Goal: Task Accomplishment & Management: Use online tool/utility

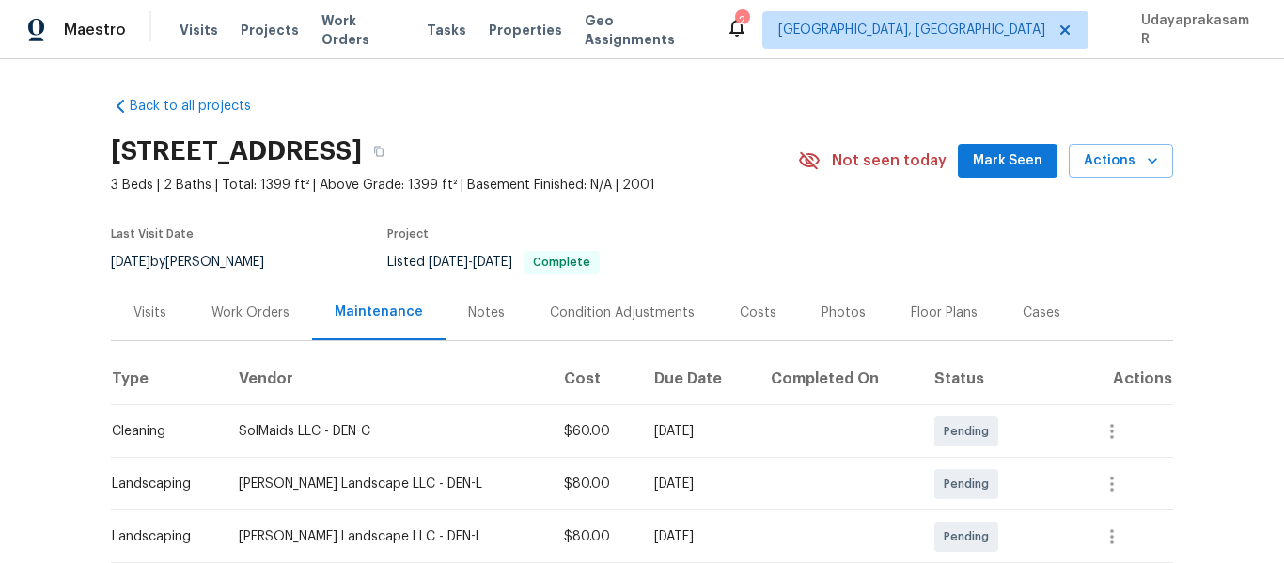
scroll to position [188, 0]
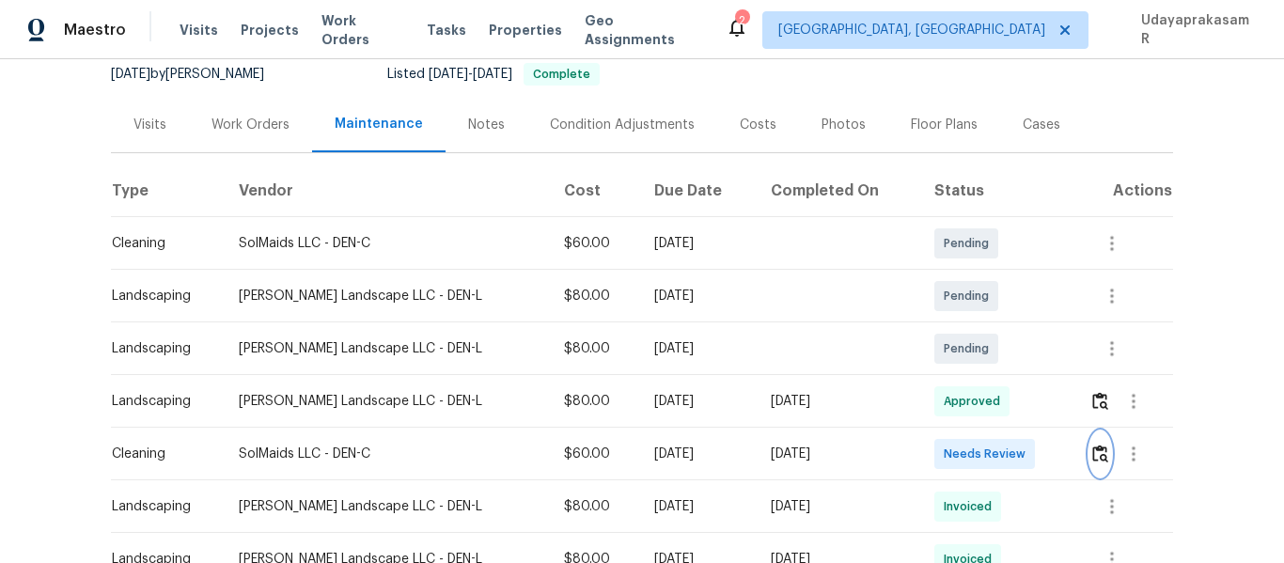
click at [1095, 453] on img "button" at bounding box center [1101, 454] width 16 height 18
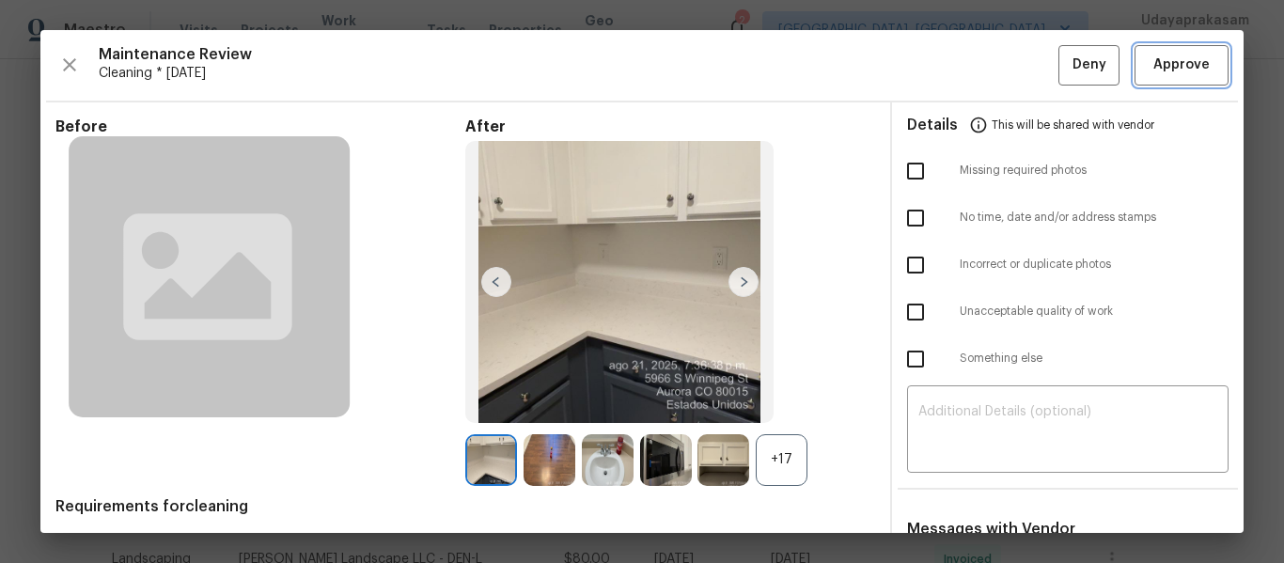
click at [1154, 70] on span "Approve" at bounding box center [1182, 66] width 56 height 24
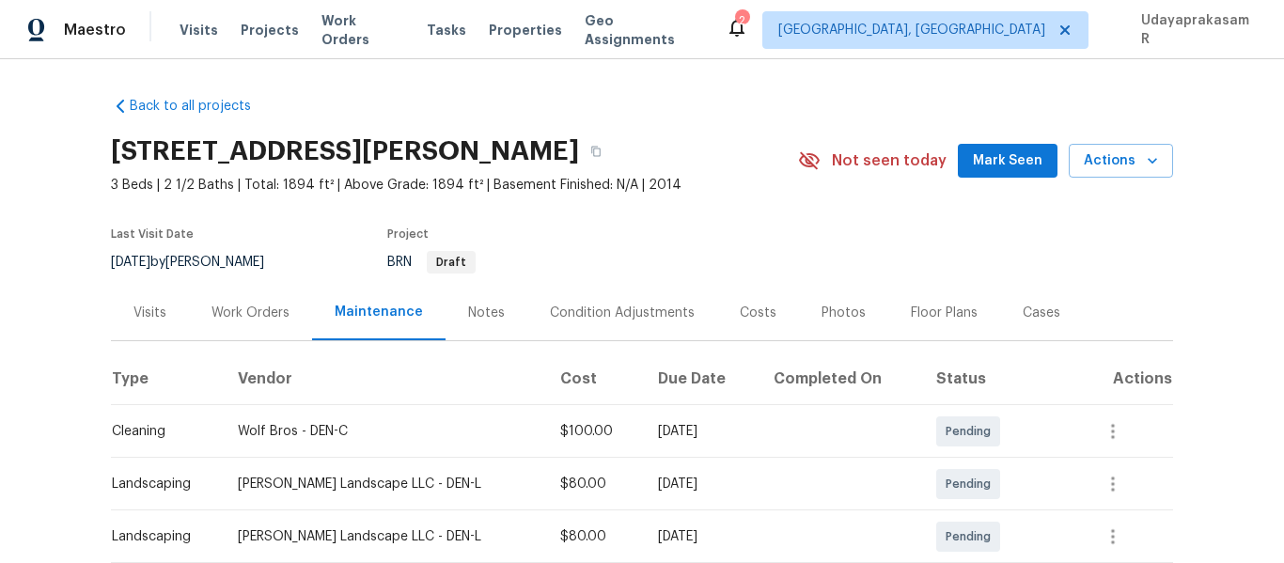
scroll to position [188, 0]
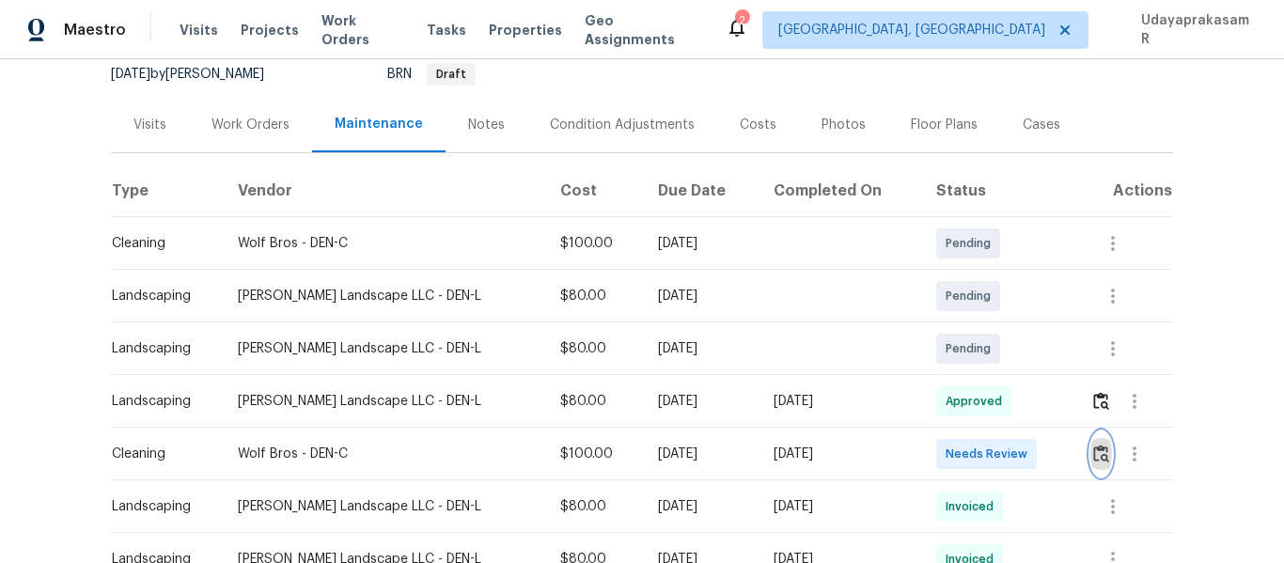
click at [1094, 451] on img "button" at bounding box center [1102, 454] width 16 height 18
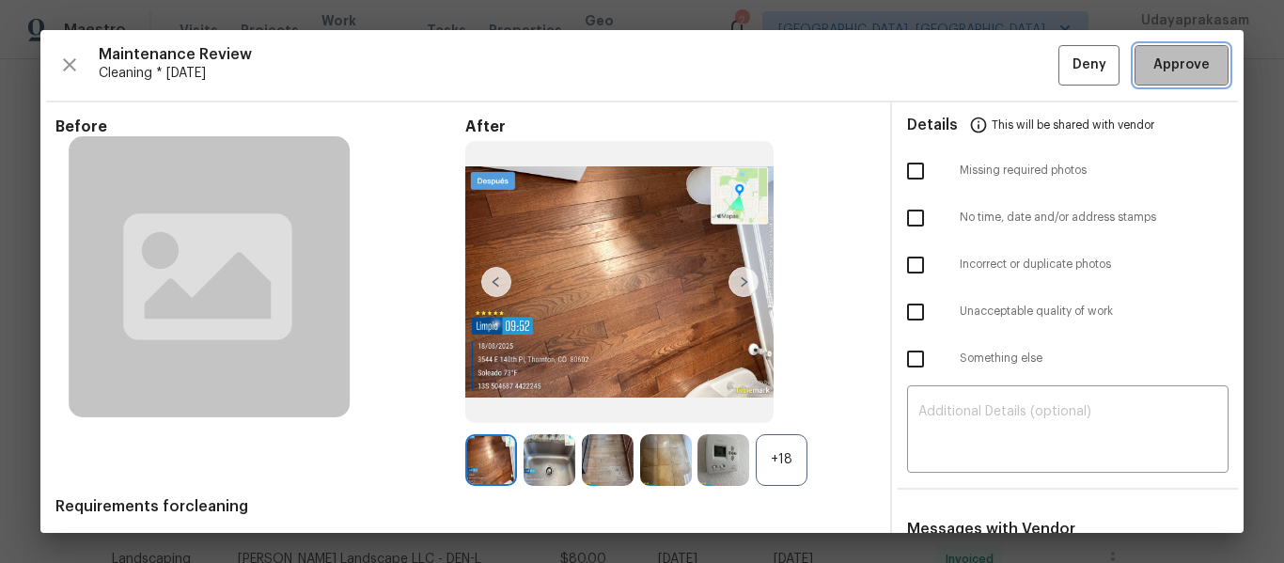
click at [1172, 72] on span "Approve" at bounding box center [1182, 66] width 56 height 24
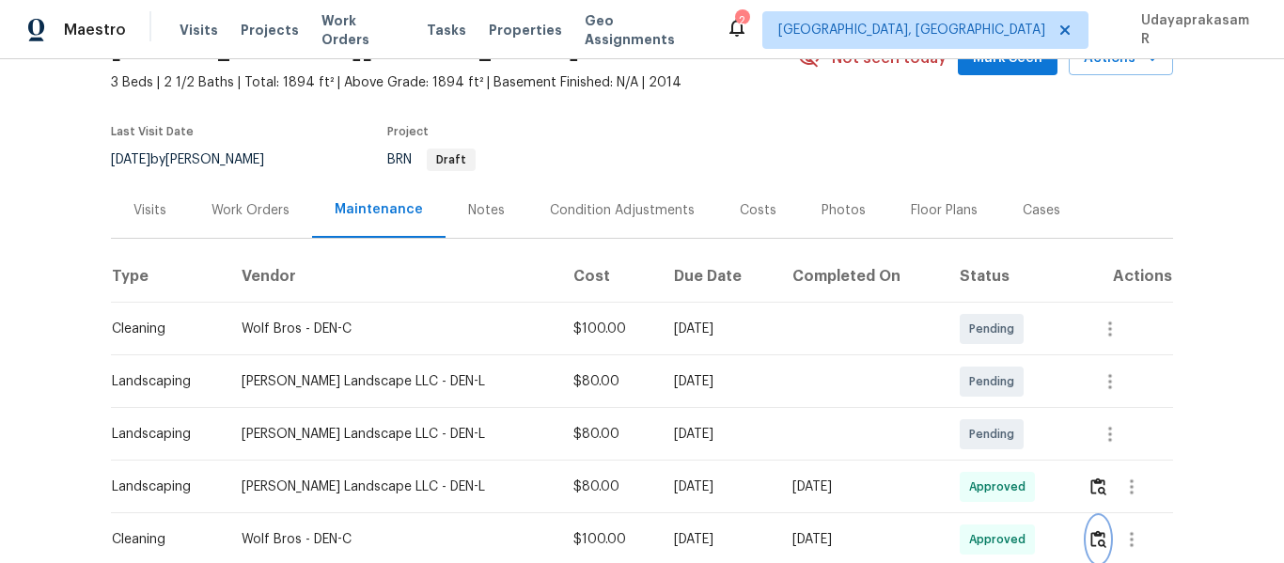
scroll to position [0, 0]
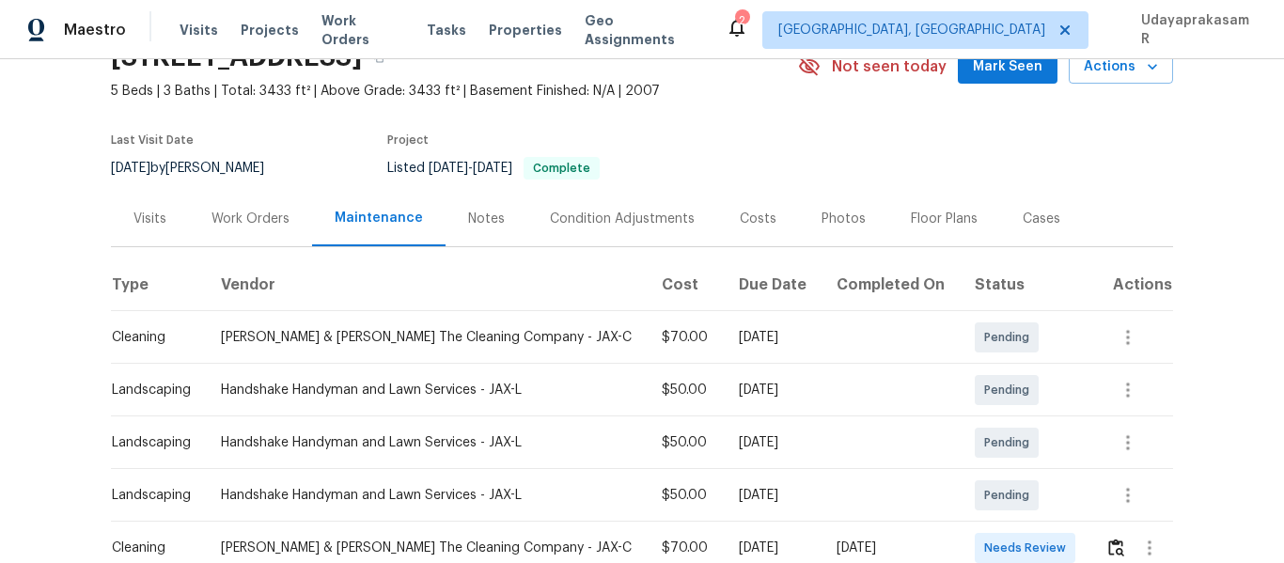
scroll to position [282, 0]
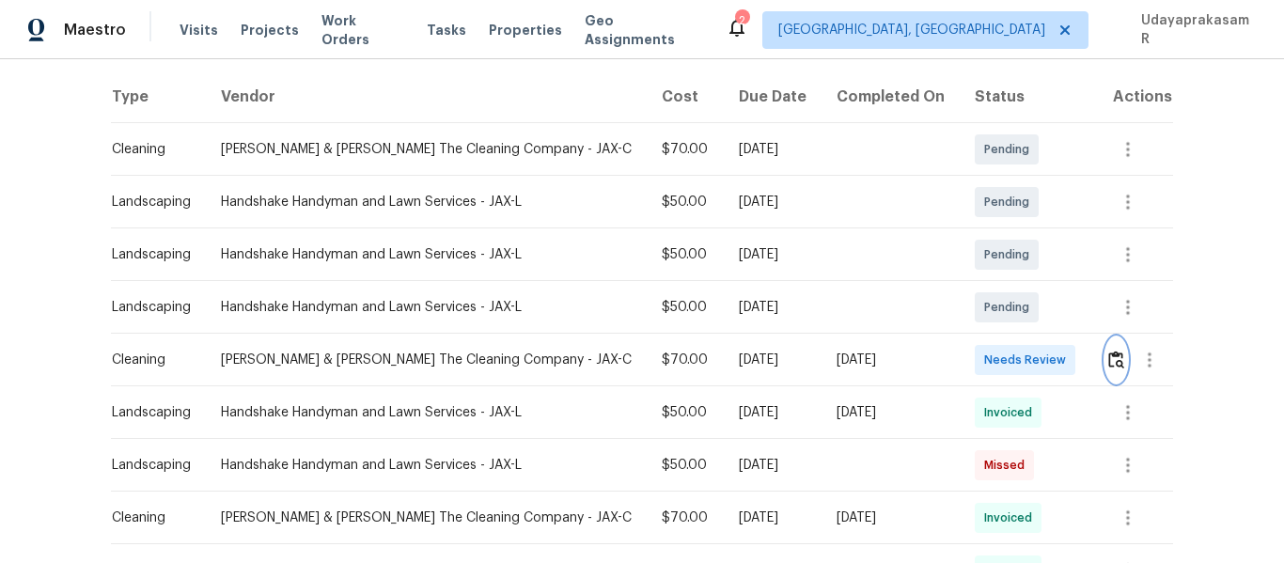
click at [1109, 368] on img "button" at bounding box center [1117, 360] width 16 height 18
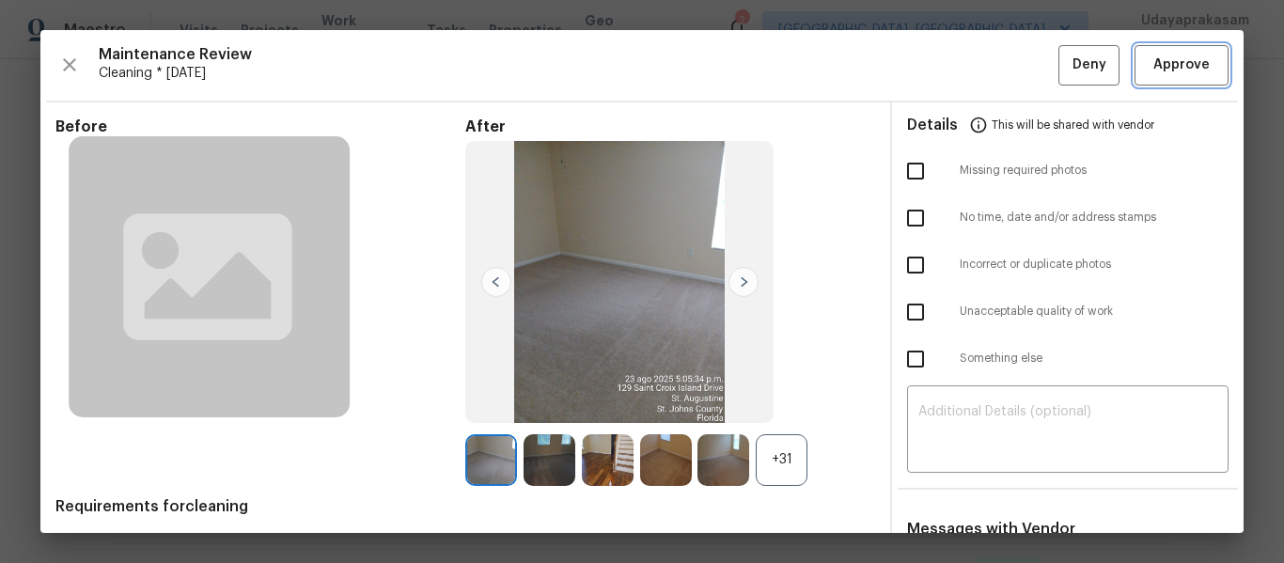
click at [1175, 68] on span "Approve" at bounding box center [1182, 66] width 56 height 24
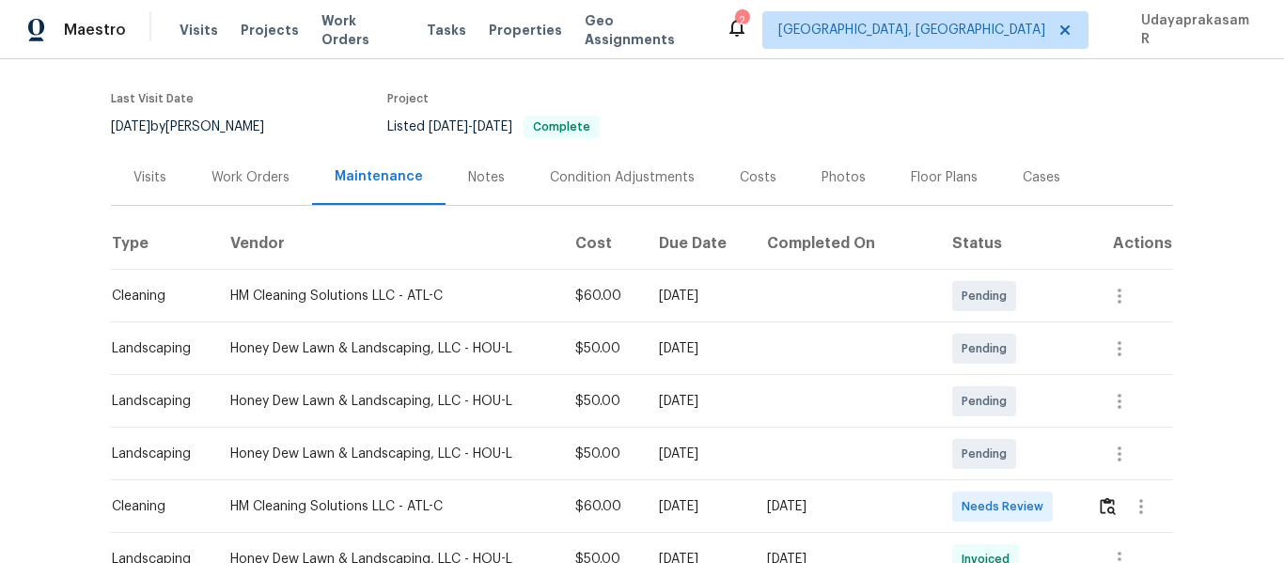
scroll to position [282, 0]
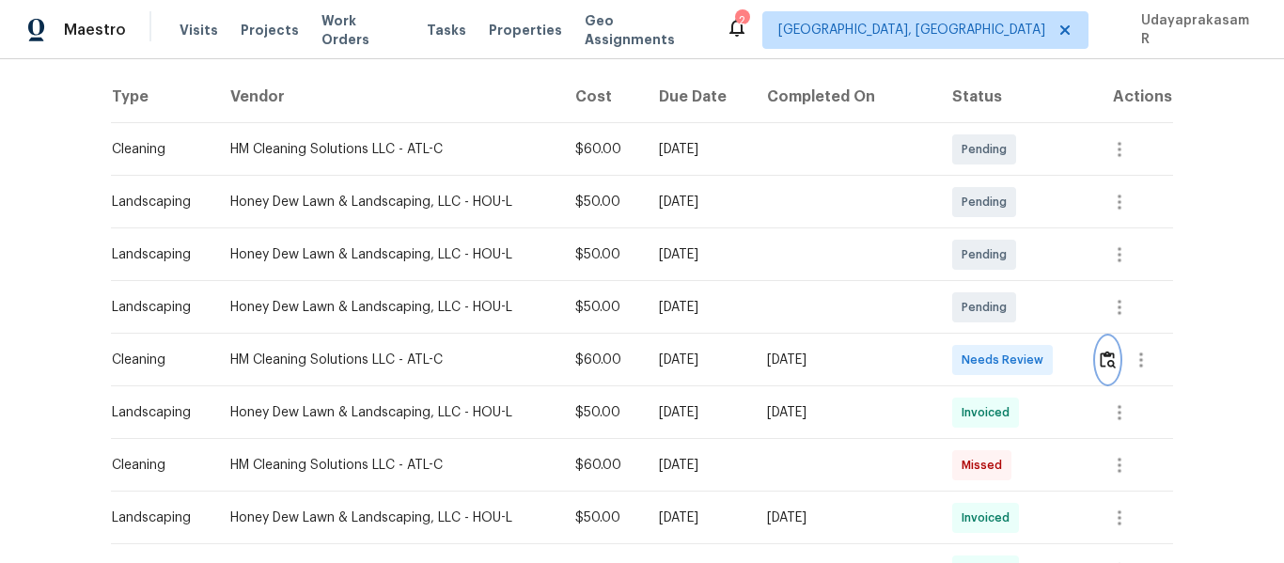
click at [1100, 361] on img "button" at bounding box center [1108, 360] width 16 height 18
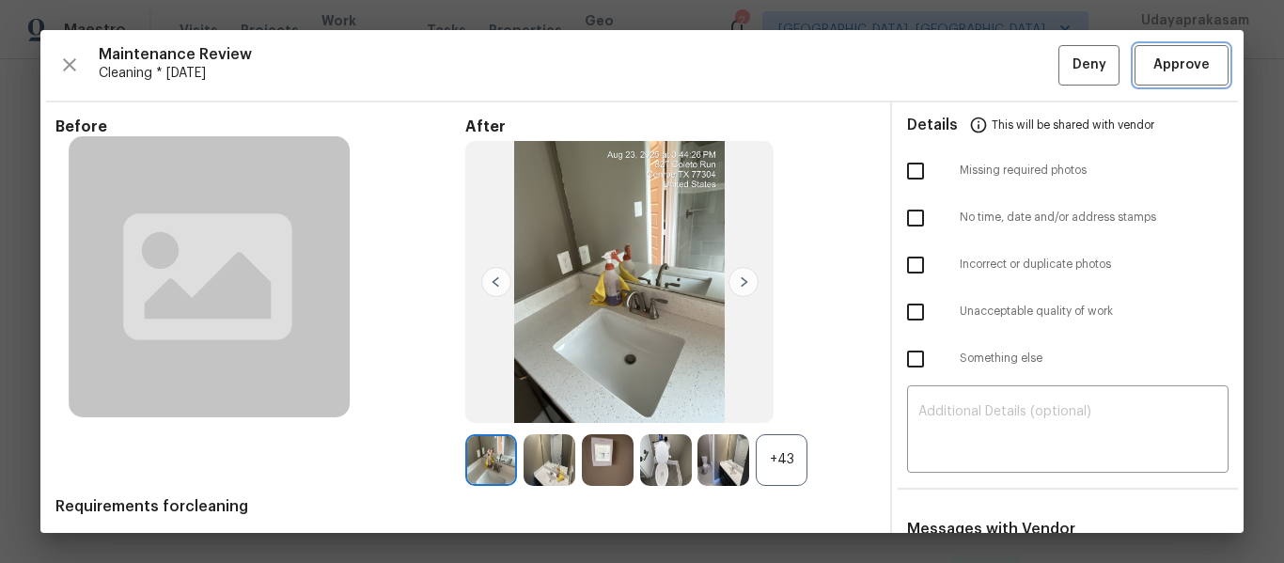
click at [1175, 70] on span "Approve" at bounding box center [1182, 66] width 56 height 24
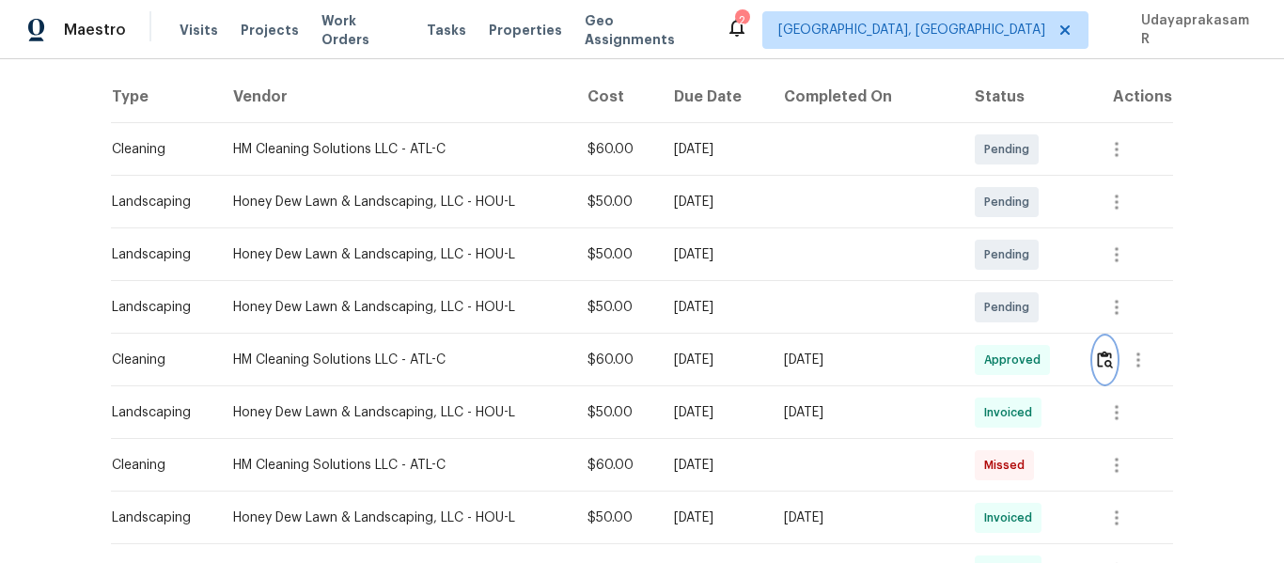
scroll to position [0, 0]
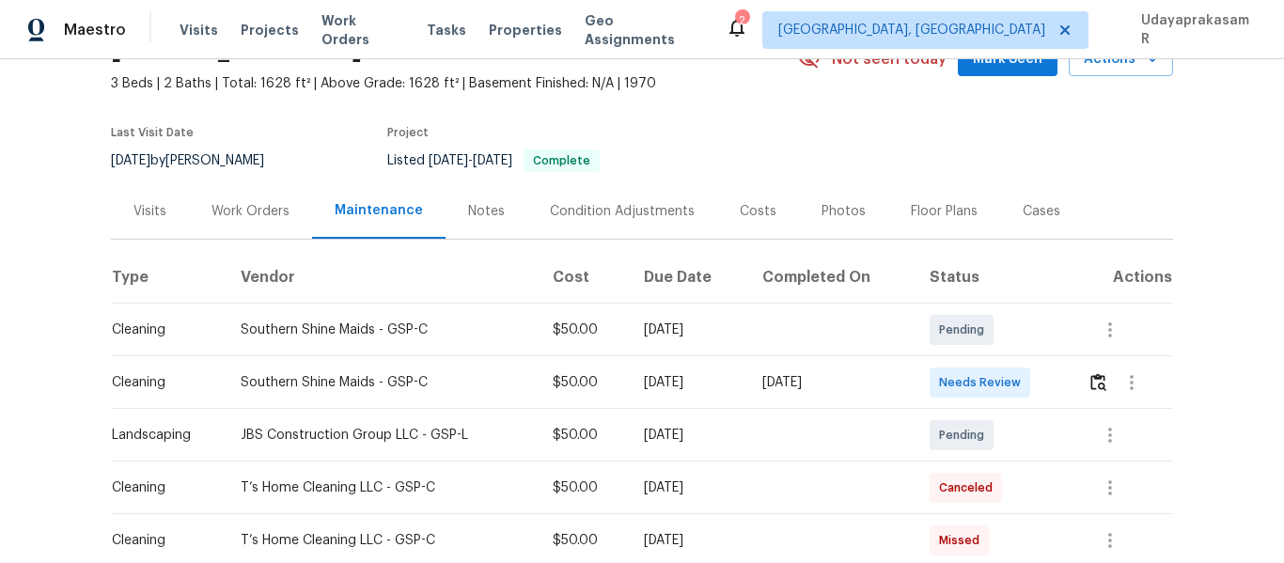
scroll to position [188, 0]
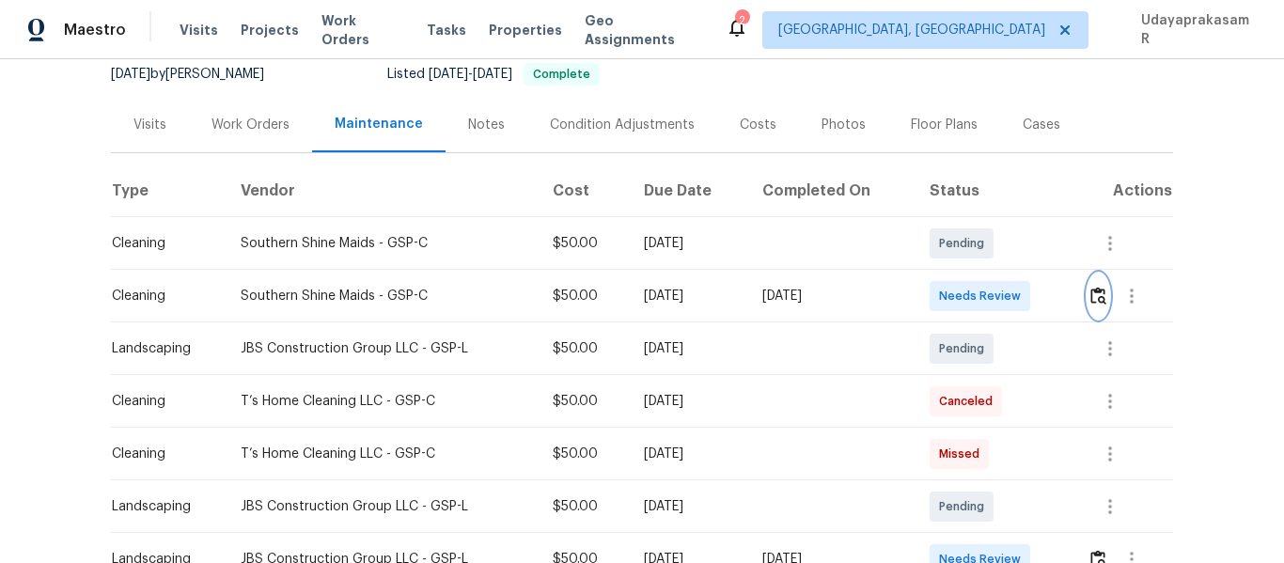
click at [1094, 299] on img "button" at bounding box center [1099, 296] width 16 height 18
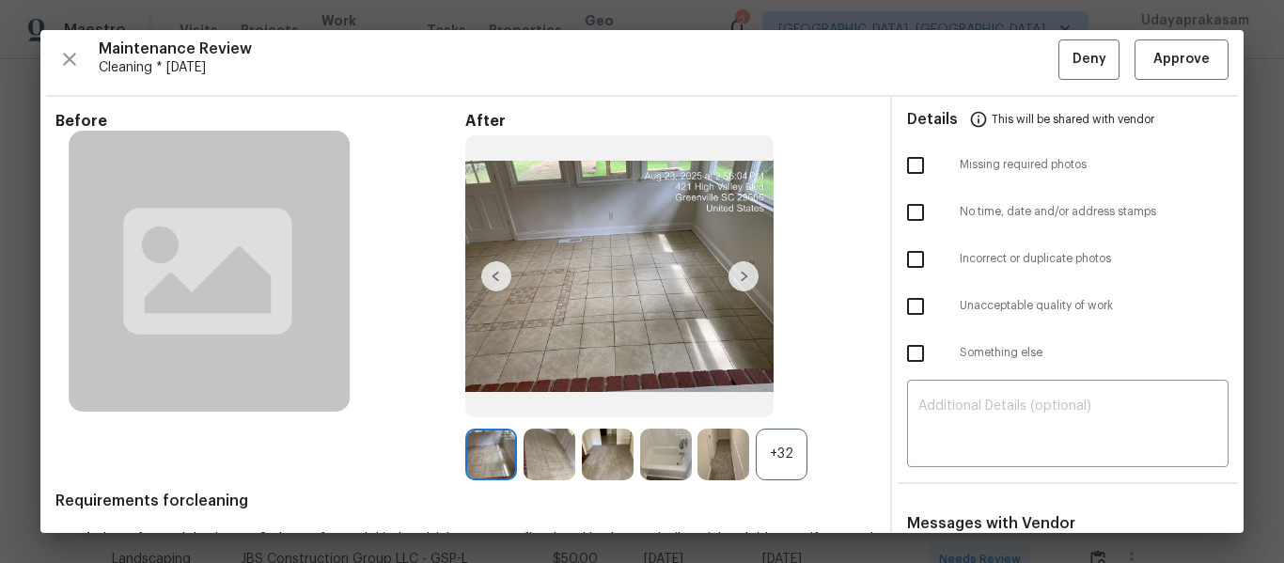
scroll to position [0, 0]
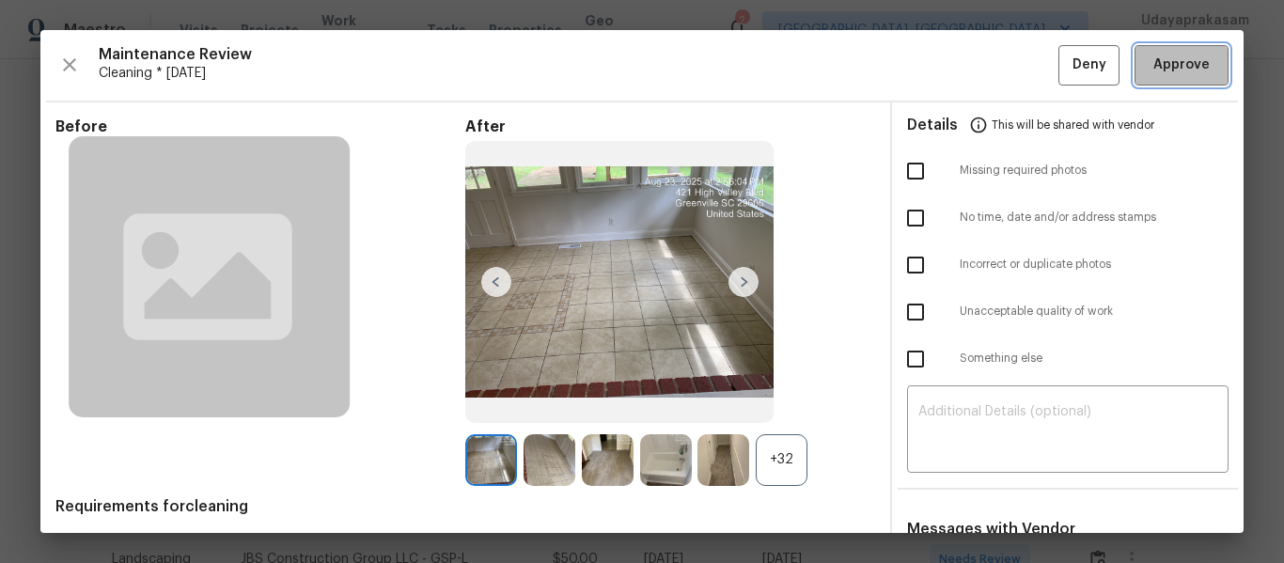
click at [1157, 76] on span "Approve" at bounding box center [1182, 66] width 56 height 24
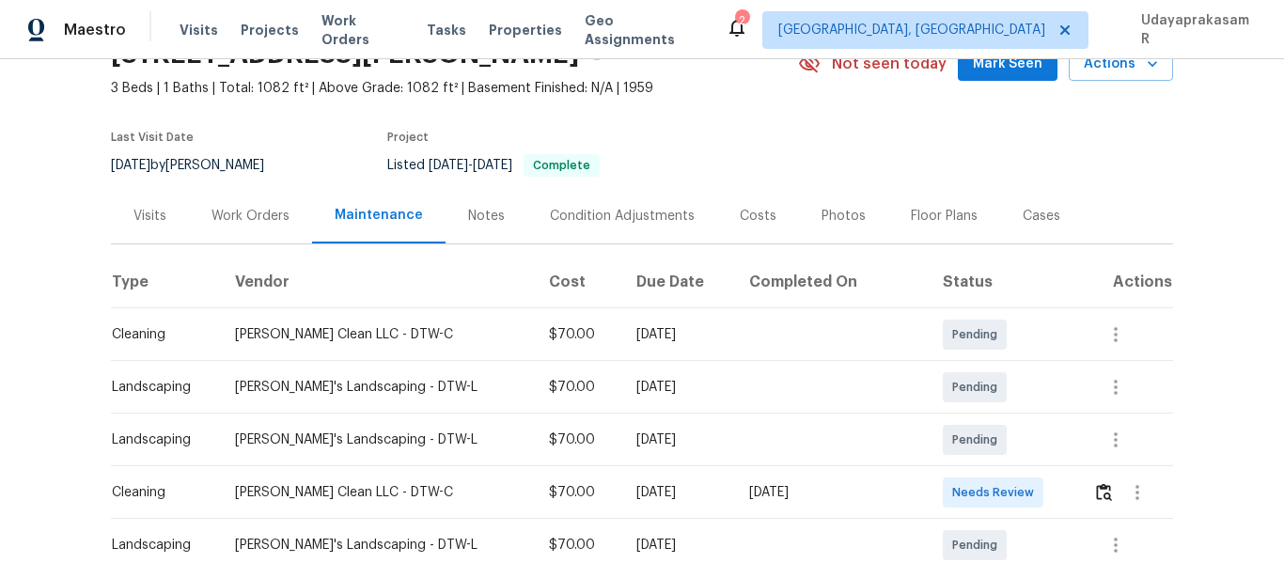
scroll to position [188, 0]
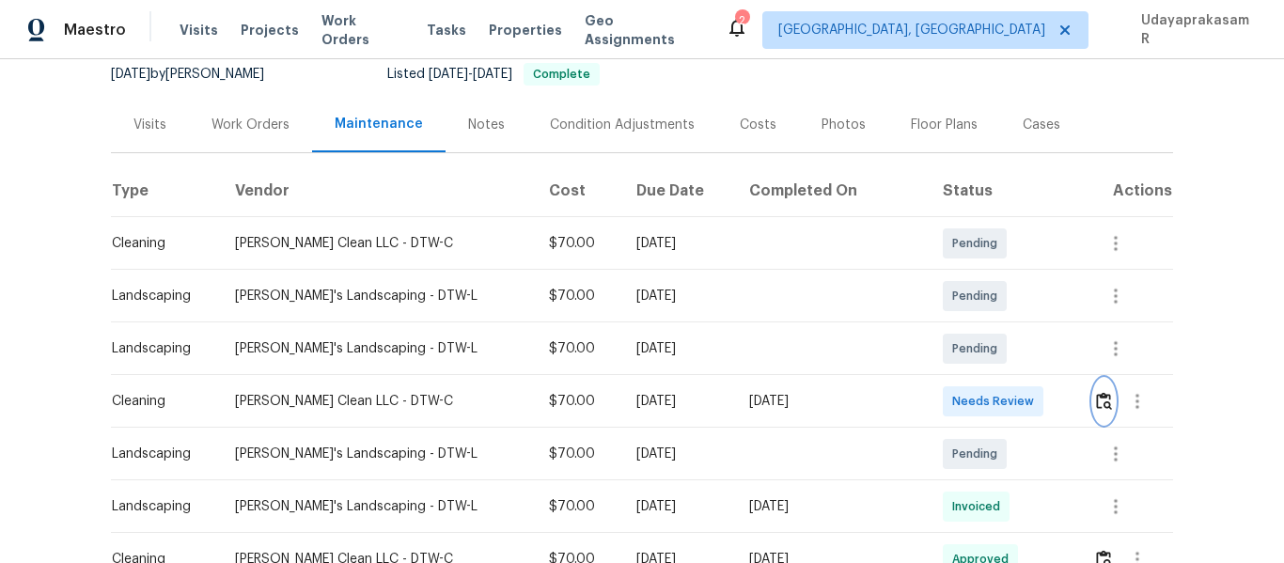
click at [1096, 394] on img "button" at bounding box center [1104, 401] width 16 height 18
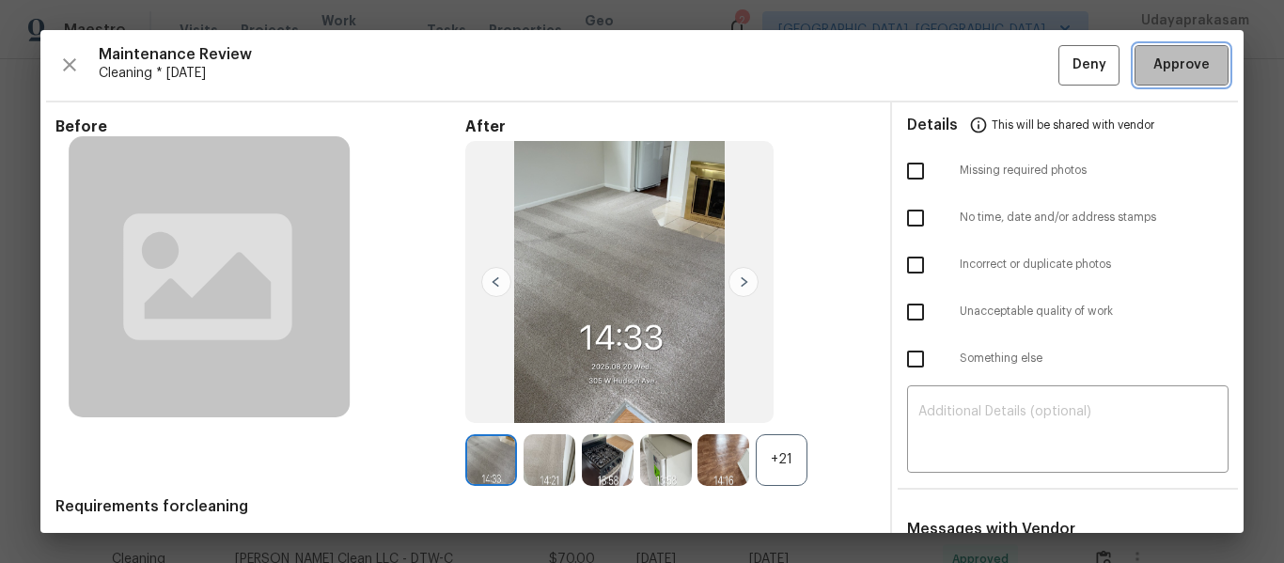
click at [1154, 71] on span "Approve" at bounding box center [1182, 66] width 56 height 24
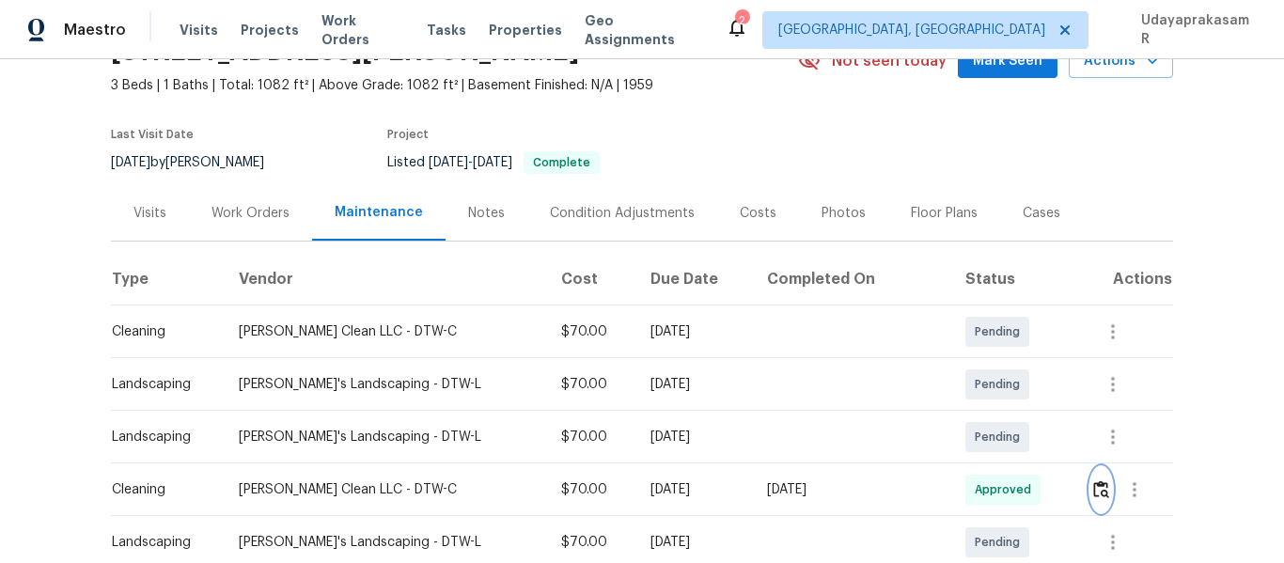
scroll to position [0, 0]
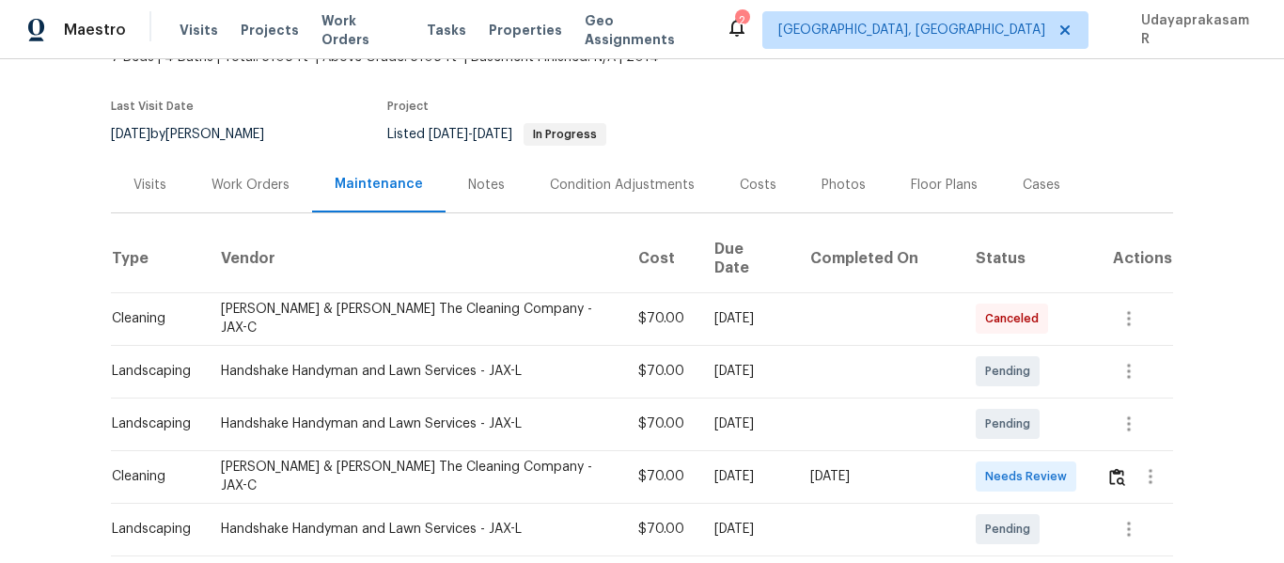
scroll to position [188, 0]
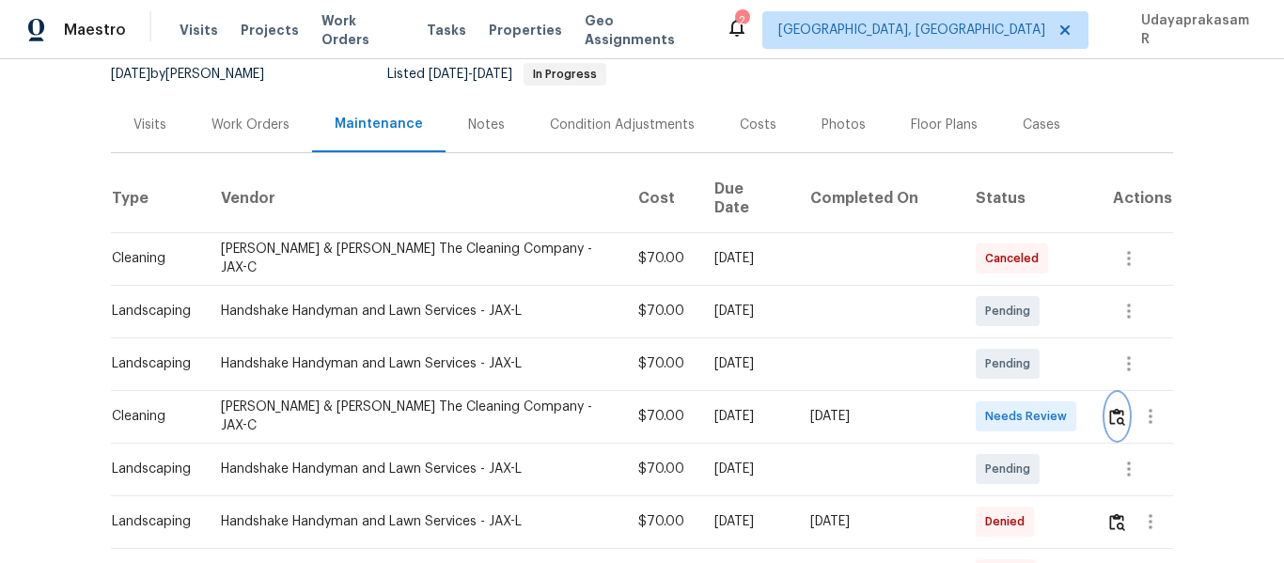
click at [1109, 408] on img "button" at bounding box center [1117, 417] width 16 height 18
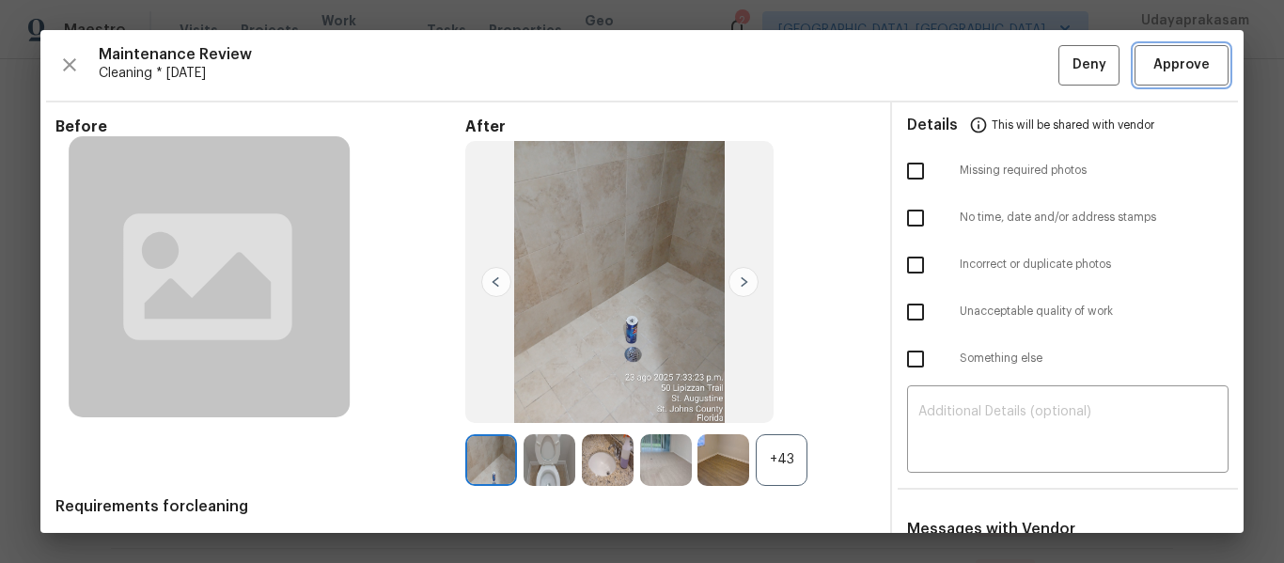
click at [1183, 65] on span "Approve" at bounding box center [1182, 66] width 56 height 24
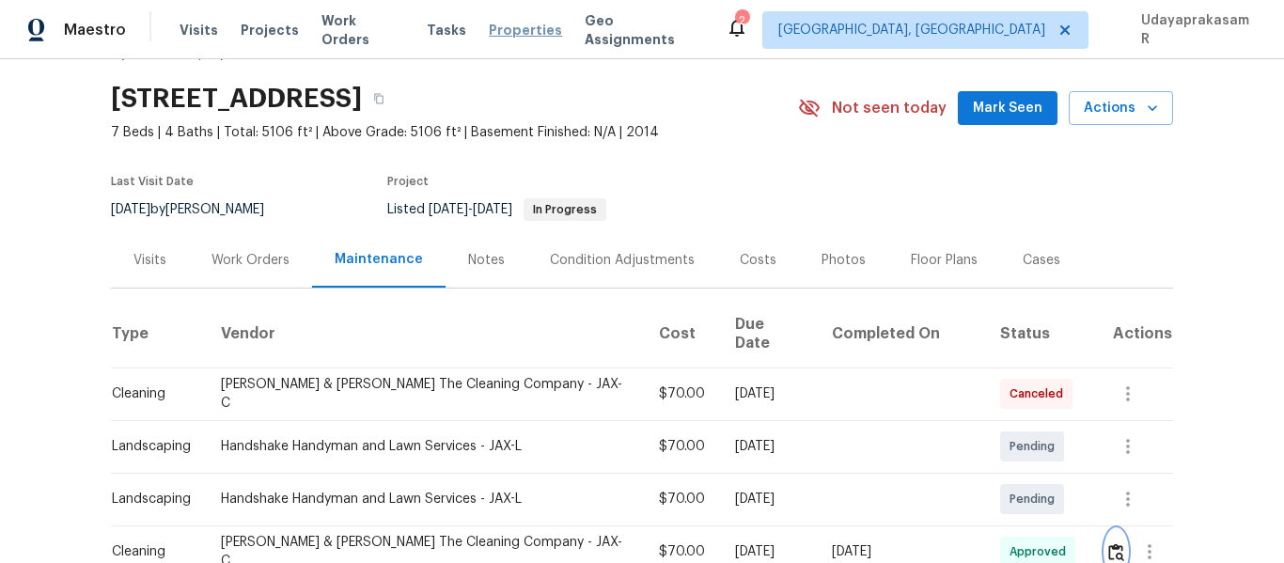
scroll to position [0, 0]
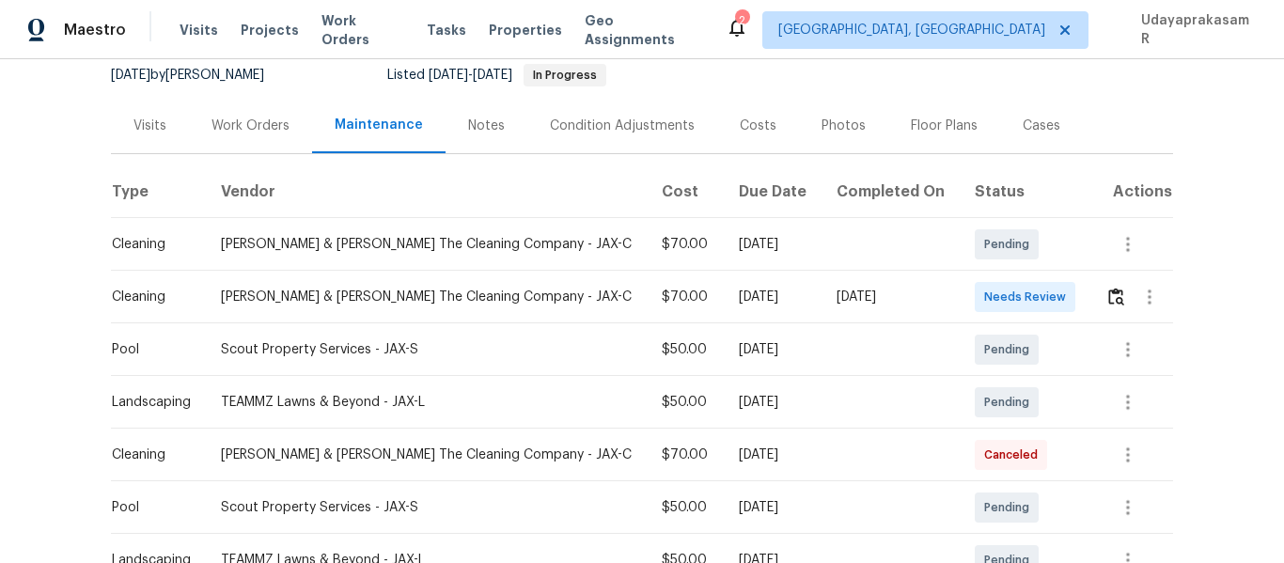
scroll to position [188, 0]
click at [1109, 288] on img "button" at bounding box center [1117, 296] width 16 height 18
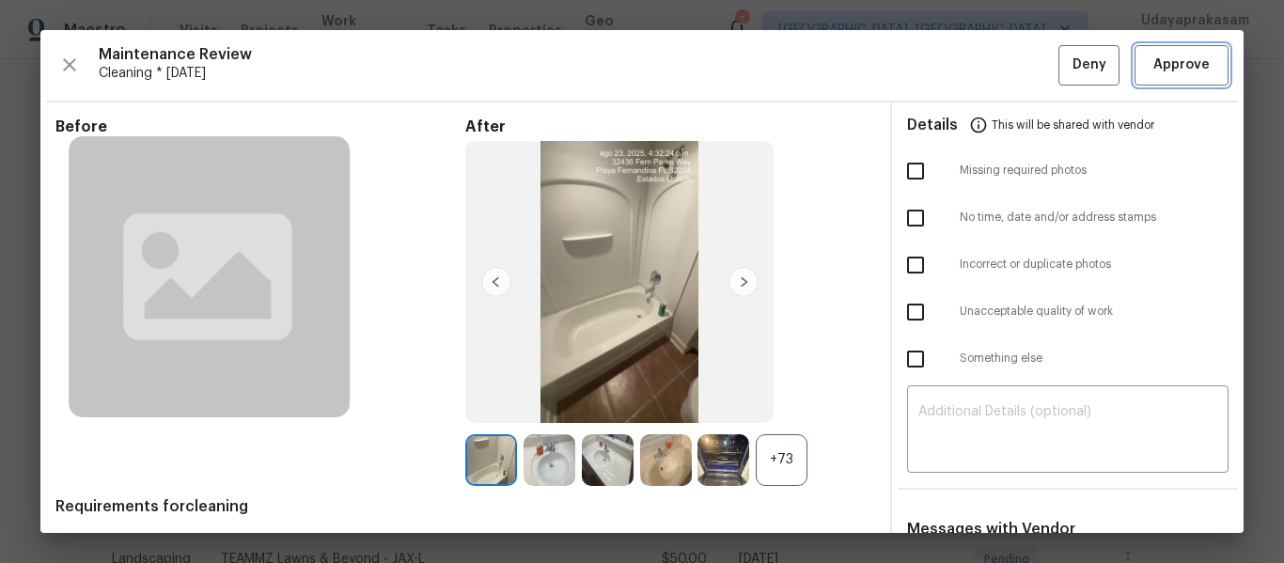
click at [1172, 64] on span "Approve" at bounding box center [1182, 66] width 56 height 24
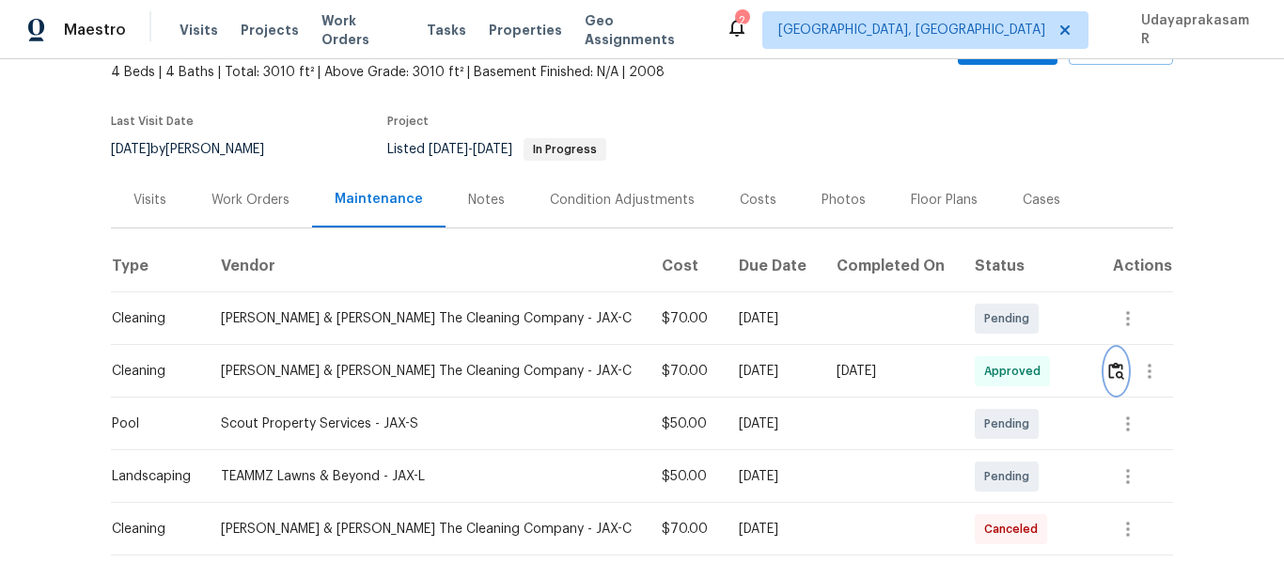
scroll to position [0, 0]
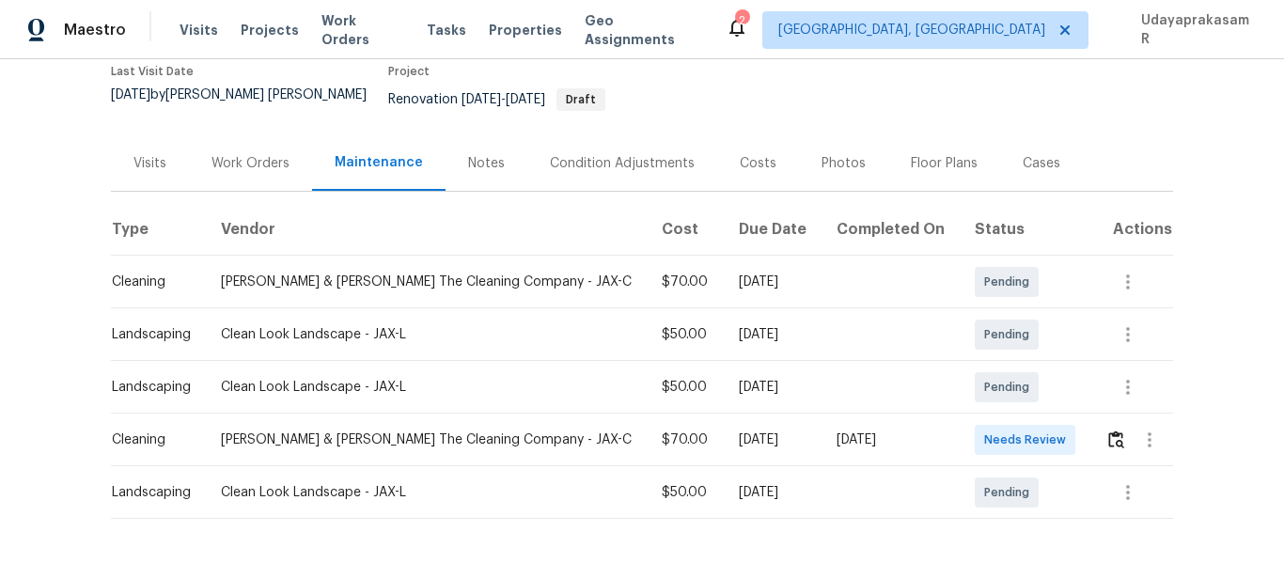
scroll to position [232, 0]
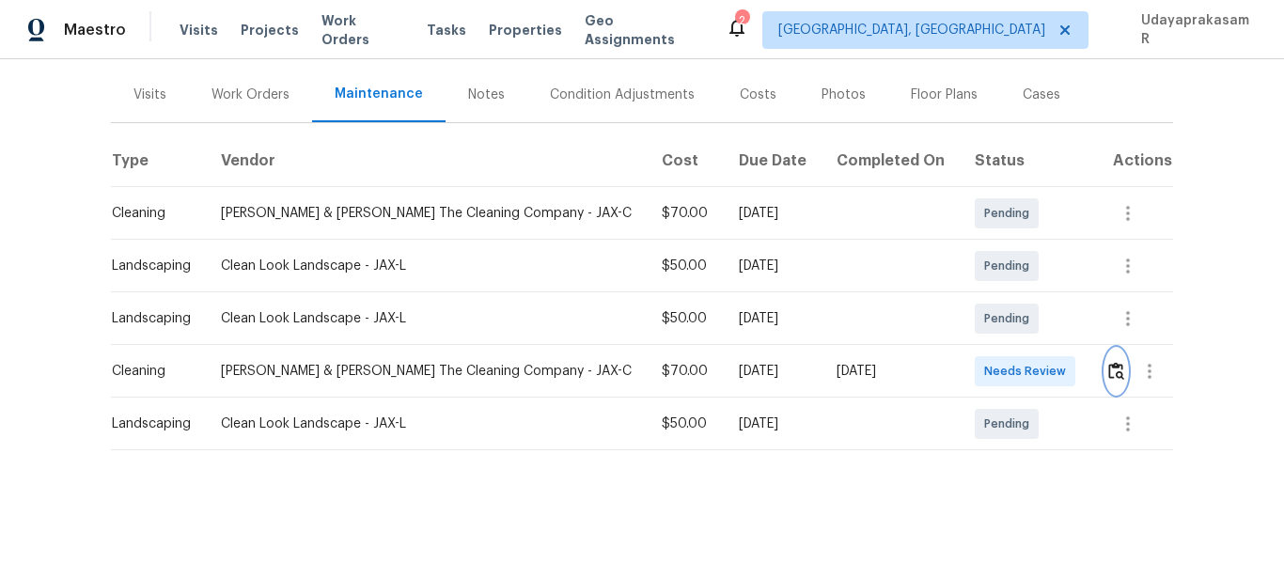
click at [1109, 362] on img "button" at bounding box center [1117, 371] width 16 height 18
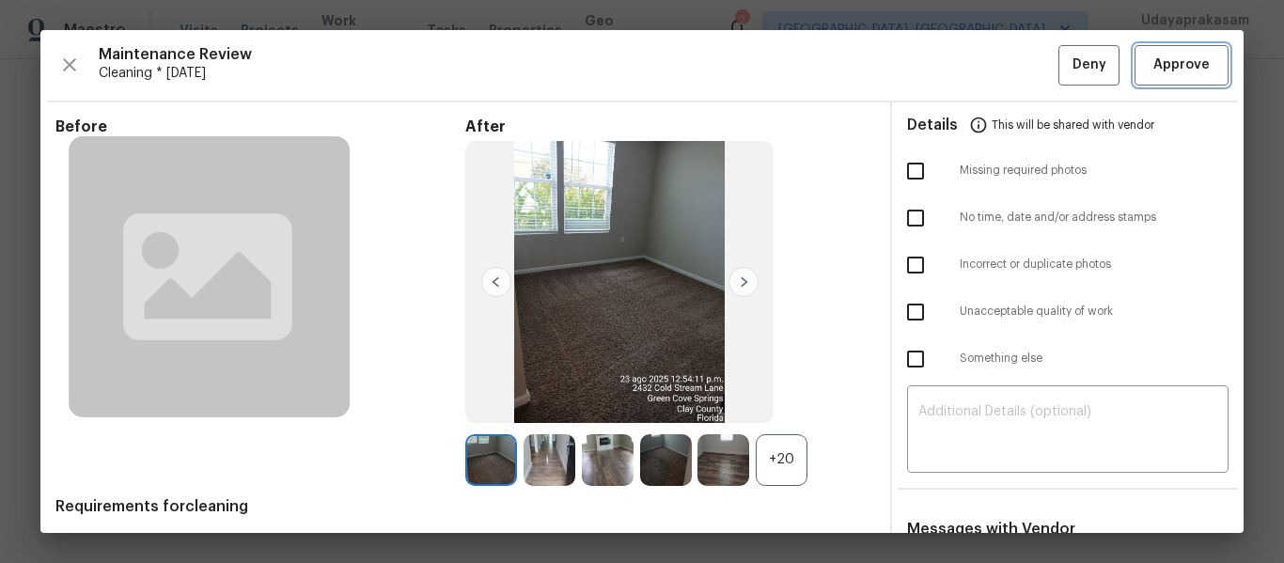
click at [1180, 70] on span "Approve" at bounding box center [1182, 66] width 56 height 24
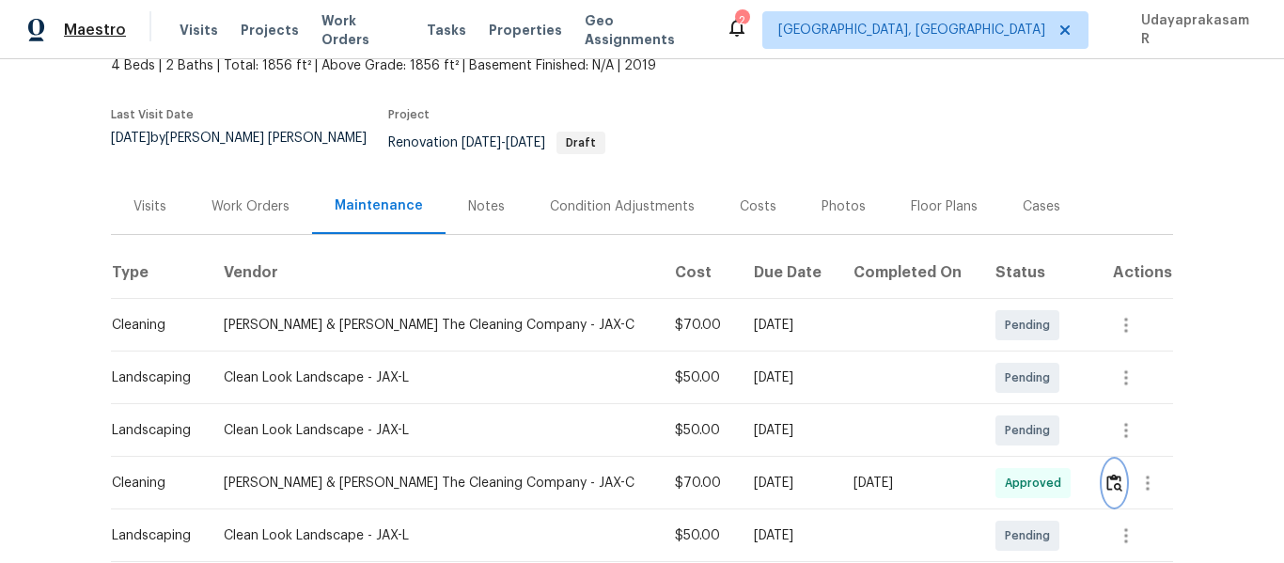
scroll to position [0, 0]
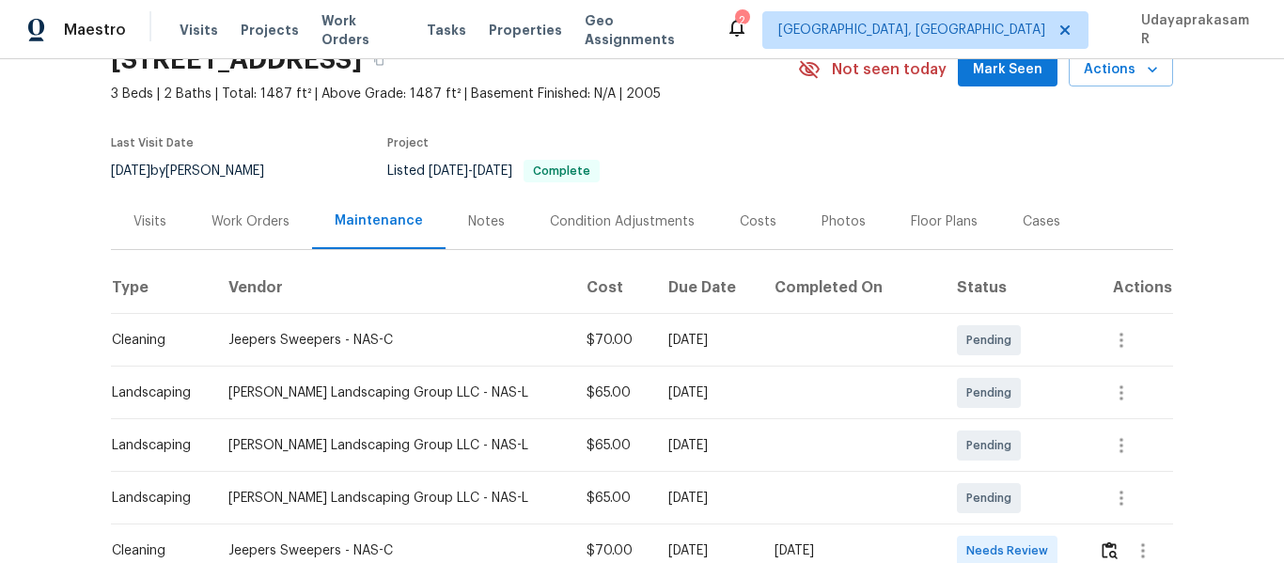
scroll to position [188, 0]
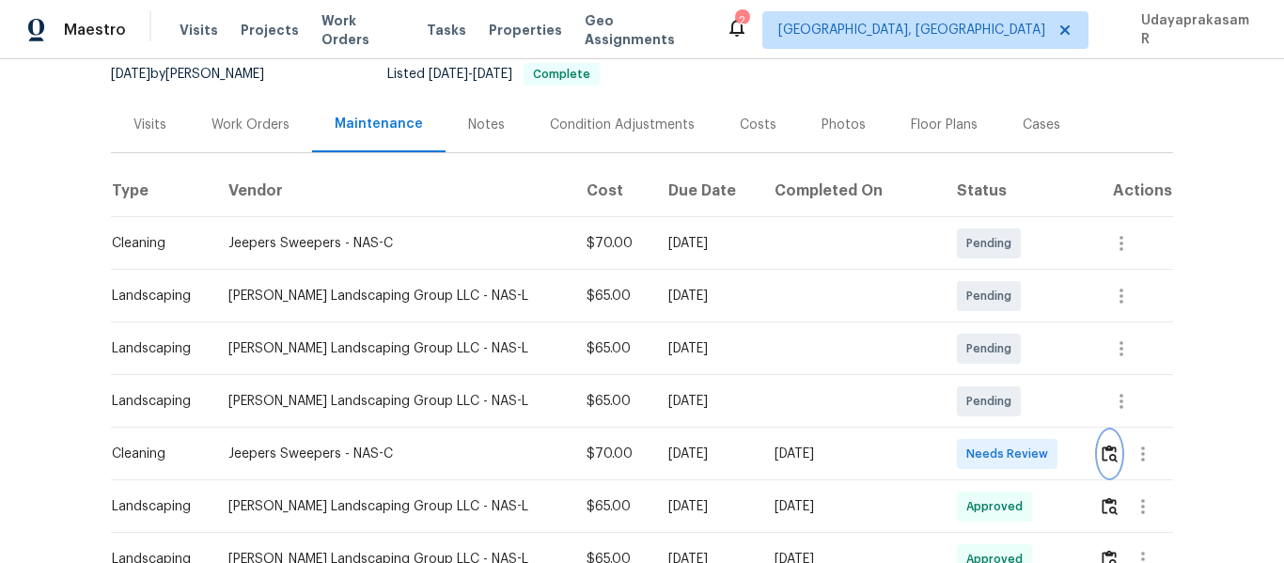
click at [1099, 444] on button "button" at bounding box center [1110, 454] width 22 height 45
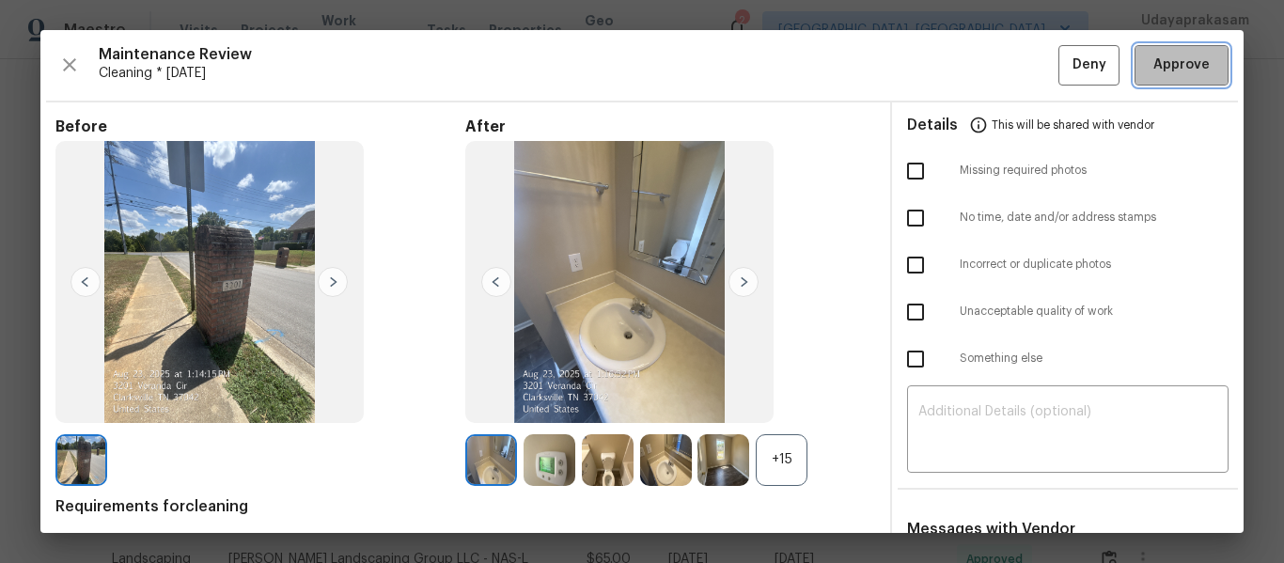
click at [1179, 59] on span "Approve" at bounding box center [1182, 66] width 56 height 24
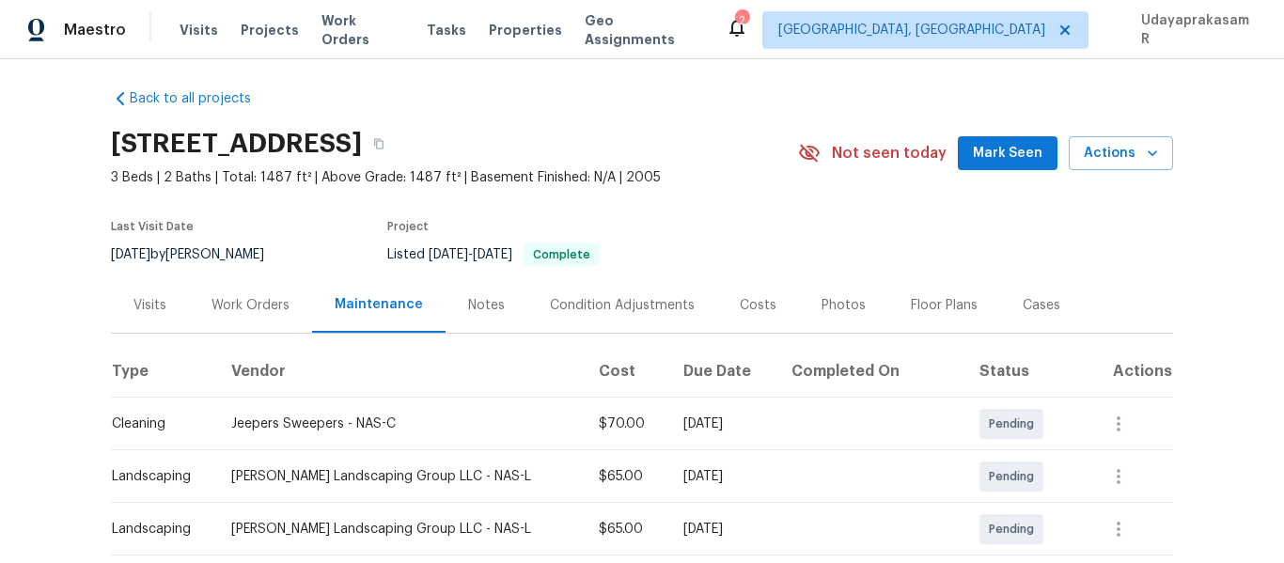
scroll to position [0, 0]
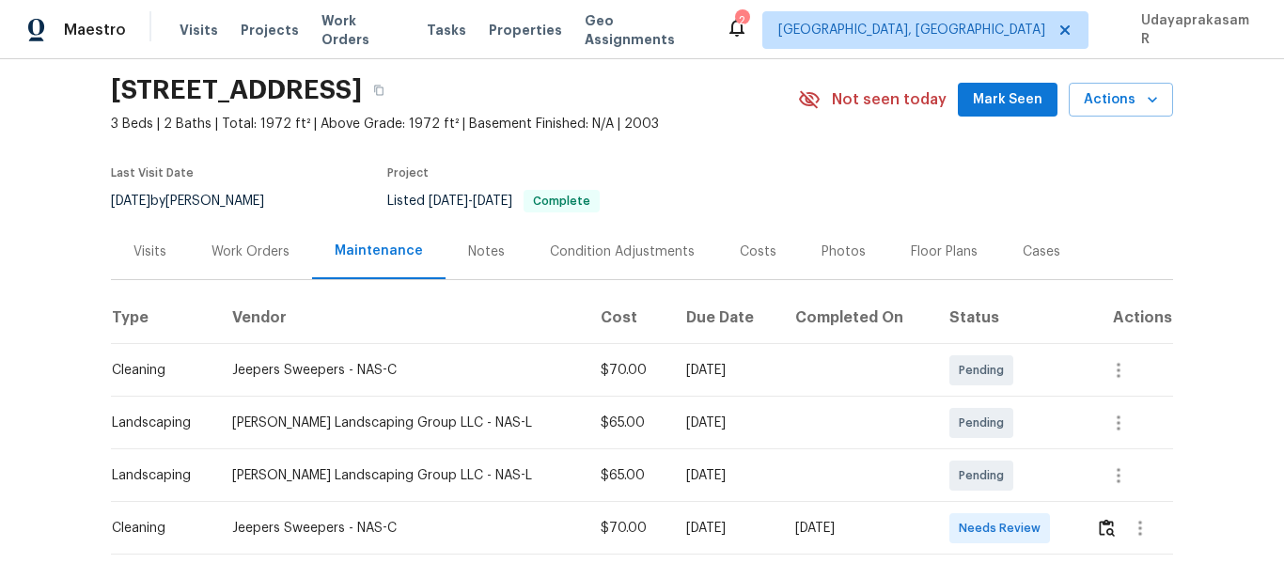
scroll to position [94, 0]
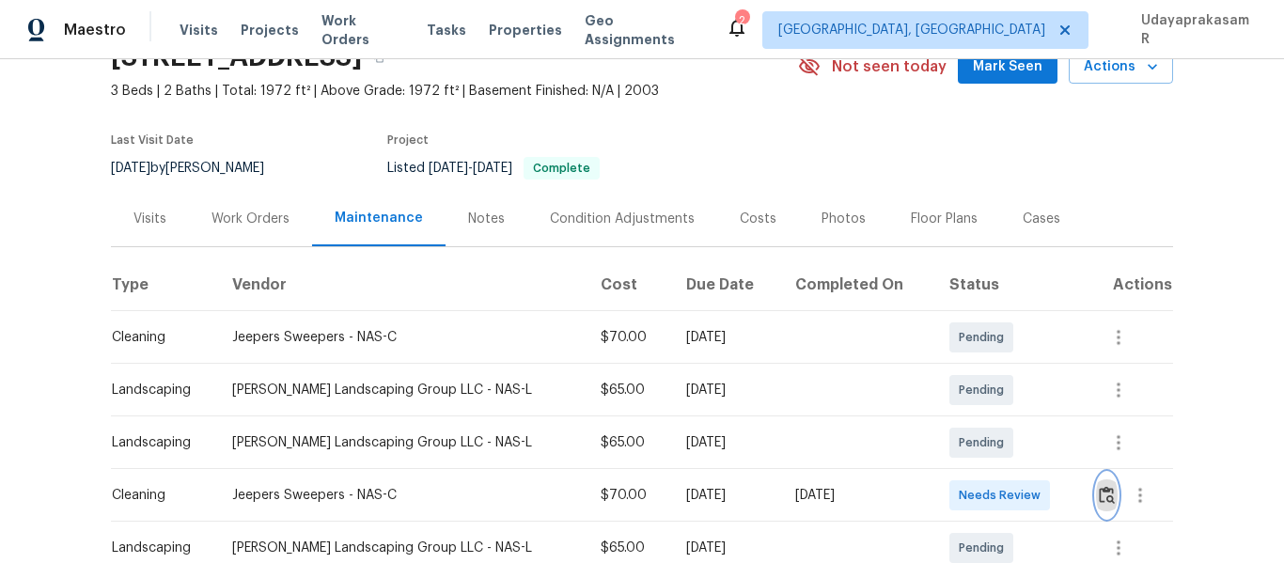
click at [1105, 492] on img "button" at bounding box center [1107, 495] width 16 height 18
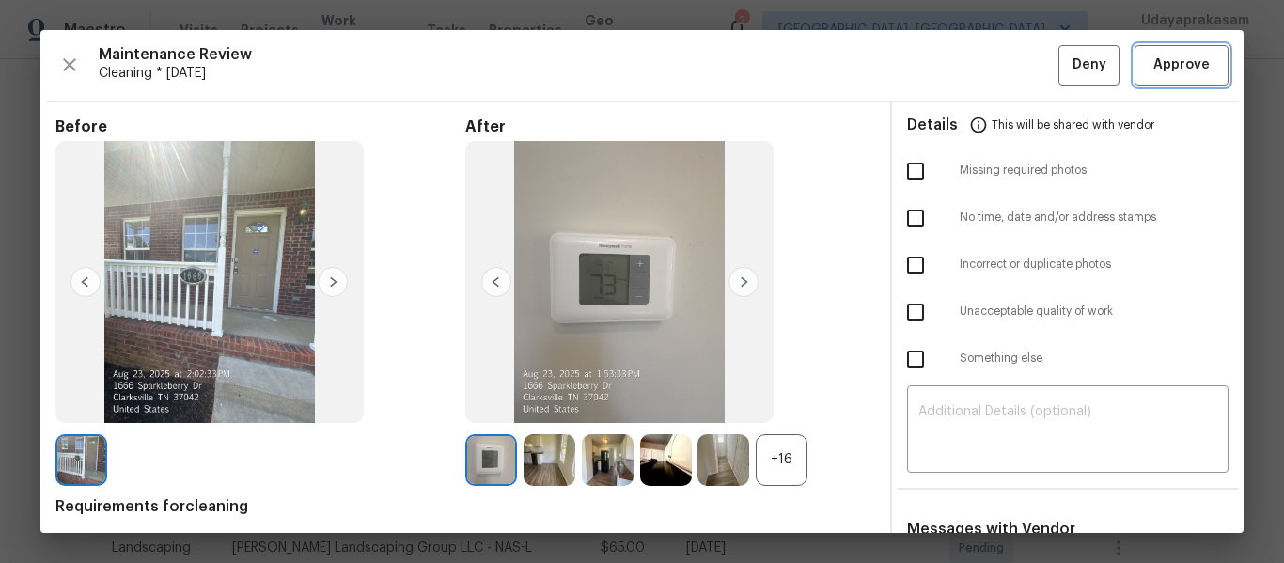
click at [1163, 64] on span "Approve" at bounding box center [1182, 66] width 56 height 24
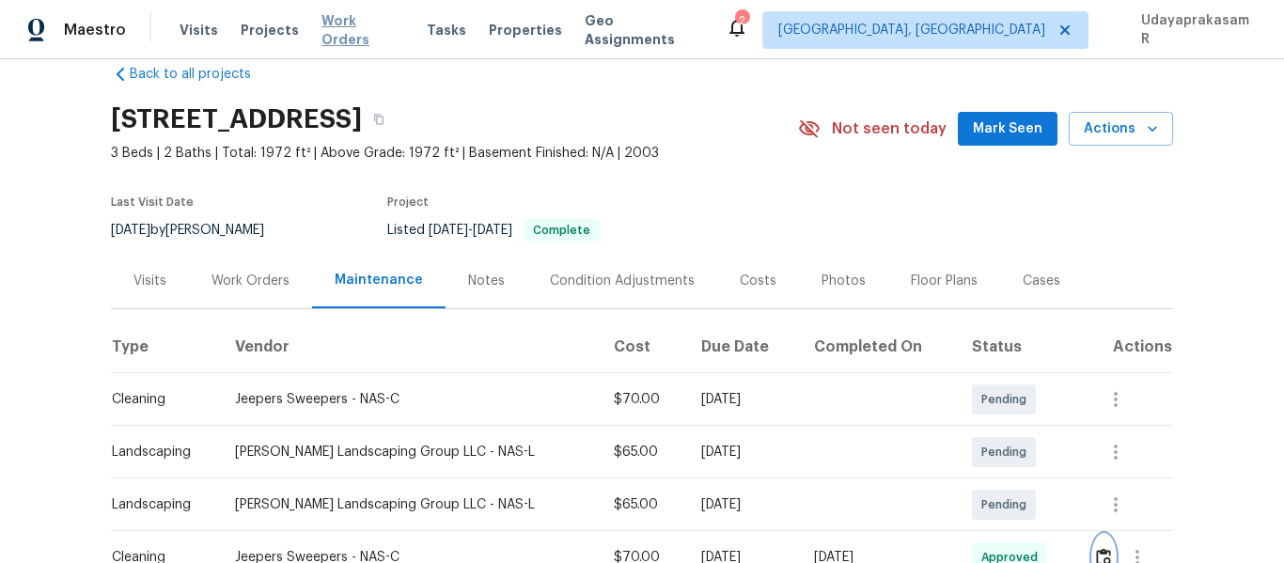
scroll to position [0, 0]
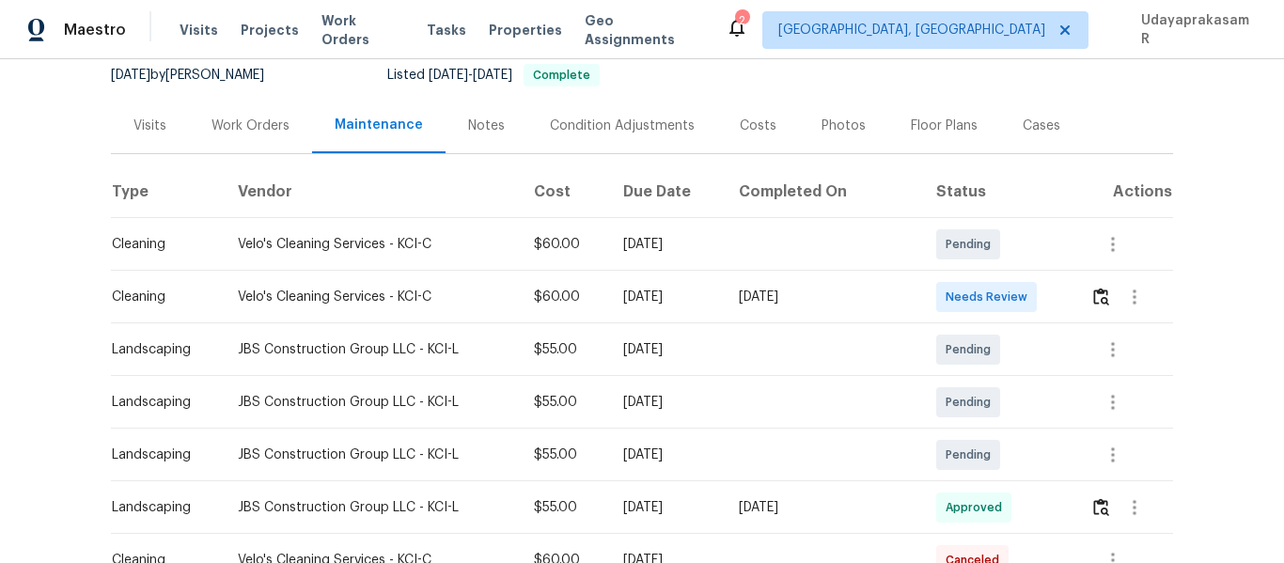
scroll to position [188, 0]
click at [1094, 298] on img "button" at bounding box center [1102, 296] width 16 height 18
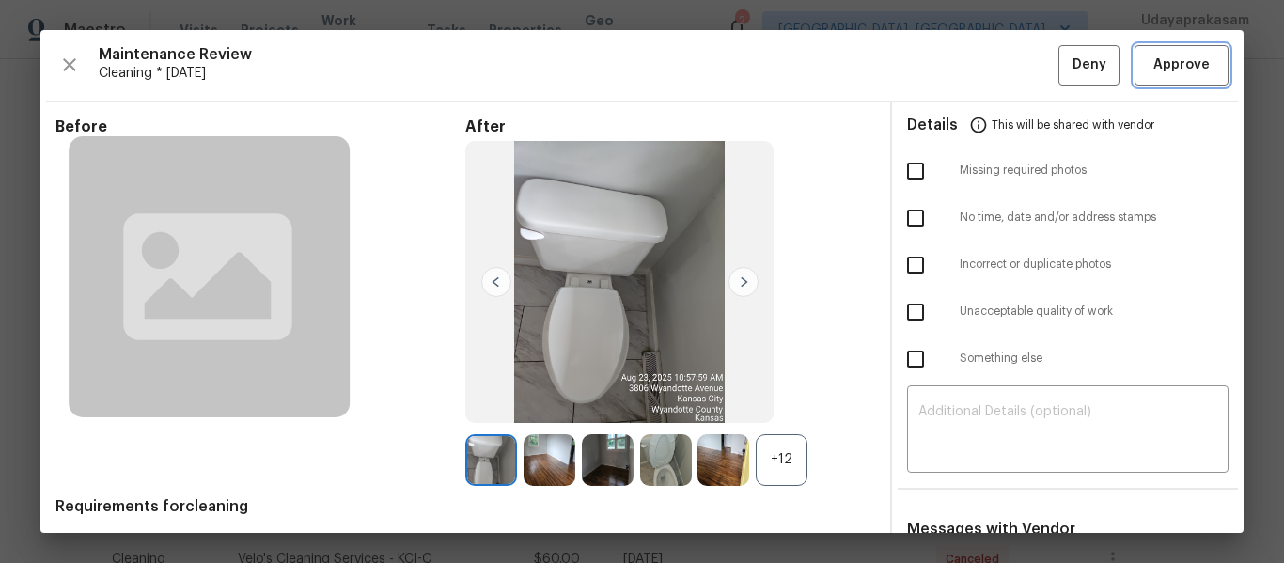
click at [1161, 71] on span "Approve" at bounding box center [1182, 66] width 56 height 24
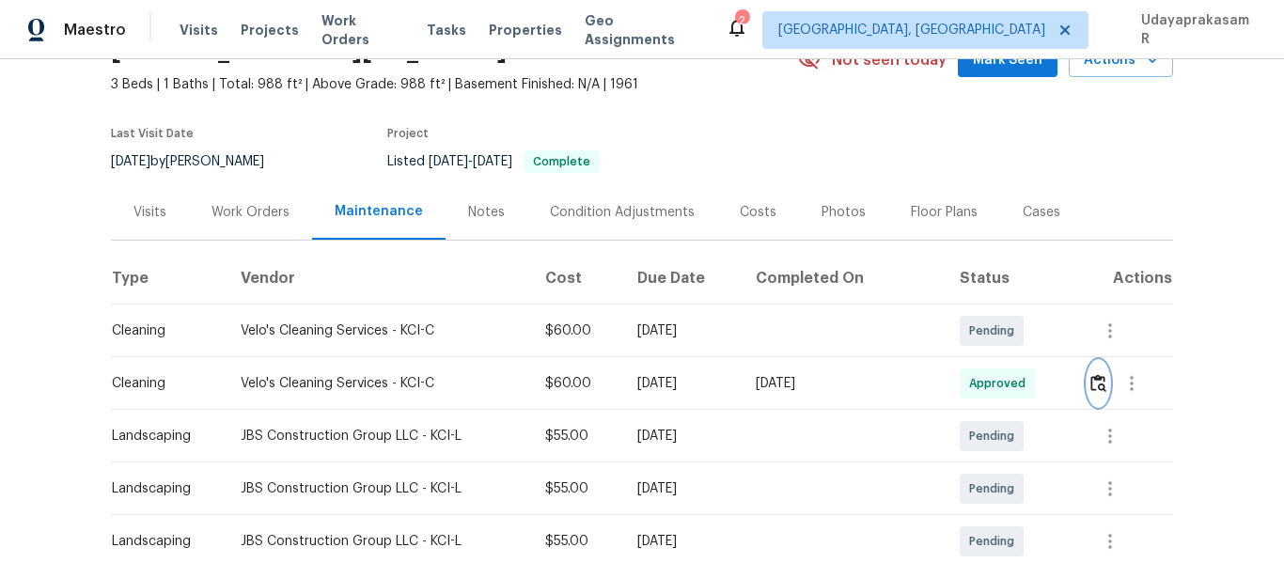
scroll to position [0, 0]
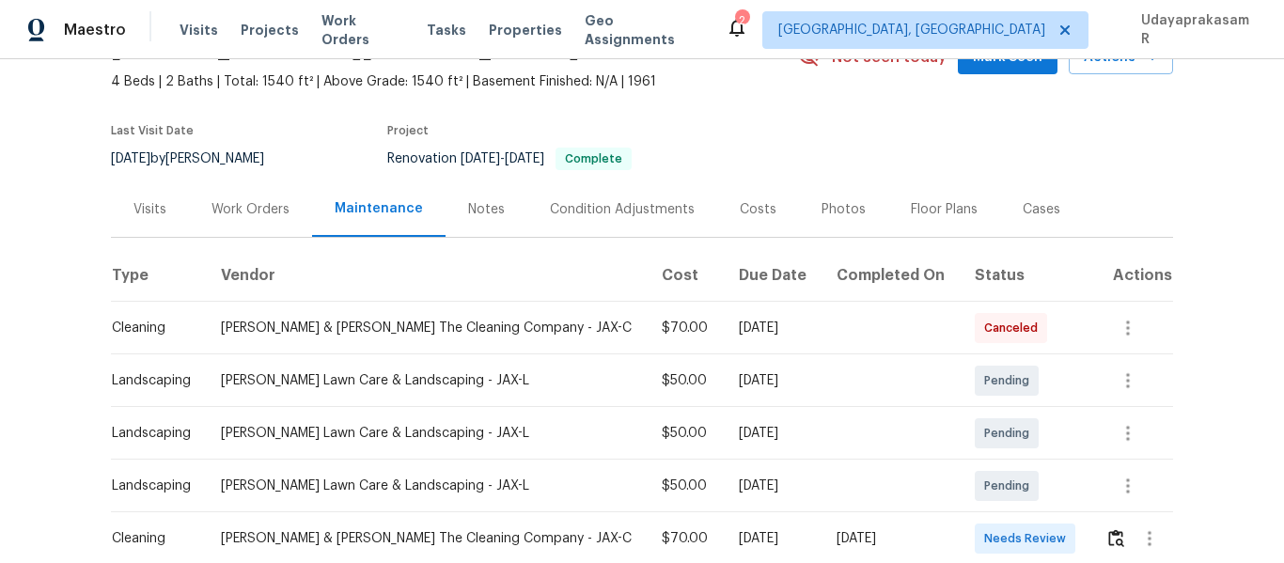
scroll to position [188, 0]
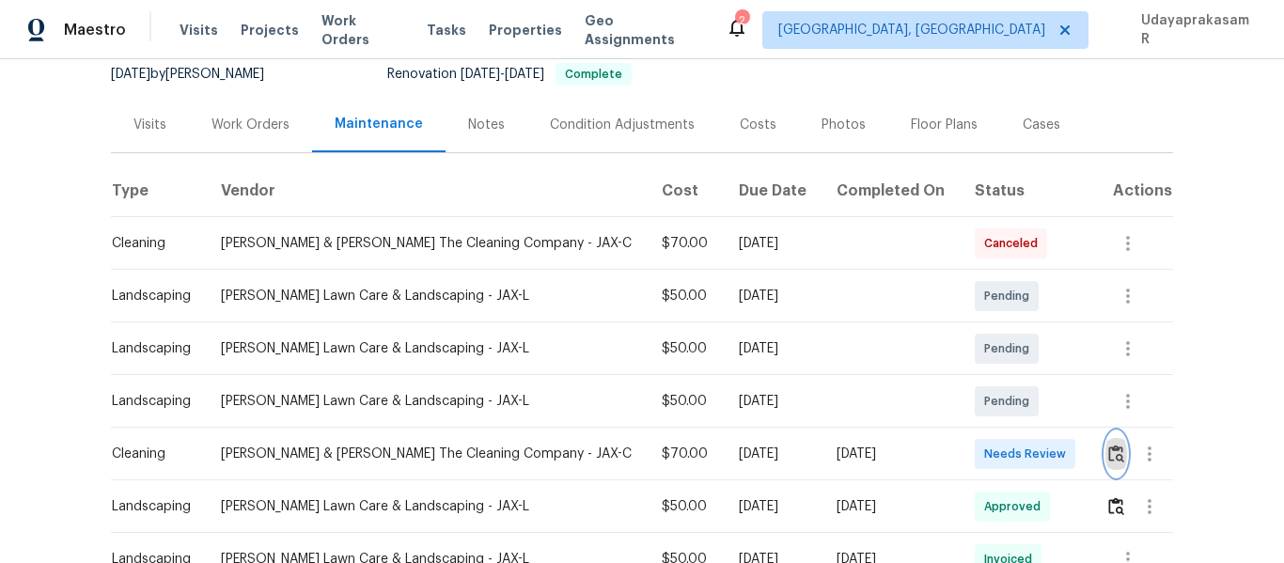
click at [1109, 456] on img "button" at bounding box center [1117, 454] width 16 height 18
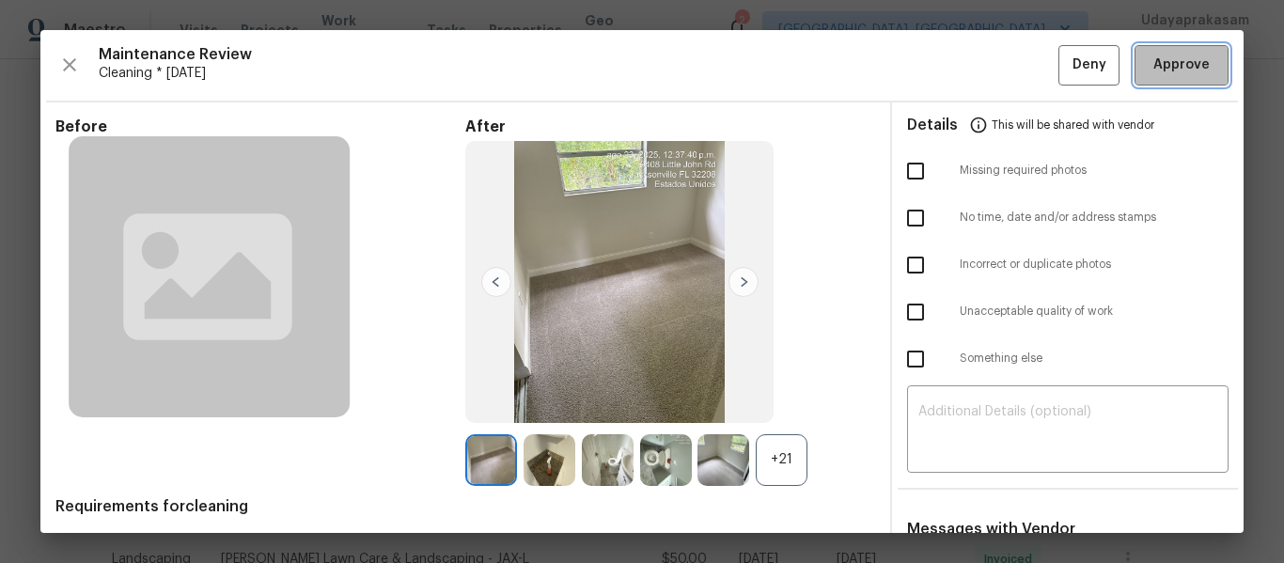
click at [1162, 64] on span "Approve" at bounding box center [1182, 66] width 56 height 24
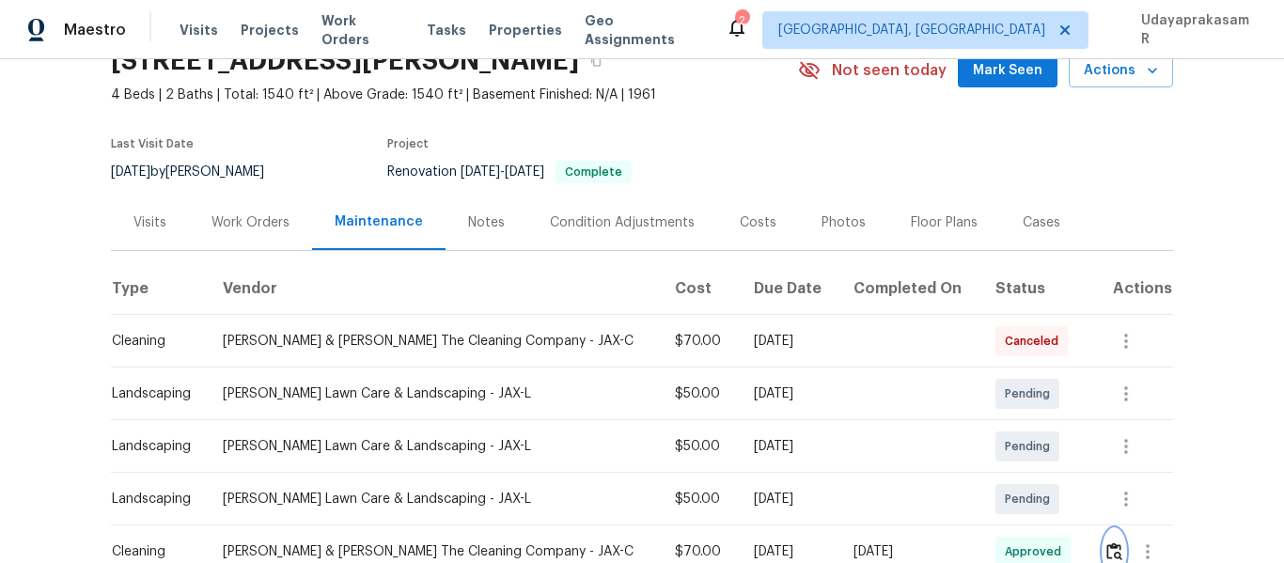
scroll to position [0, 0]
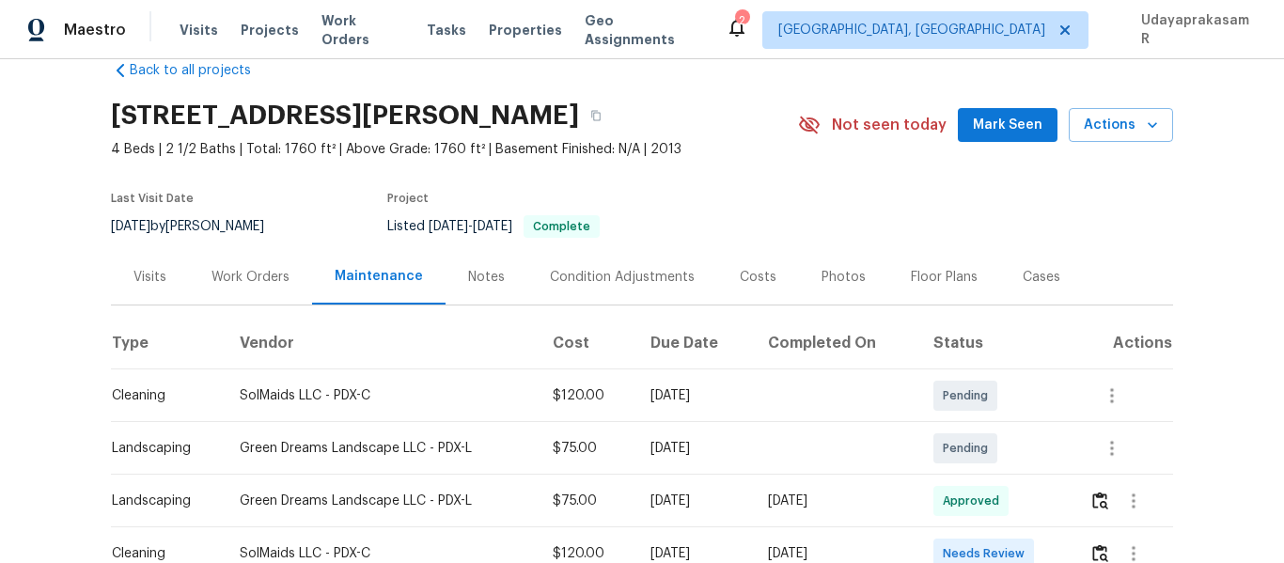
scroll to position [94, 0]
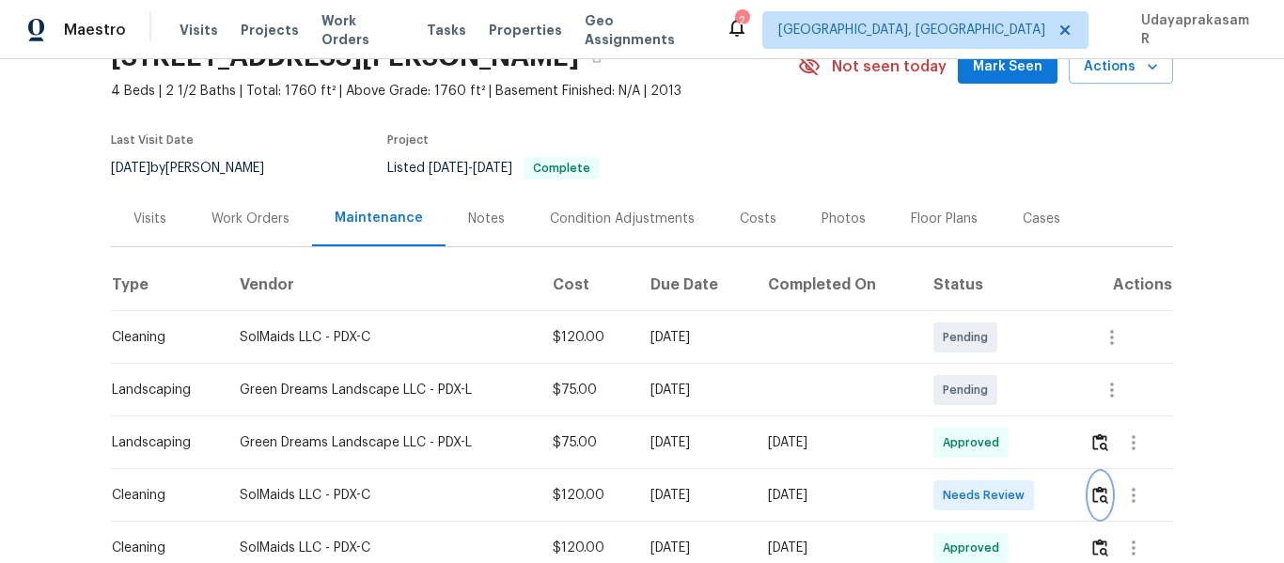
click at [1101, 492] on img "button" at bounding box center [1101, 495] width 16 height 18
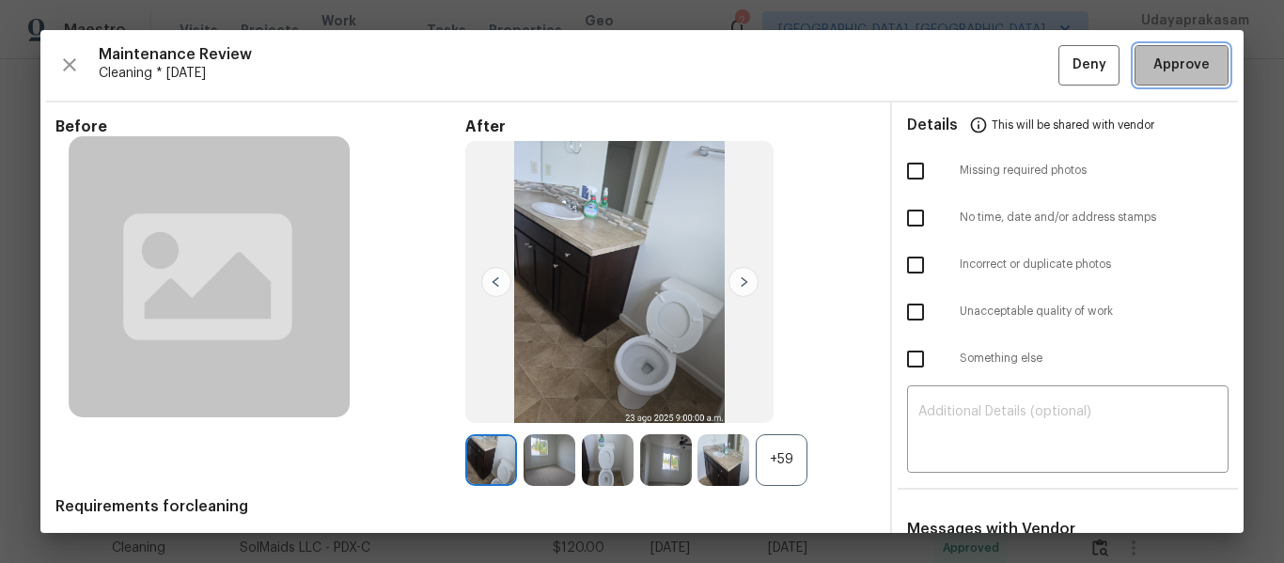
click at [1163, 60] on span "Approve" at bounding box center [1182, 66] width 56 height 24
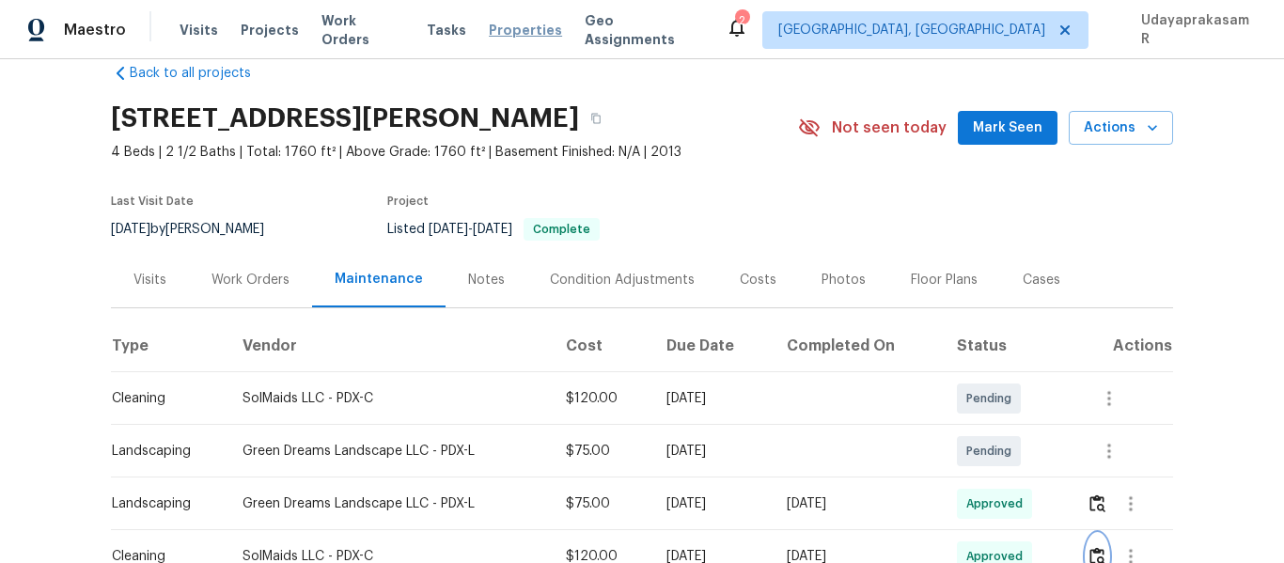
scroll to position [0, 0]
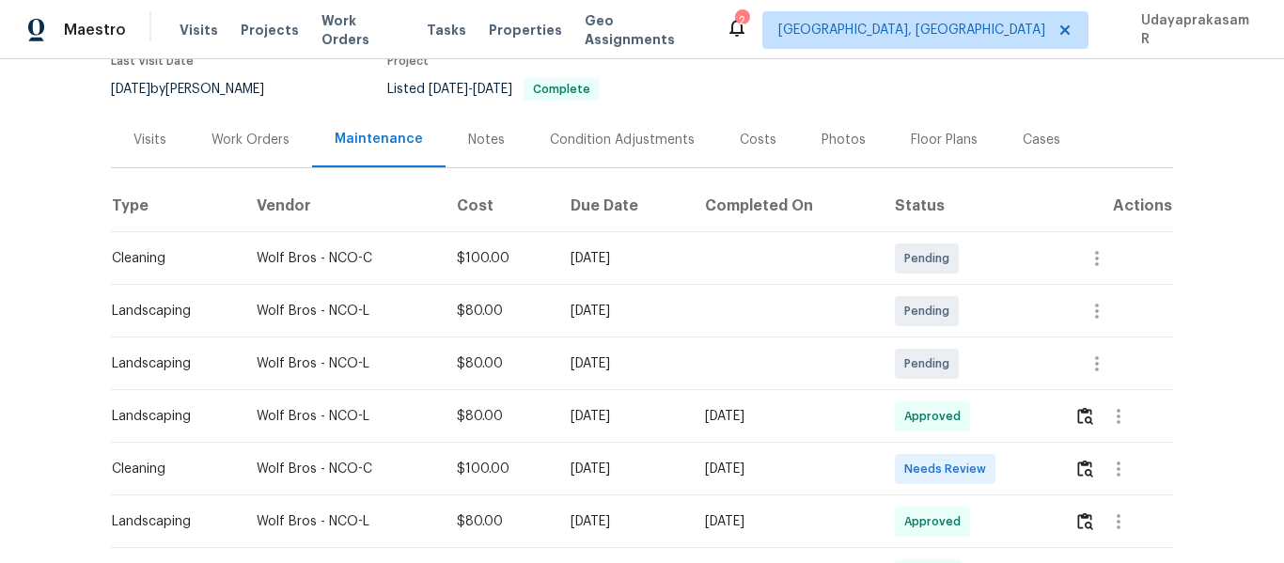
scroll to position [188, 0]
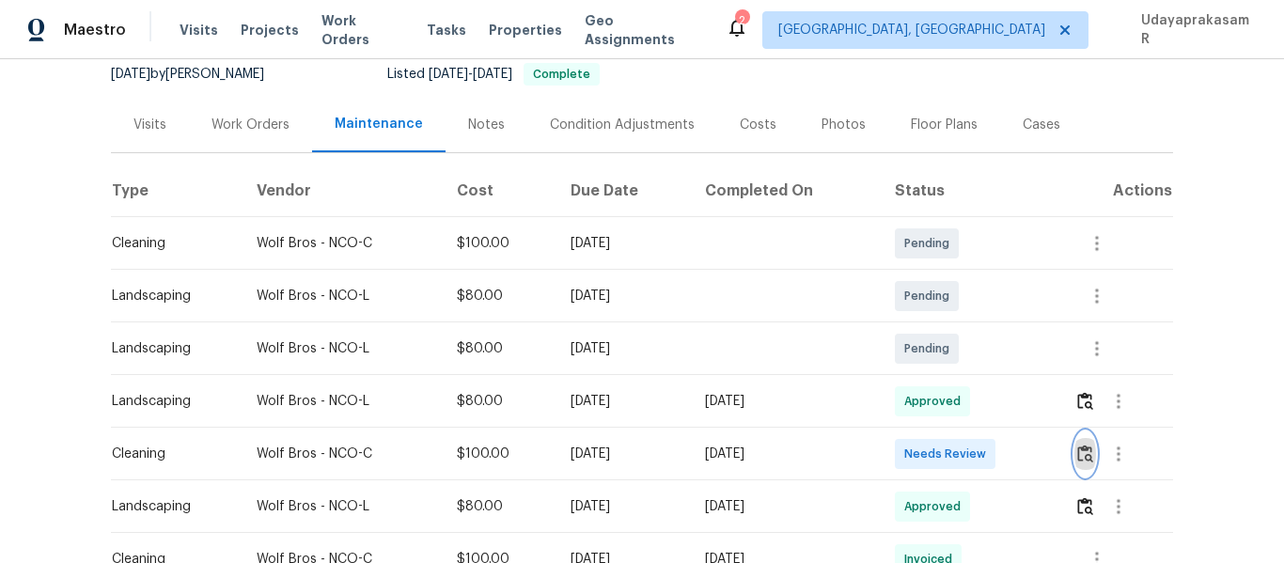
click at [1083, 454] on img "button" at bounding box center [1086, 454] width 16 height 18
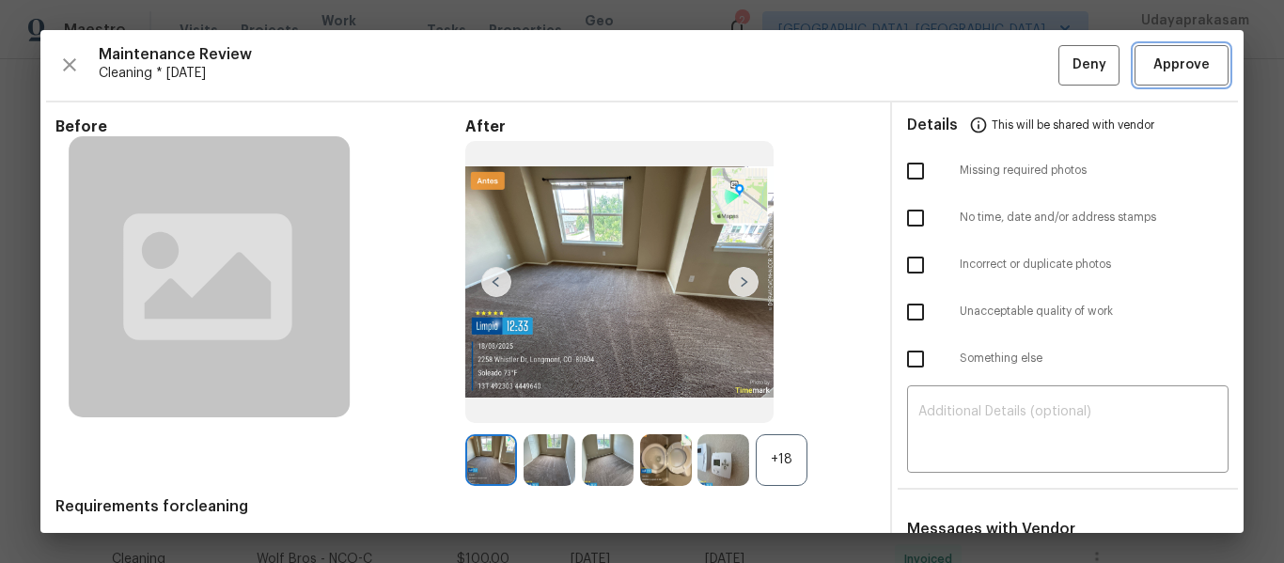
click at [1154, 51] on button "Approve" at bounding box center [1182, 65] width 94 height 40
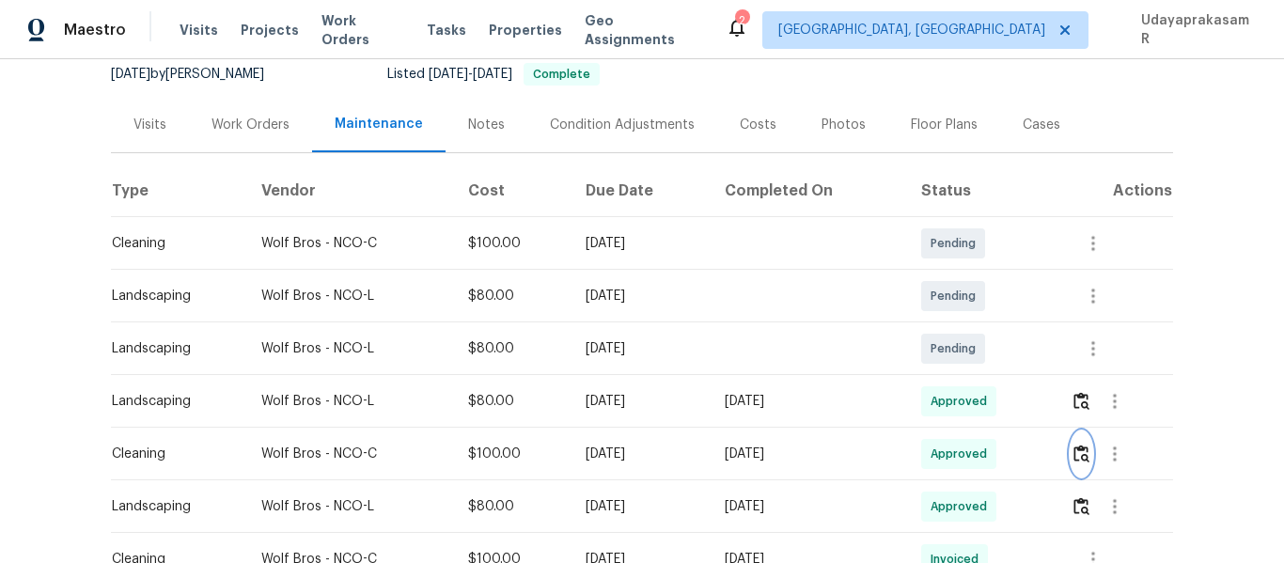
scroll to position [0, 0]
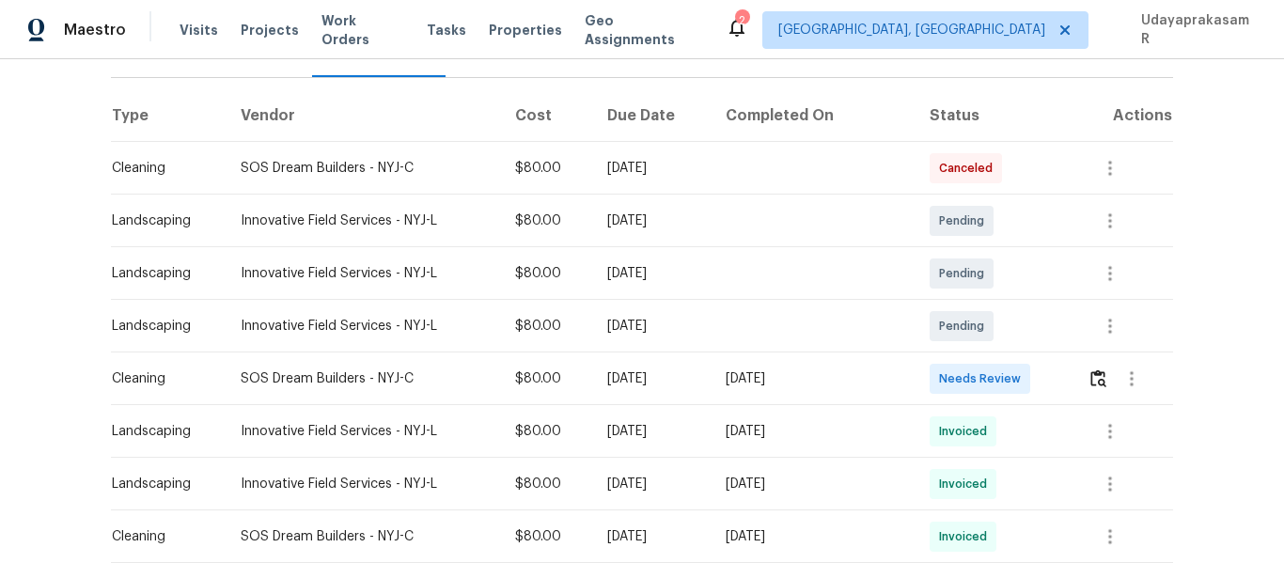
scroll to position [282, 0]
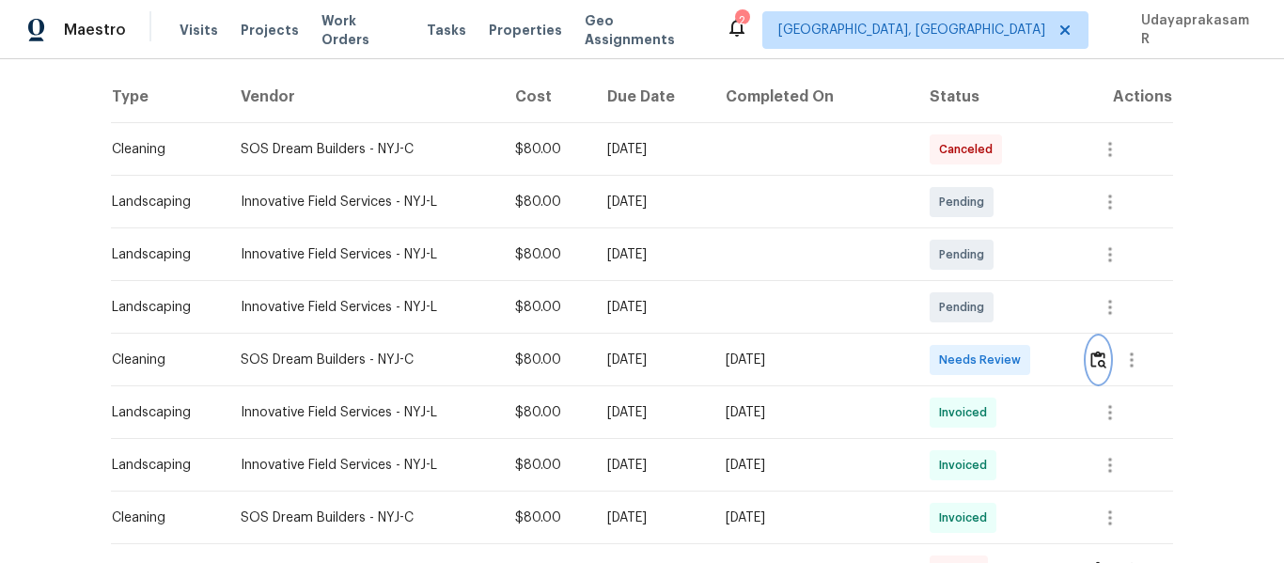
click at [1095, 360] on img "button" at bounding box center [1099, 360] width 16 height 18
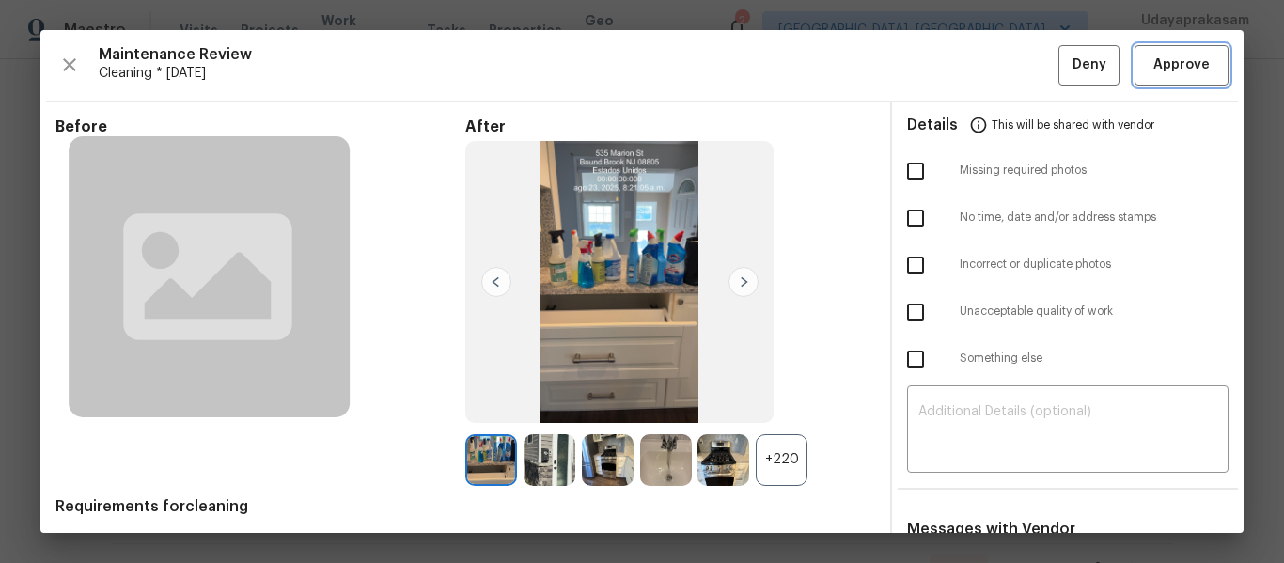
click at [1171, 68] on span "Approve" at bounding box center [1182, 66] width 56 height 24
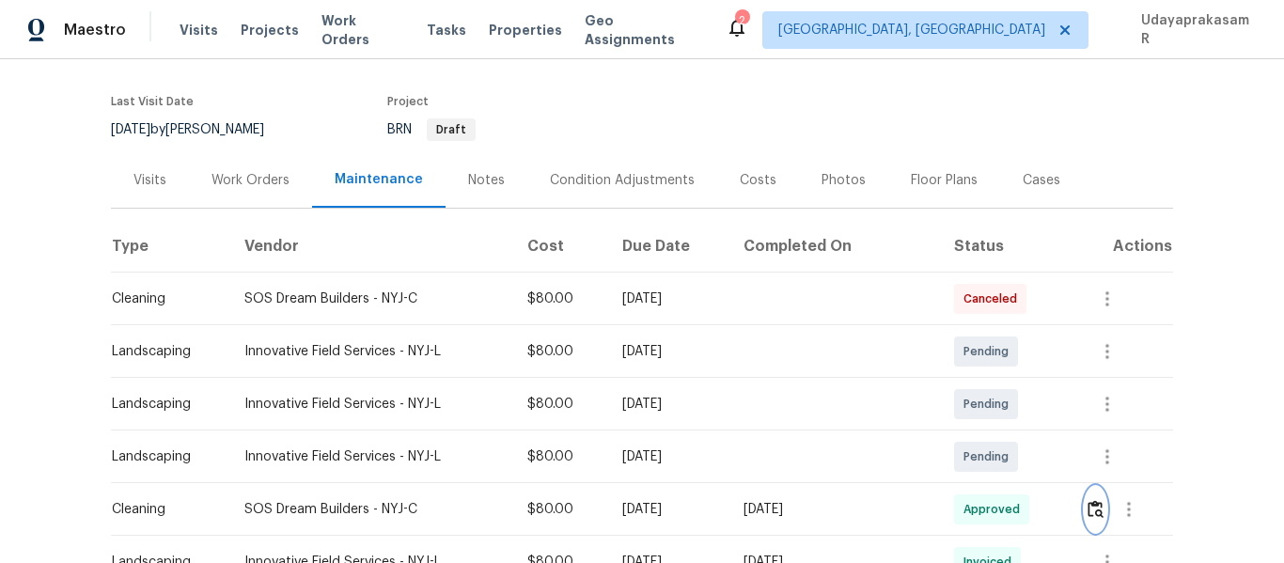
scroll to position [0, 0]
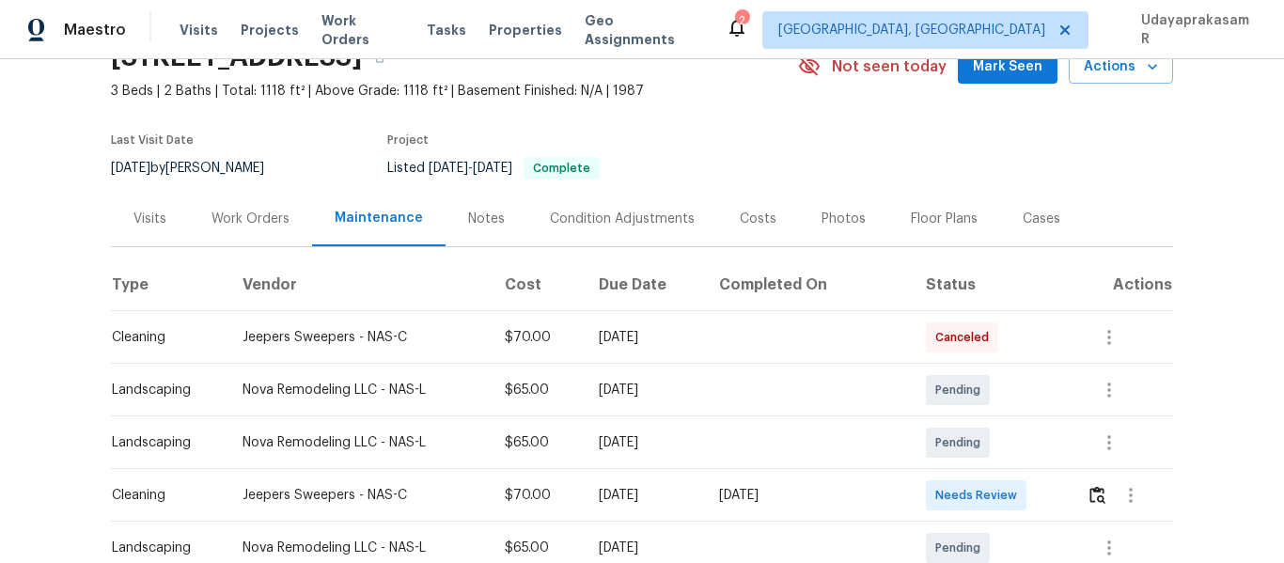
scroll to position [188, 0]
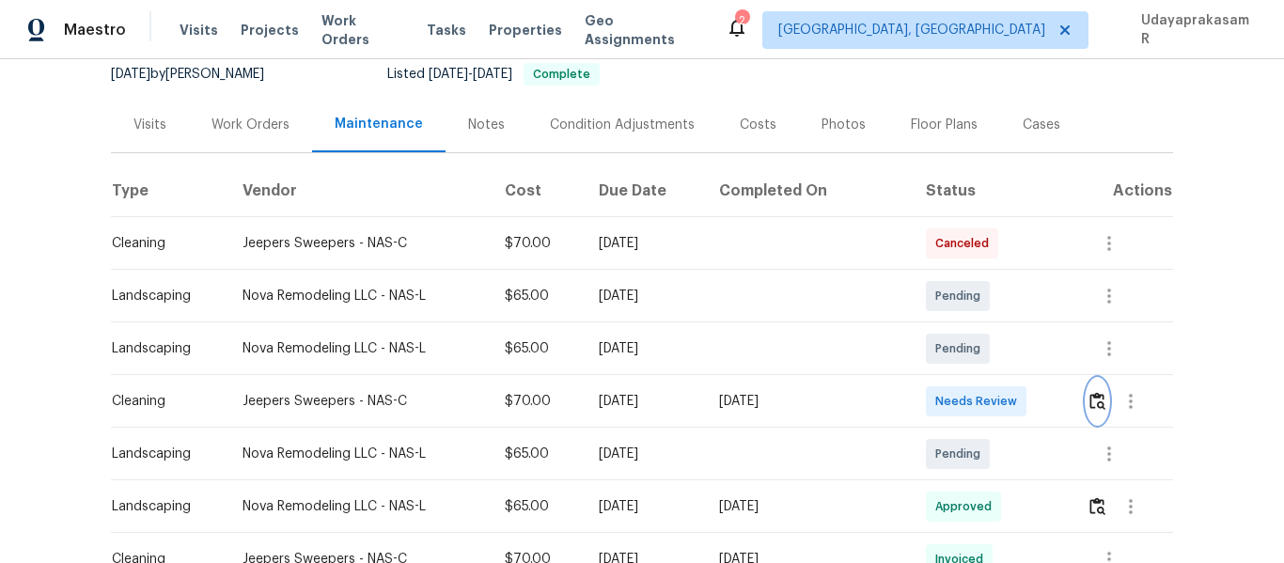
click at [1090, 404] on img "button" at bounding box center [1098, 401] width 16 height 18
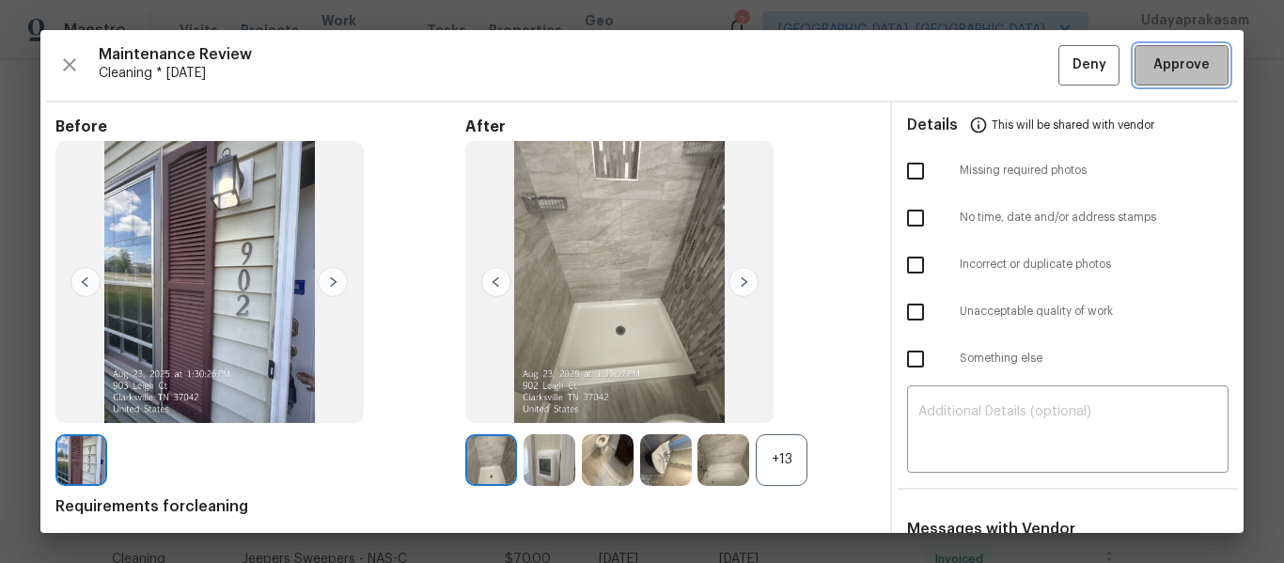
click at [1154, 57] on span "Approve" at bounding box center [1182, 66] width 56 height 24
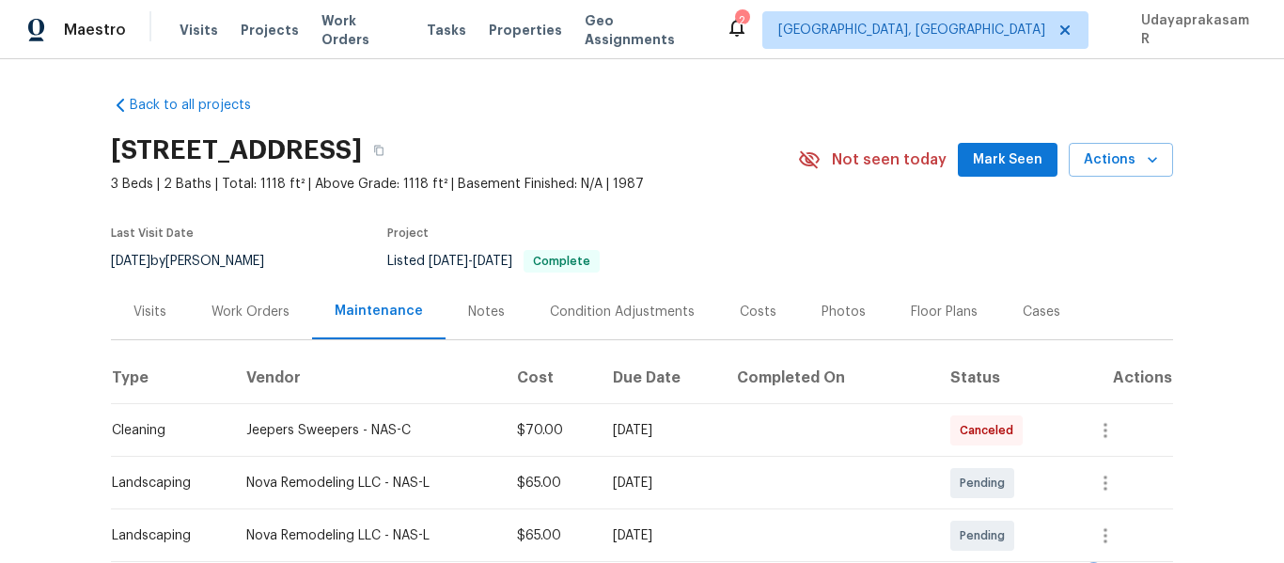
scroll to position [0, 0]
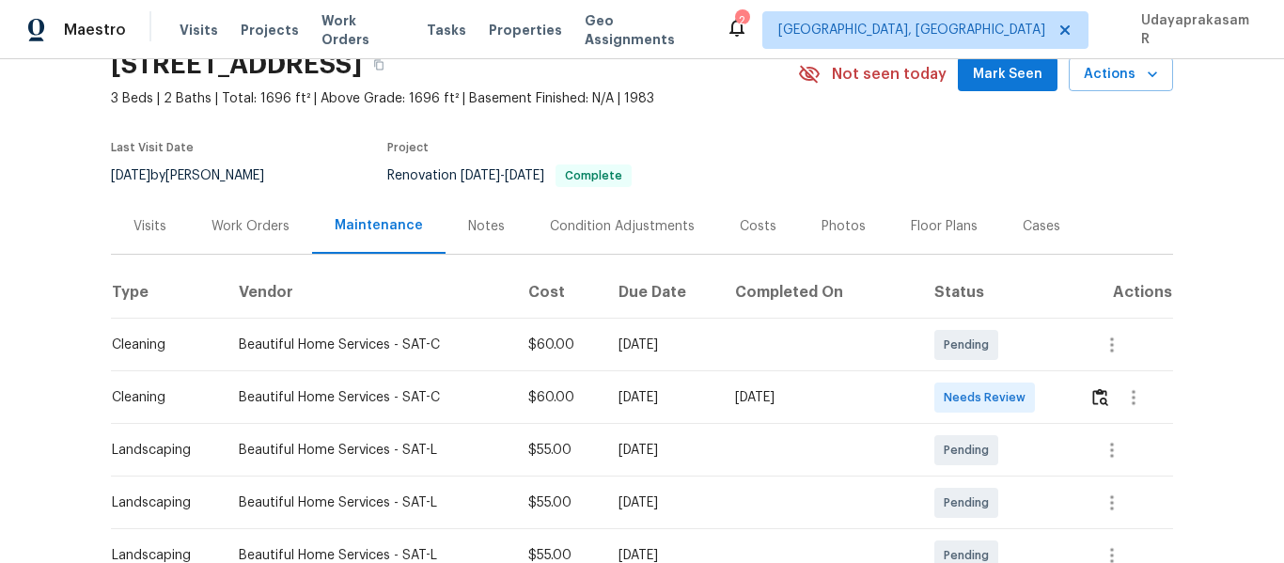
scroll to position [188, 0]
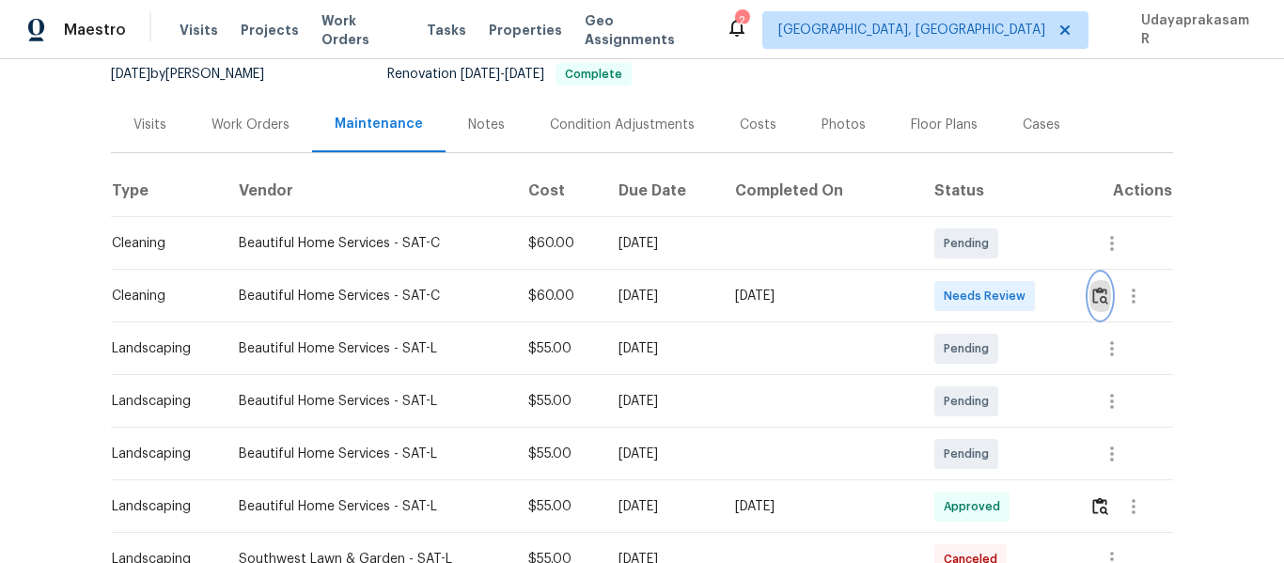
click at [1093, 291] on img "button" at bounding box center [1101, 296] width 16 height 18
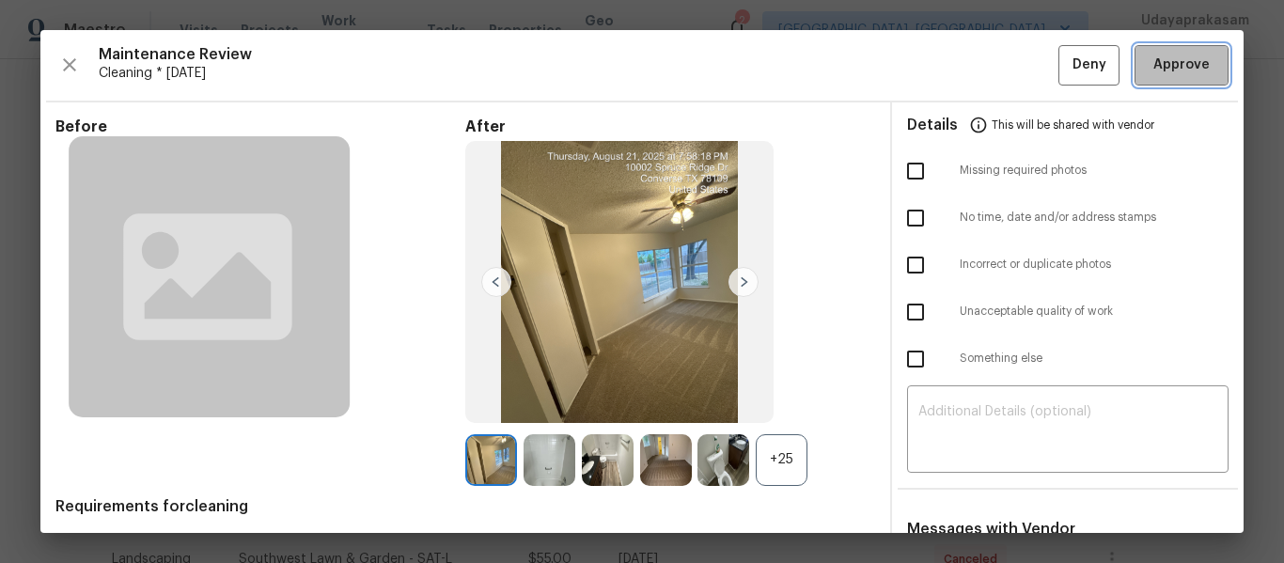
click at [1181, 61] on span "Approve" at bounding box center [1182, 66] width 56 height 24
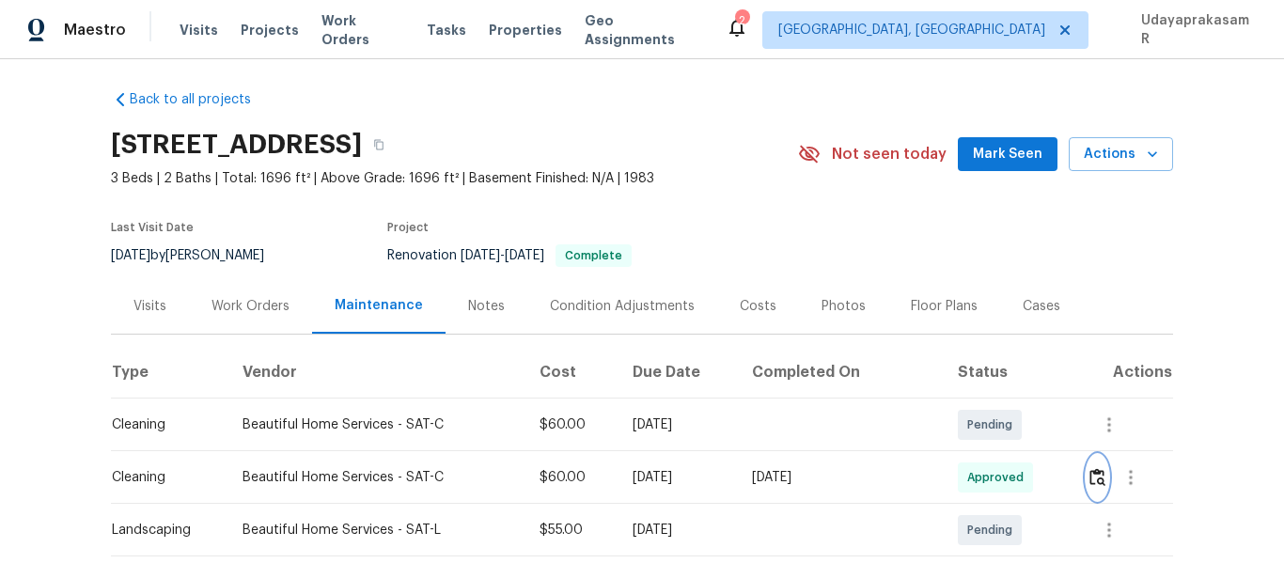
scroll to position [0, 0]
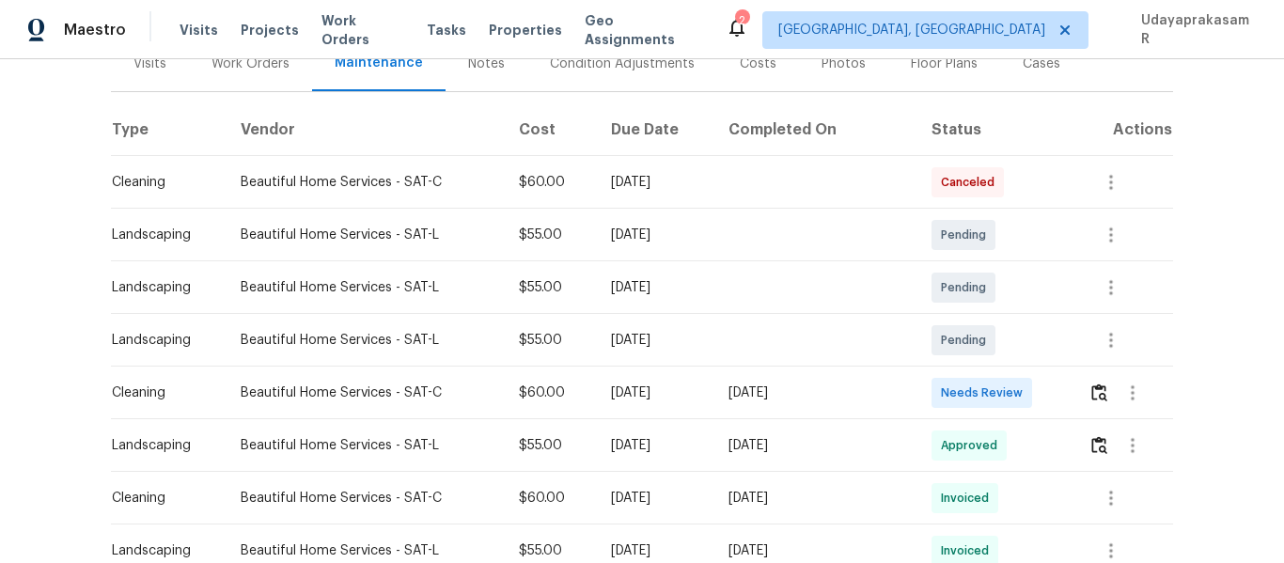
scroll to position [282, 0]
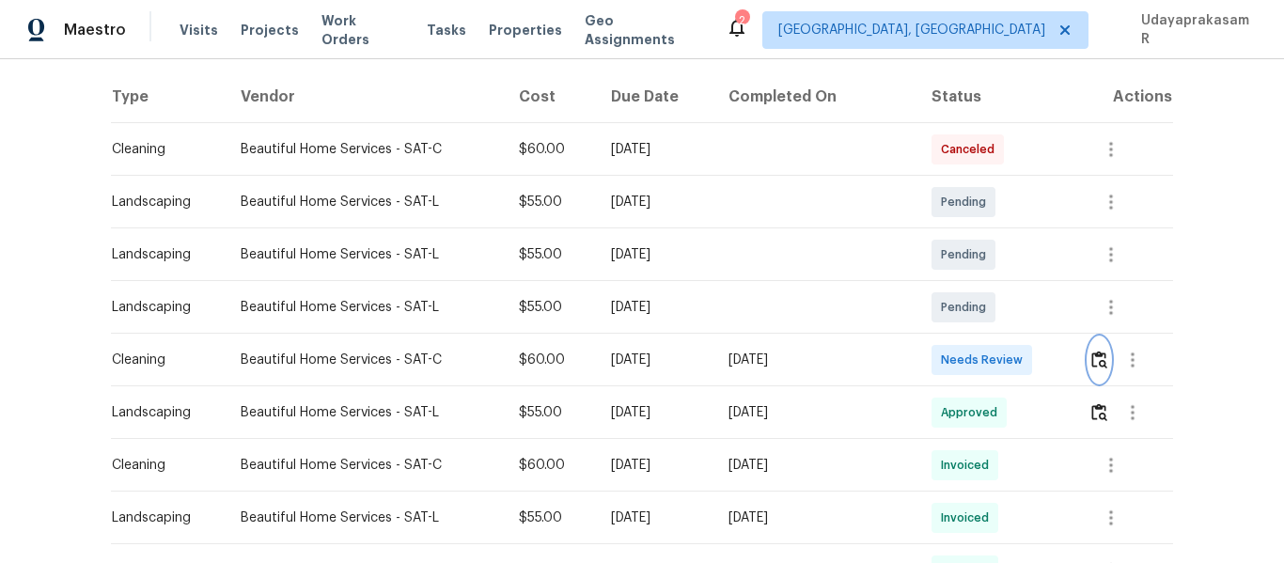
click at [1092, 365] on img "button" at bounding box center [1100, 360] width 16 height 18
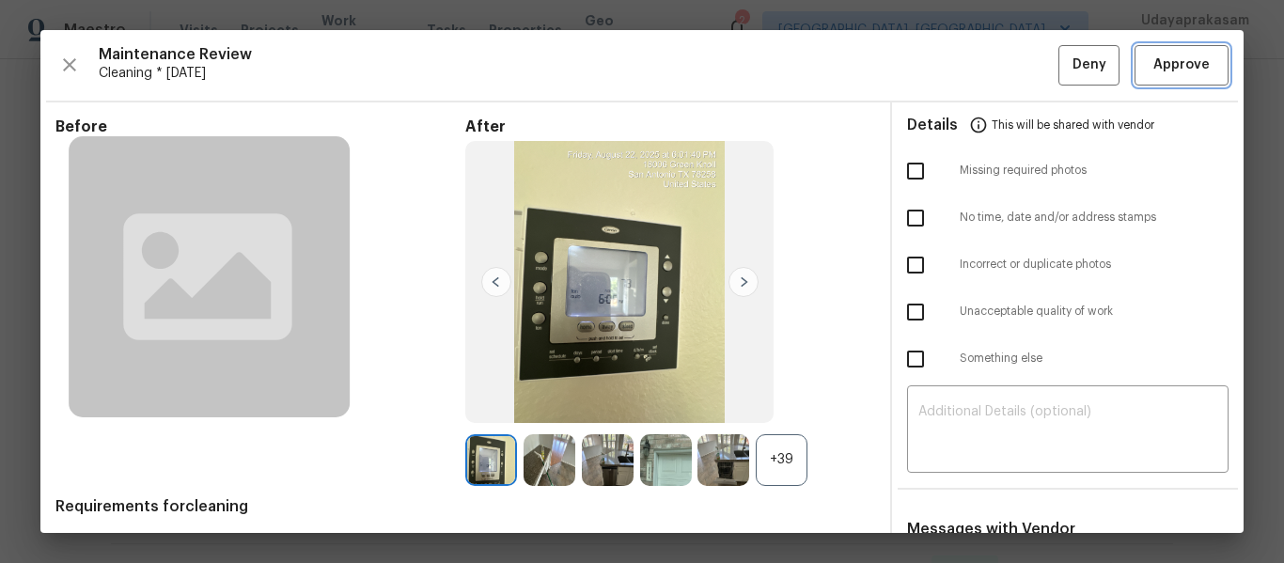
click at [1189, 62] on span "Approve" at bounding box center [1182, 66] width 56 height 24
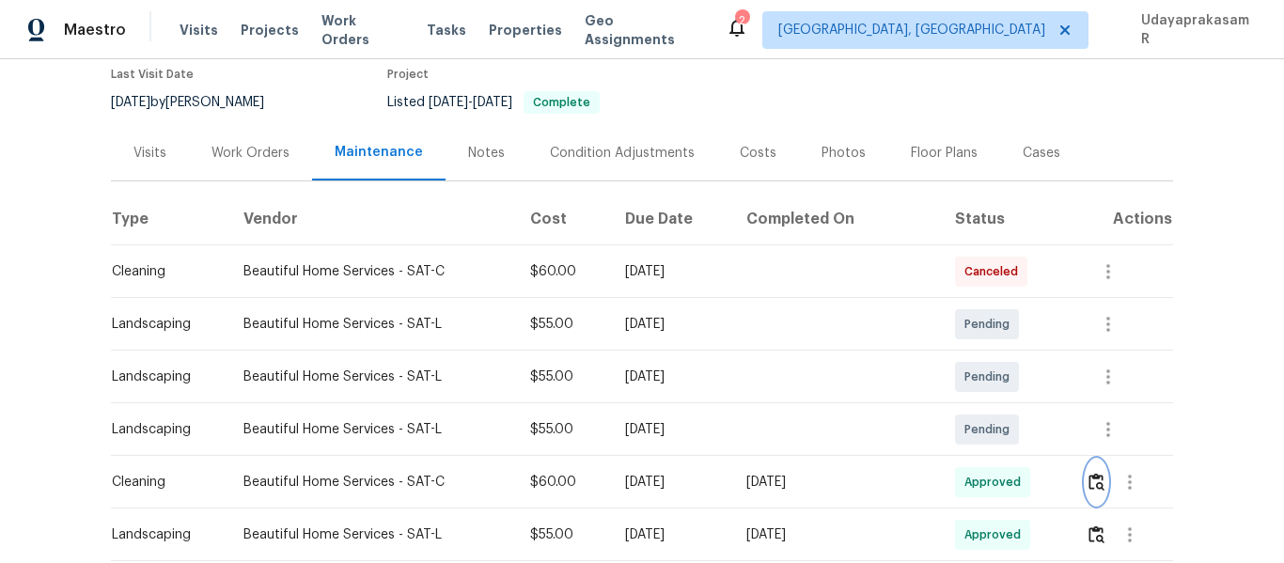
scroll to position [0, 0]
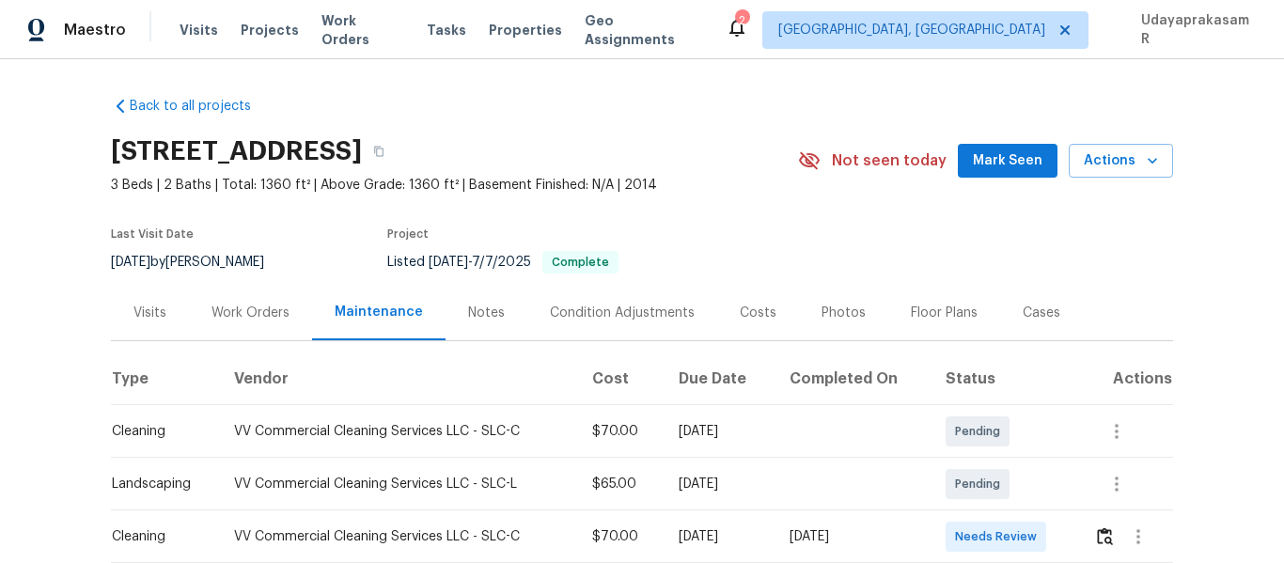
scroll to position [188, 0]
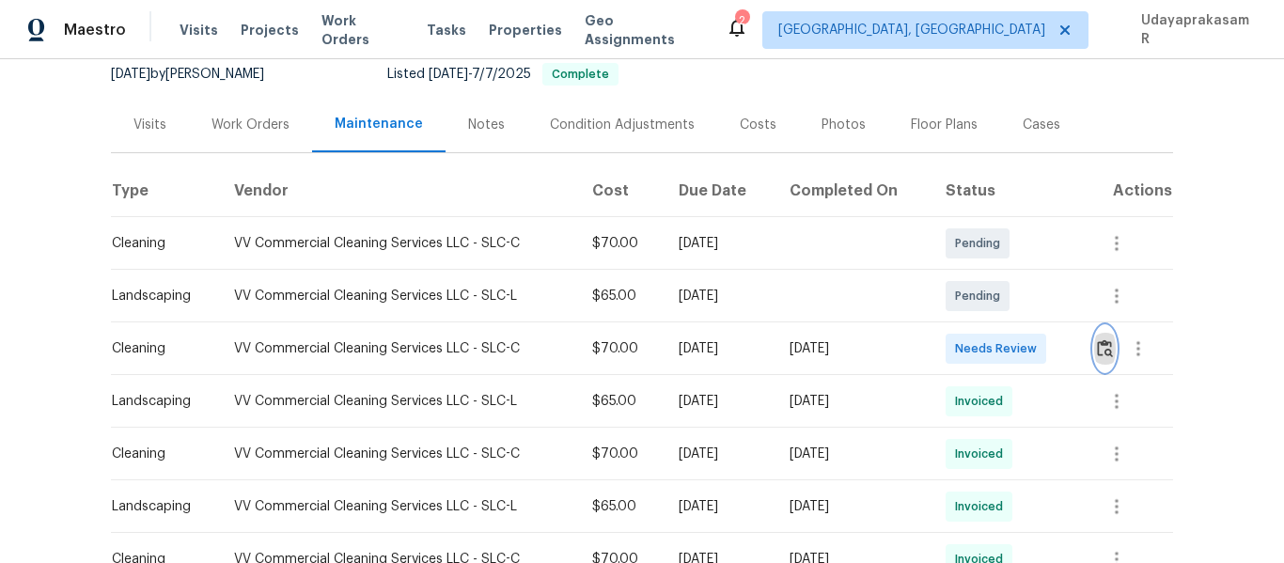
click at [1103, 355] on img "button" at bounding box center [1105, 348] width 16 height 18
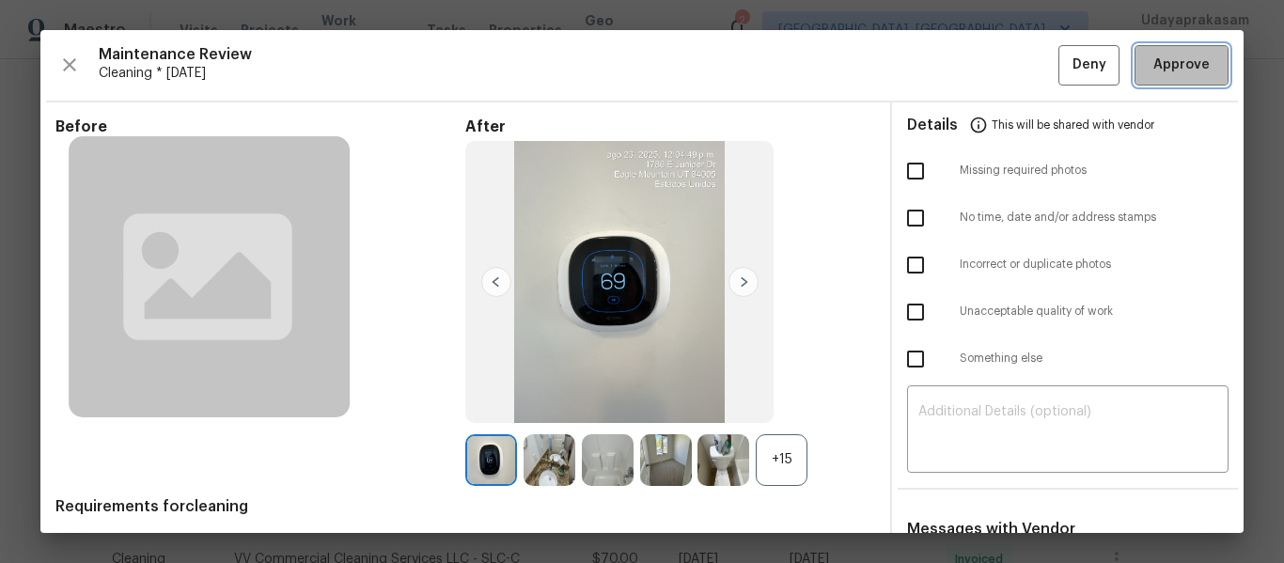
click at [1156, 78] on button "Approve" at bounding box center [1182, 65] width 94 height 40
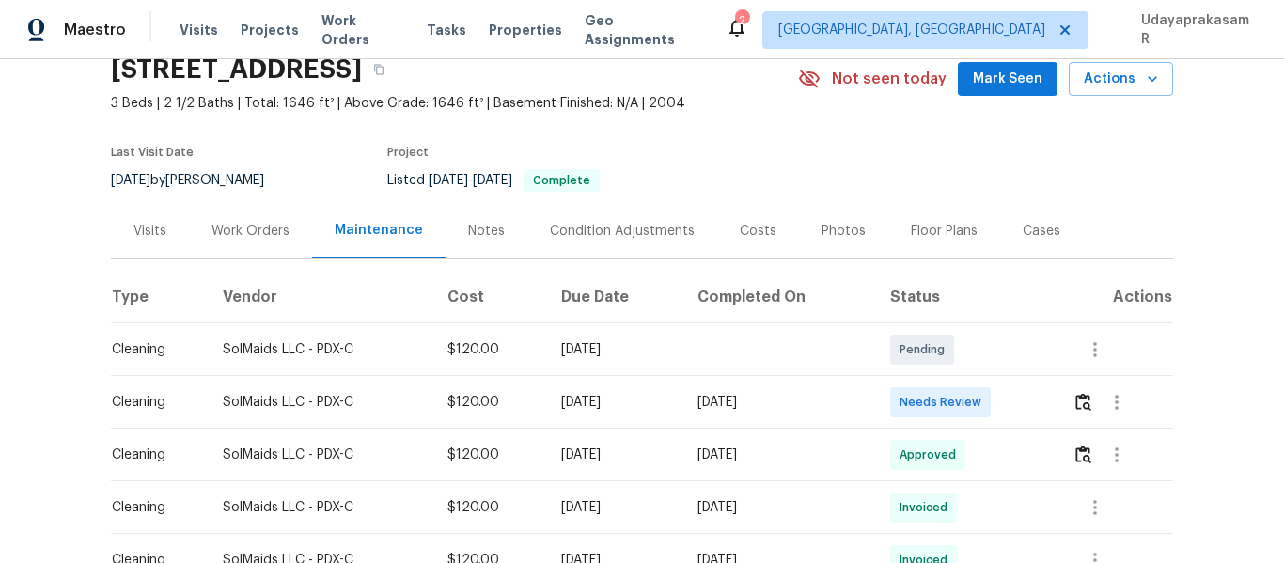
scroll to position [188, 0]
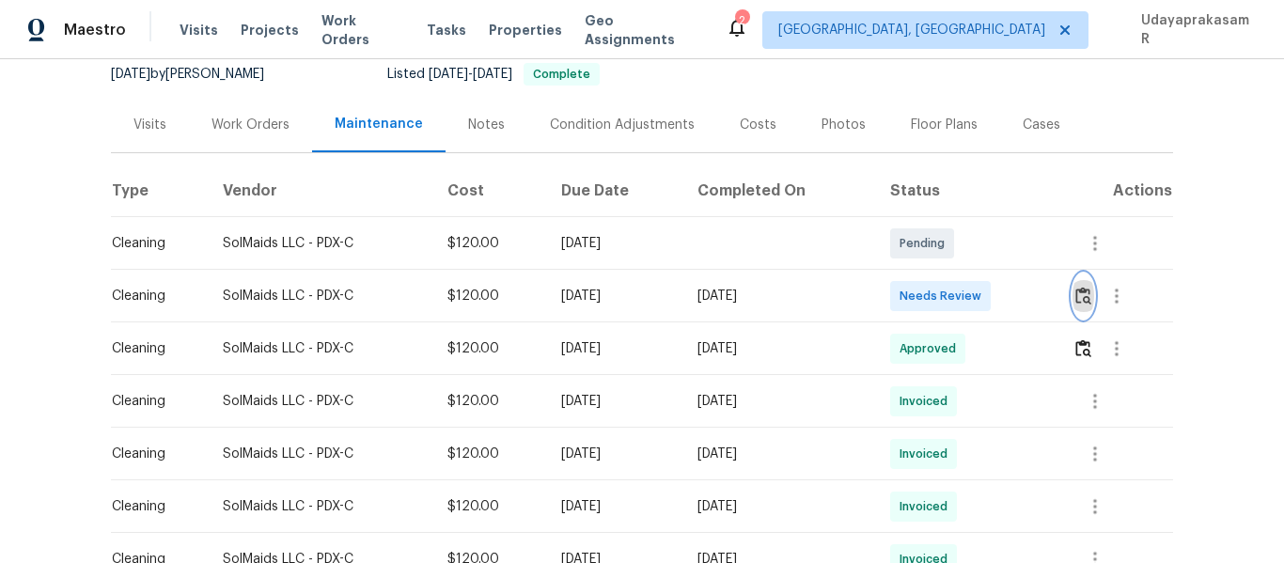
click at [1085, 289] on img "button" at bounding box center [1084, 296] width 16 height 18
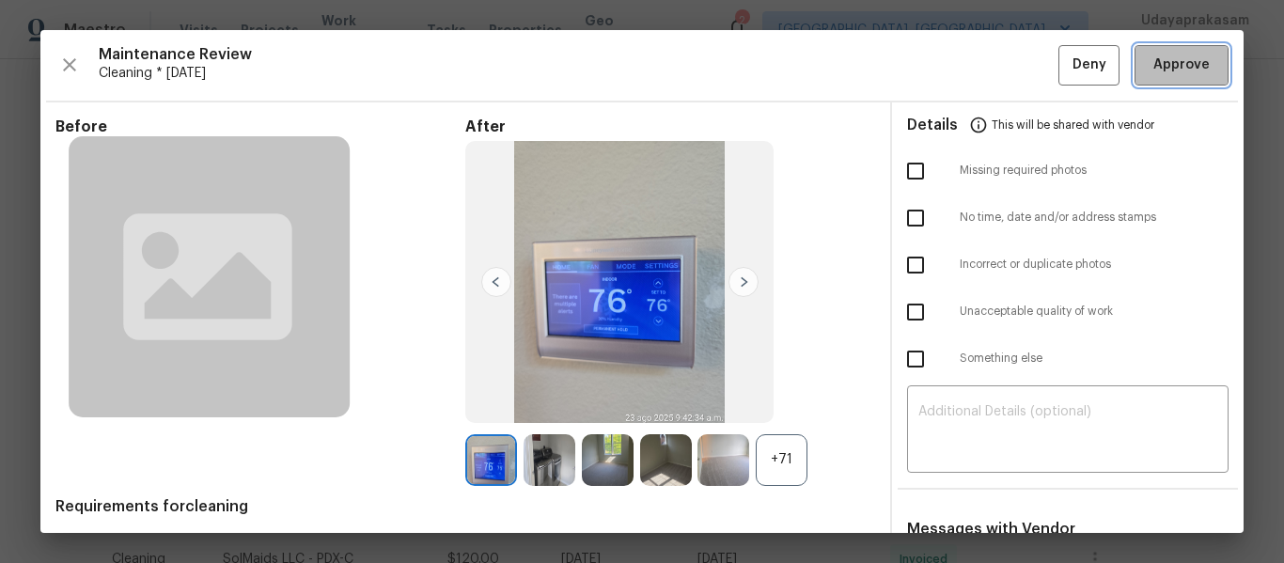
click at [1160, 77] on button "Approve" at bounding box center [1182, 65] width 94 height 40
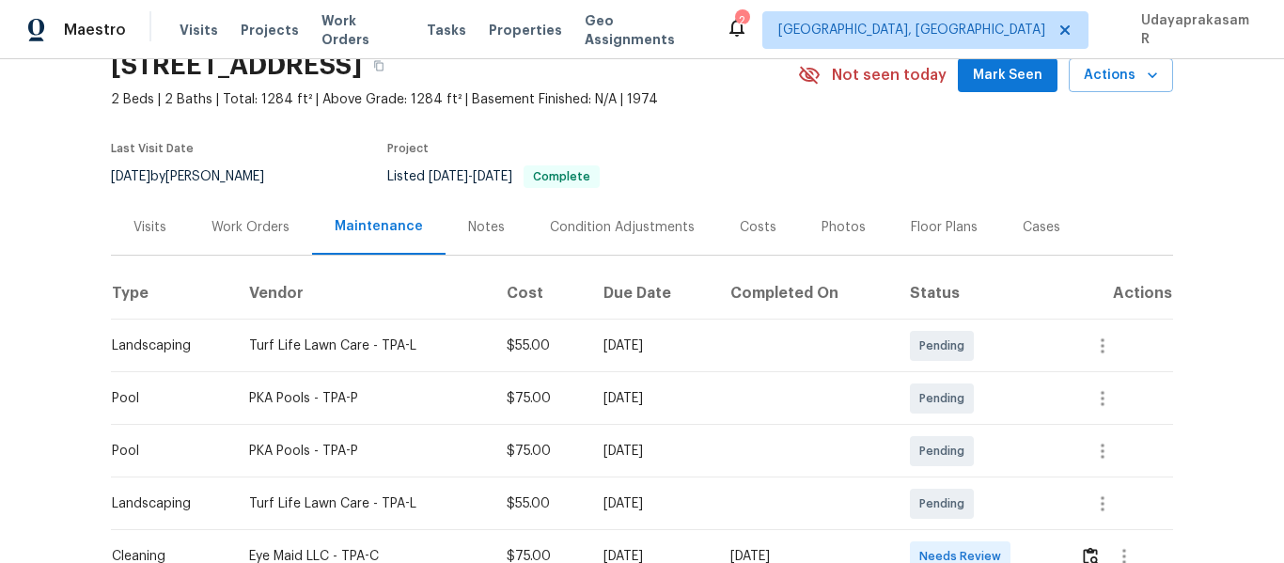
scroll to position [188, 0]
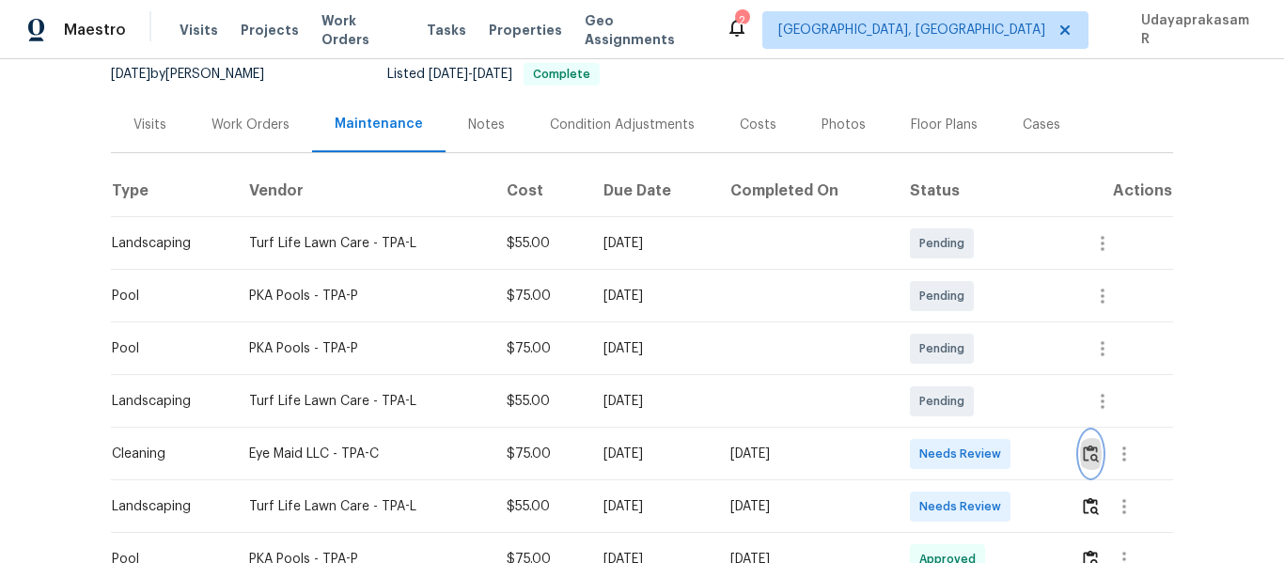
click at [1084, 459] on img "button" at bounding box center [1091, 454] width 16 height 18
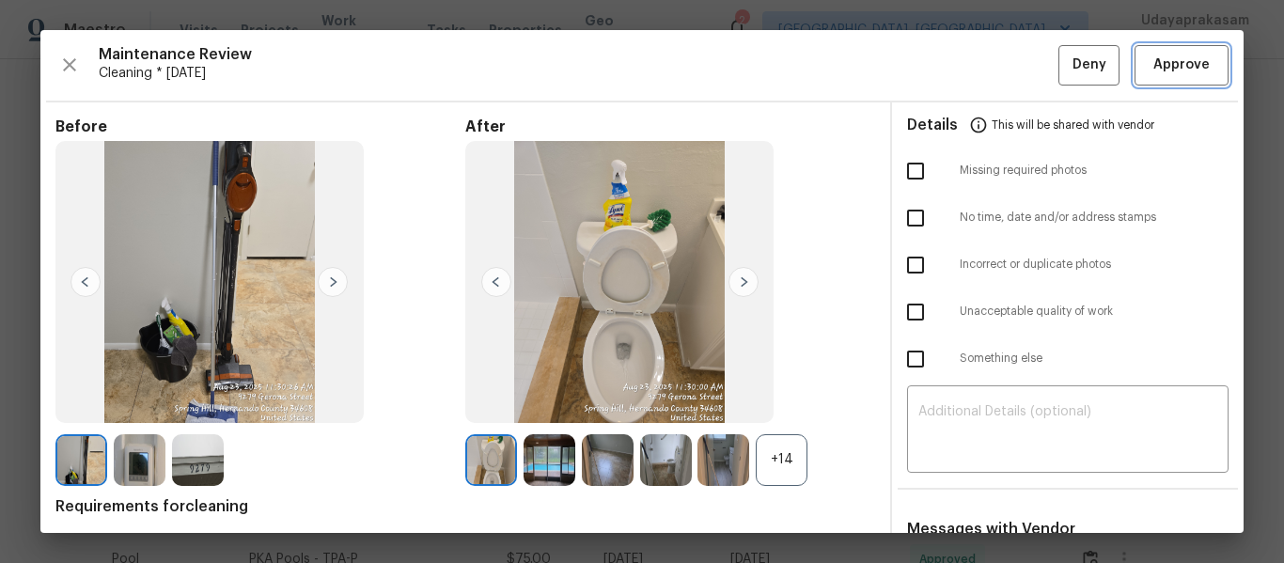
click at [1156, 59] on span "Approve" at bounding box center [1182, 66] width 56 height 24
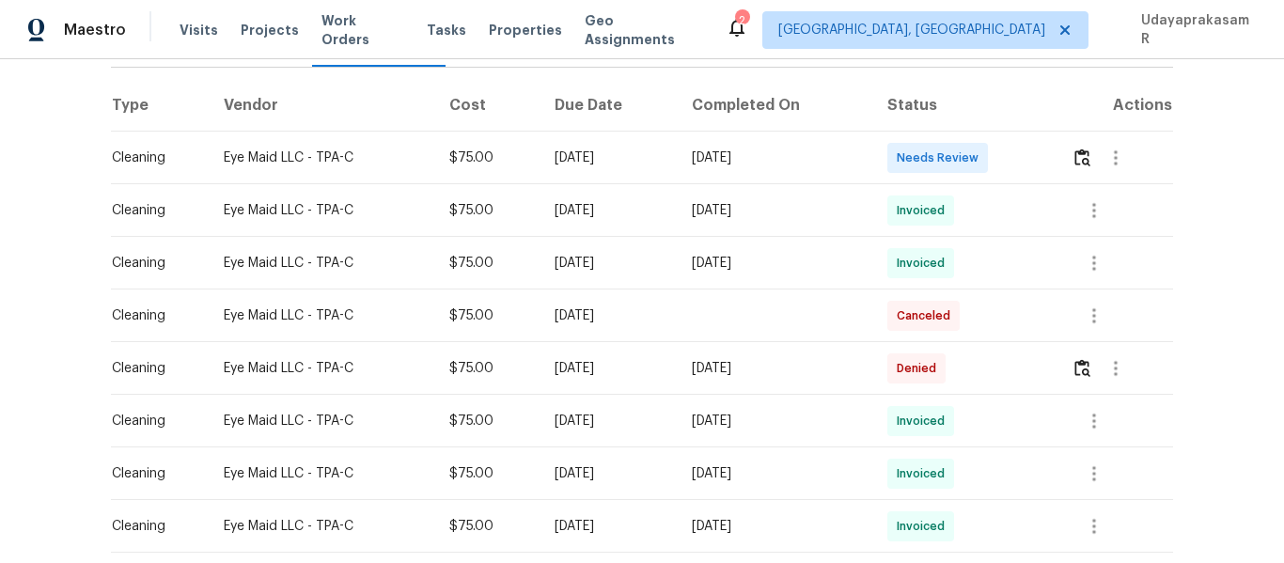
scroll to position [282, 0]
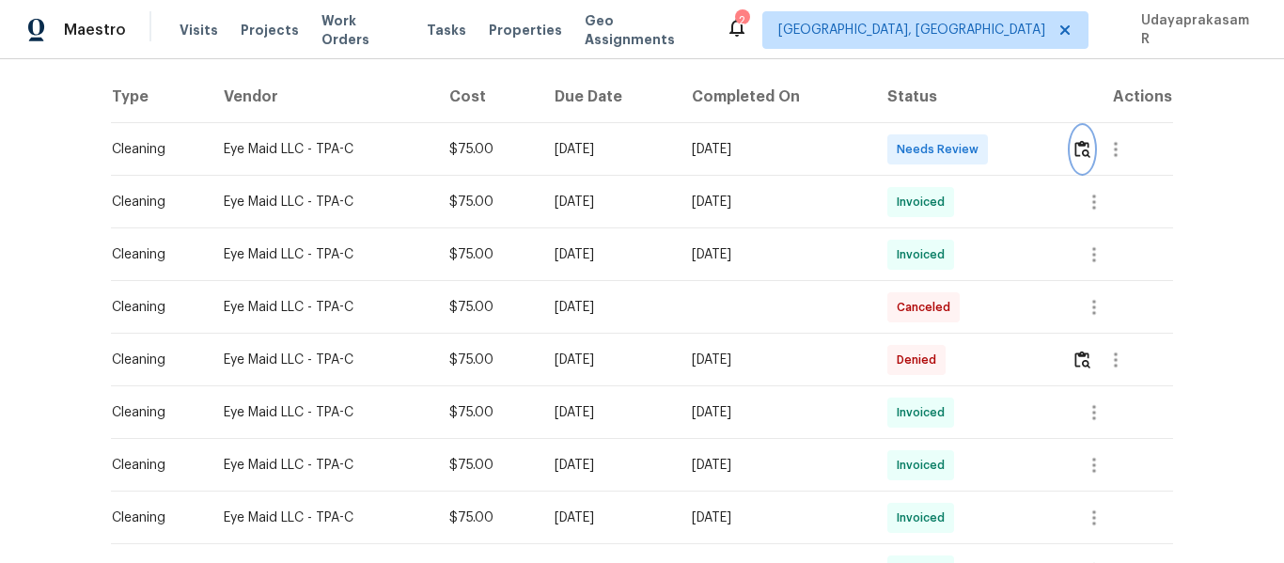
click at [1082, 158] on img "button" at bounding box center [1083, 149] width 16 height 18
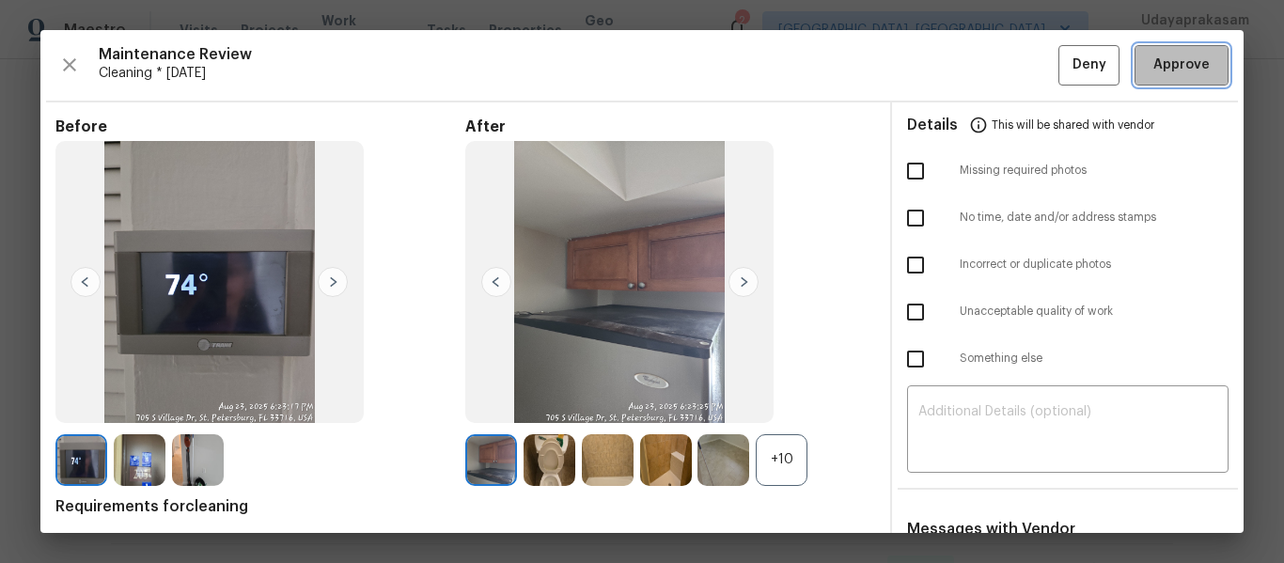
click at [1154, 71] on span "Approve" at bounding box center [1182, 66] width 56 height 24
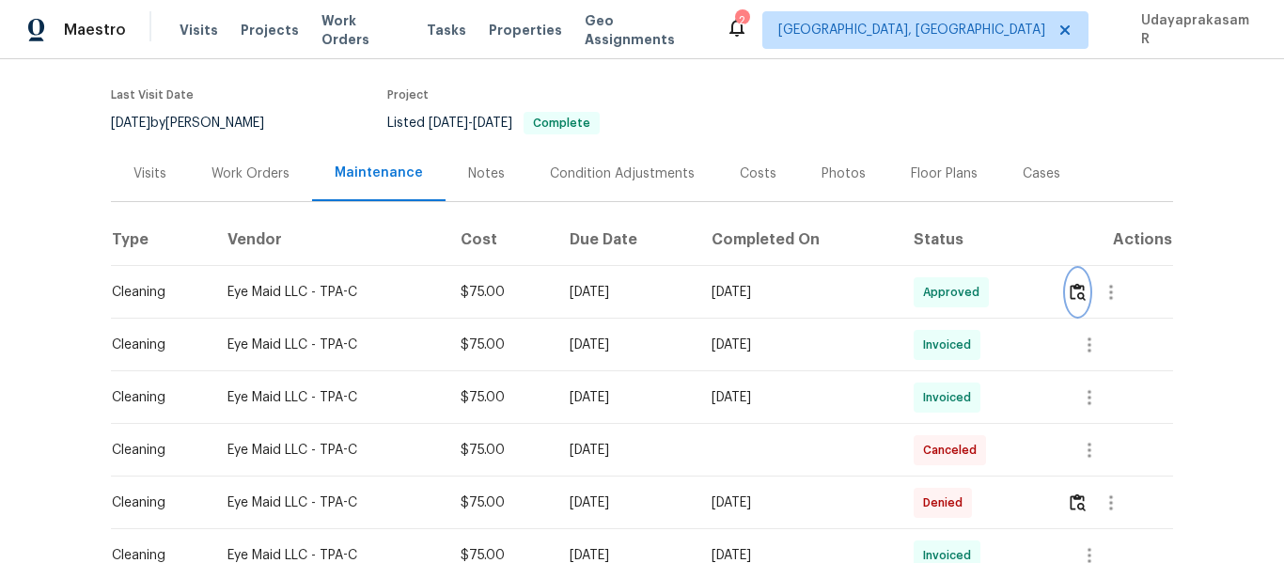
scroll to position [0, 0]
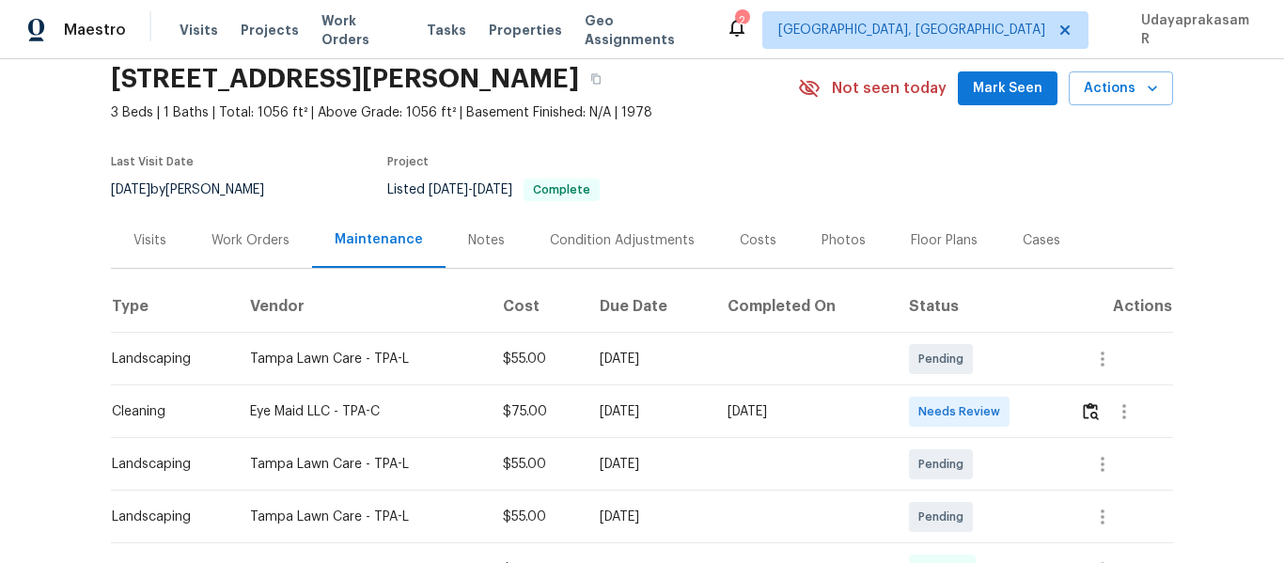
scroll to position [94, 0]
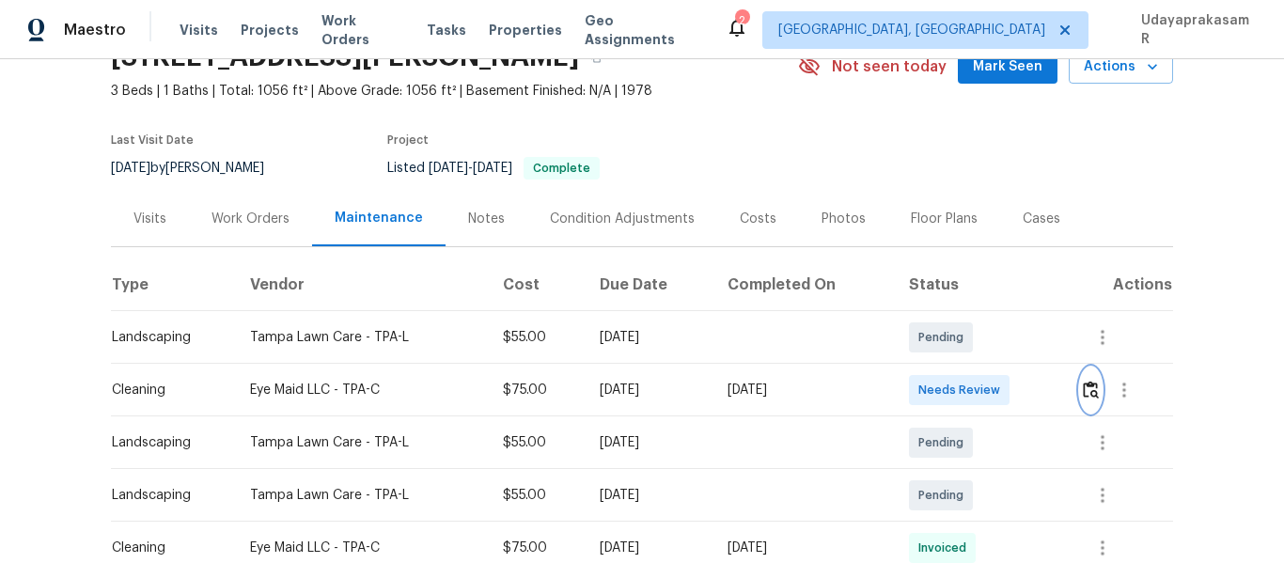
click at [1088, 392] on img "button" at bounding box center [1091, 390] width 16 height 18
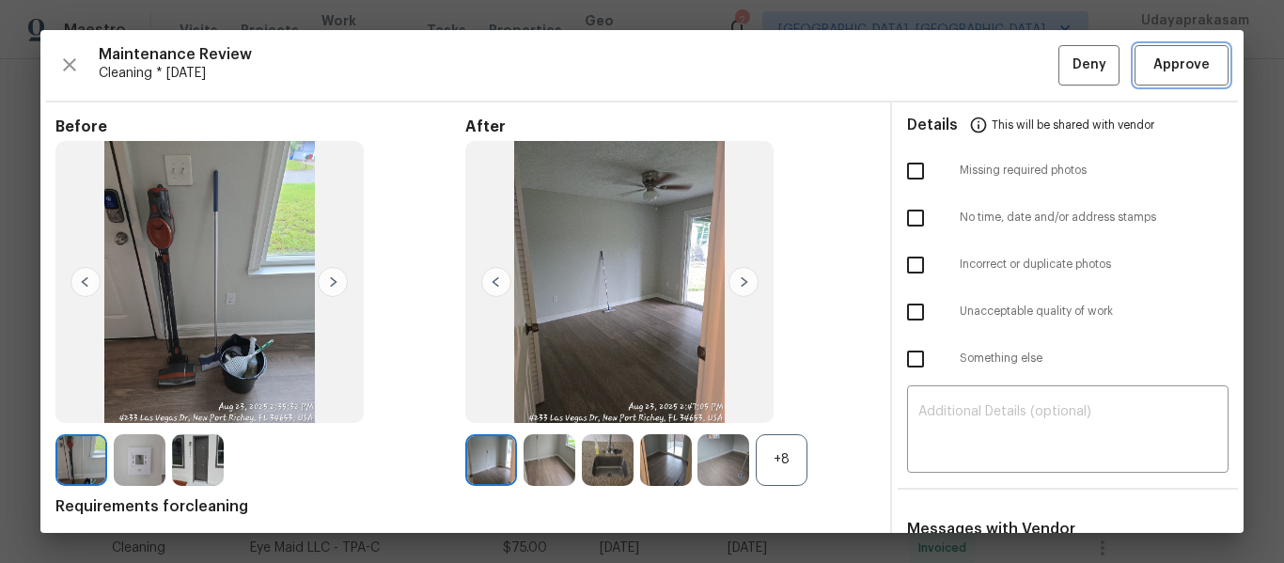
click at [1171, 61] on span "Approve" at bounding box center [1182, 66] width 56 height 24
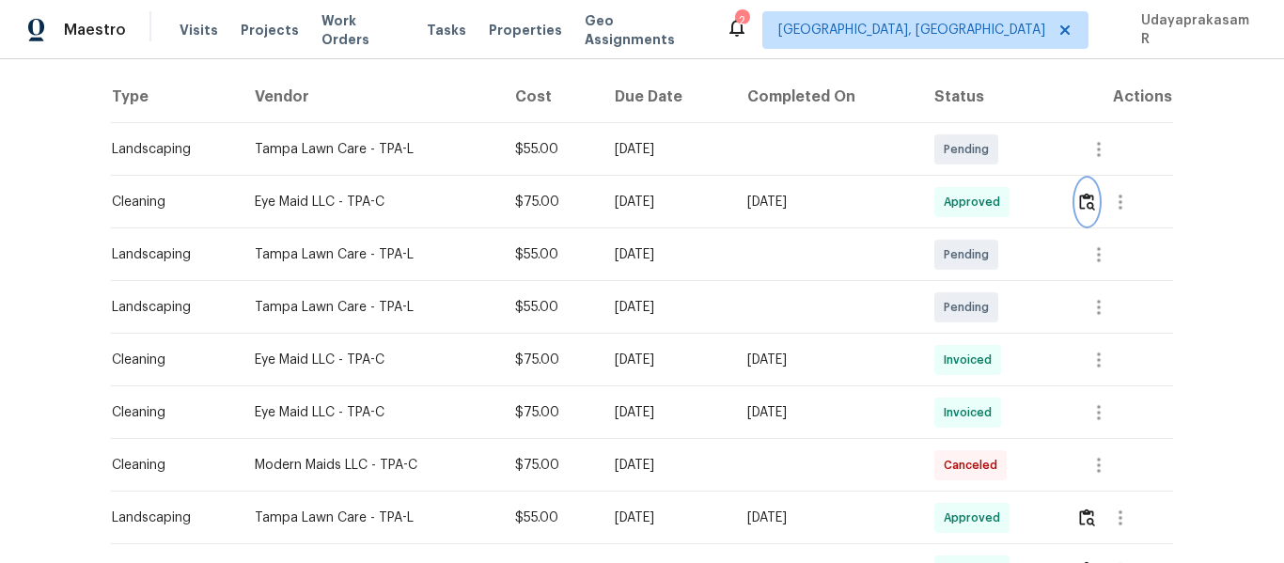
scroll to position [0, 0]
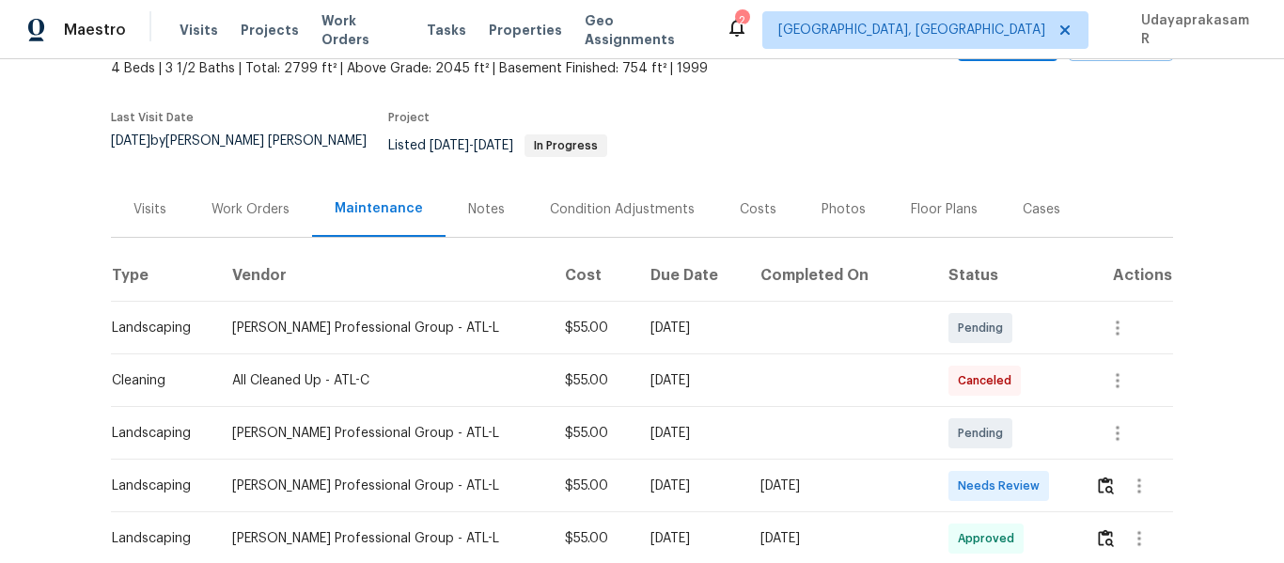
scroll to position [282, 0]
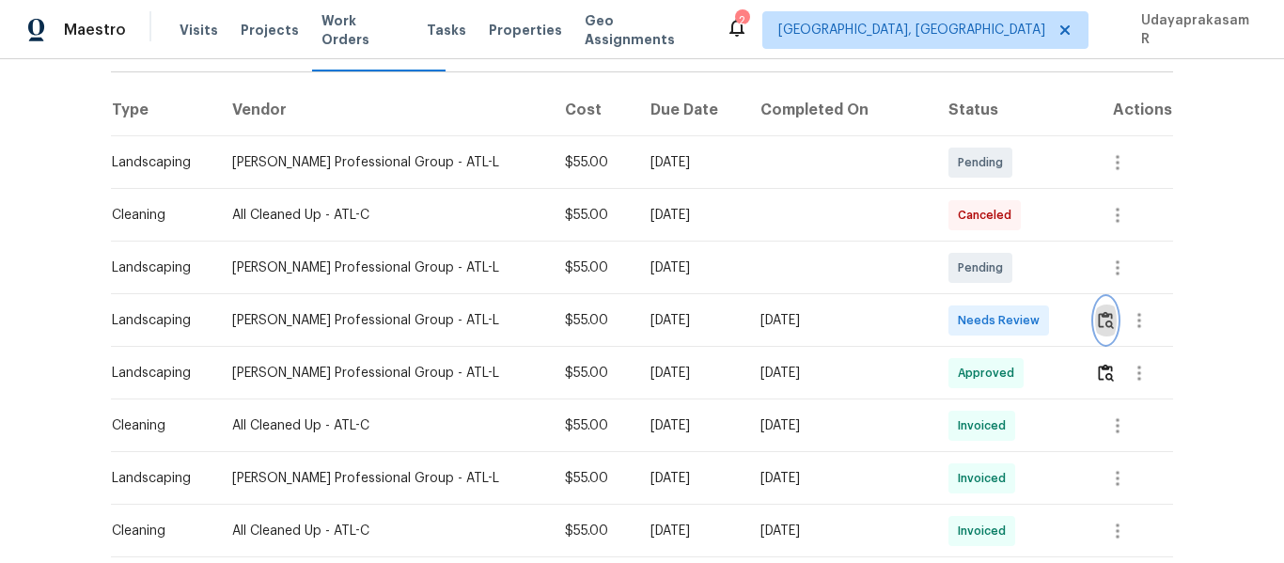
click at [1098, 311] on img "button" at bounding box center [1106, 320] width 16 height 18
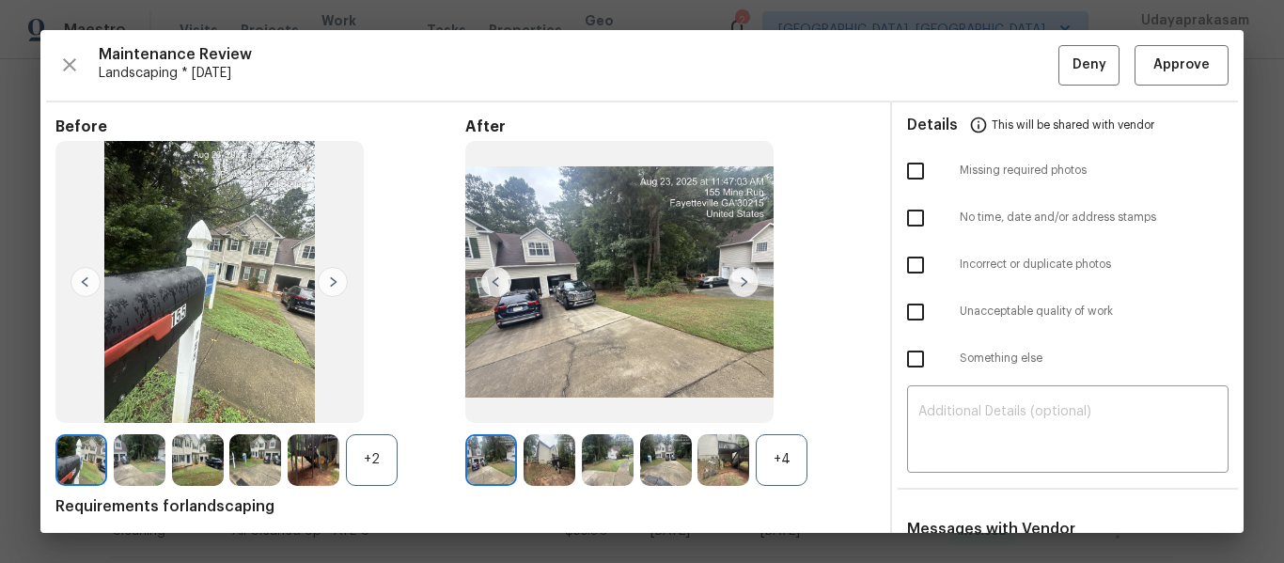
click at [333, 276] on img at bounding box center [333, 282] width 30 height 30
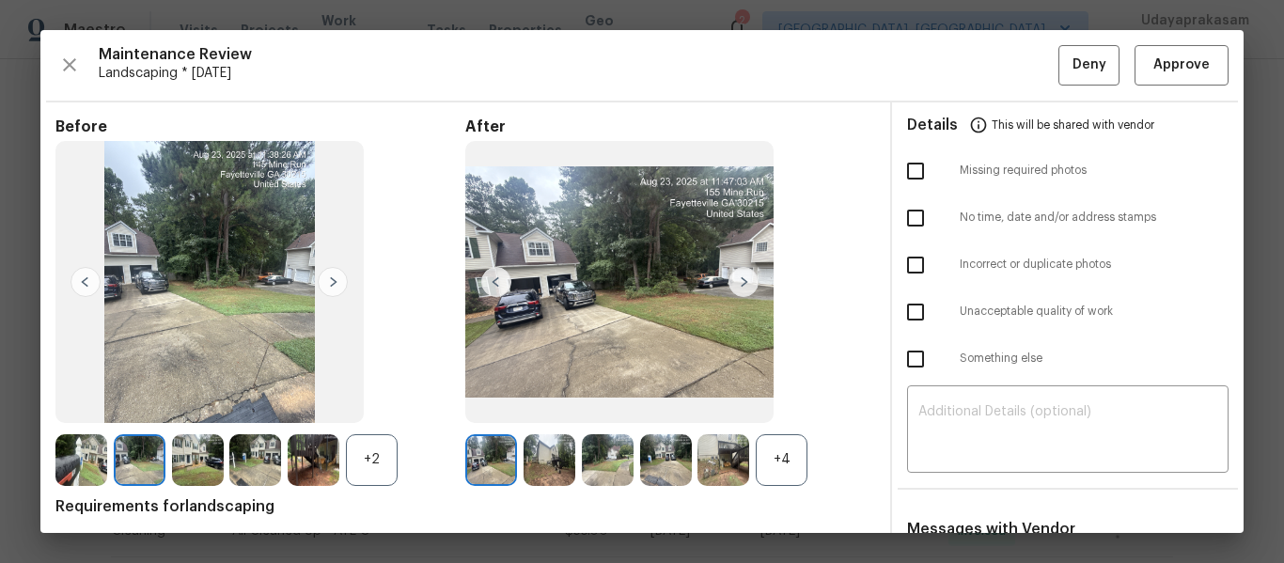
click at [333, 276] on img at bounding box center [333, 282] width 30 height 30
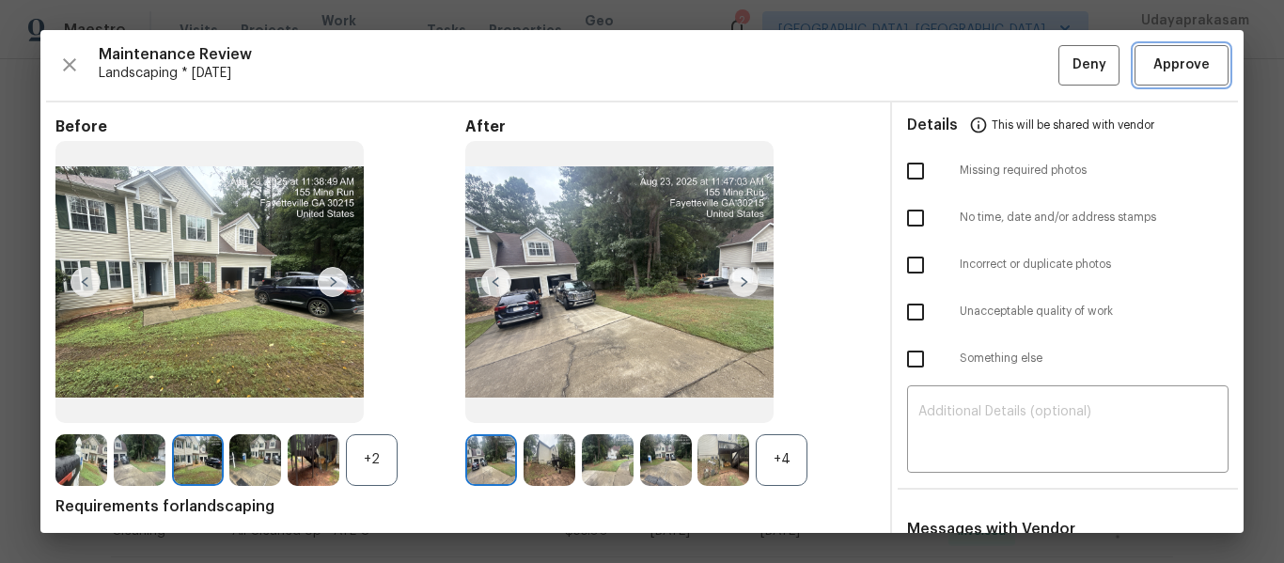
click at [1169, 76] on span "Approve" at bounding box center [1182, 66] width 56 height 24
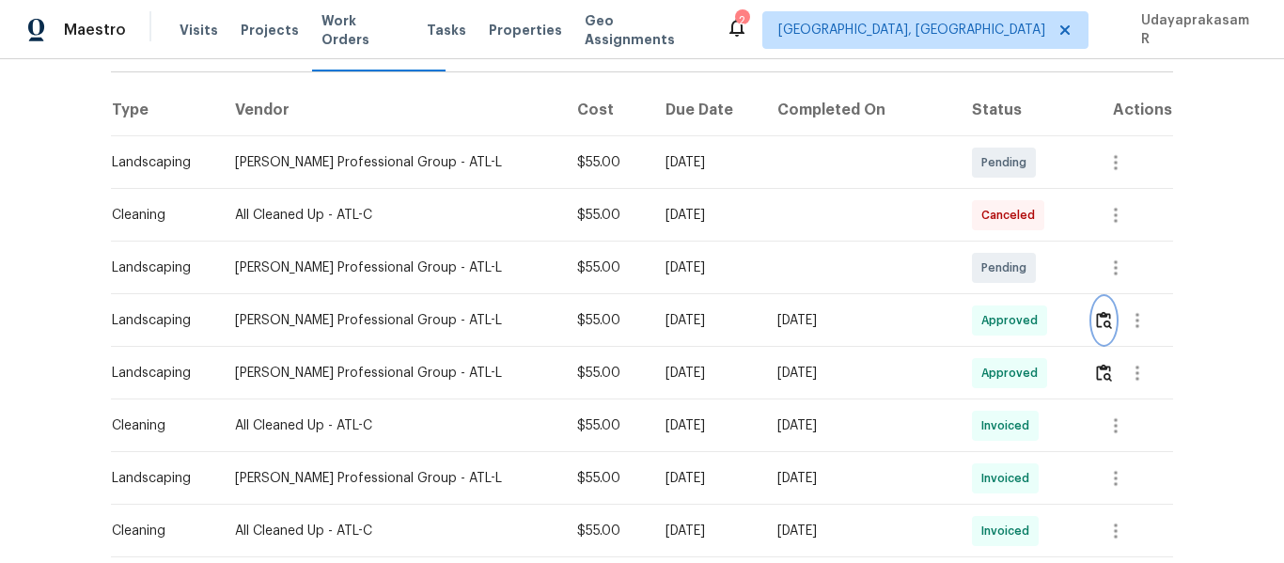
scroll to position [0, 0]
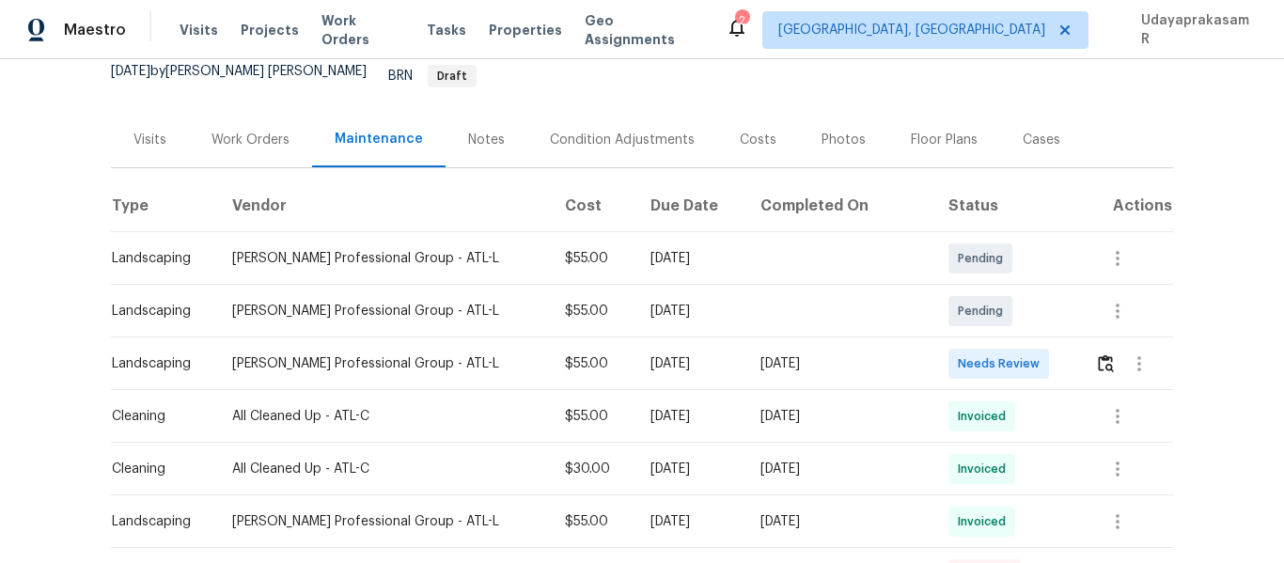
scroll to position [188, 0]
click at [1098, 353] on img "button" at bounding box center [1106, 362] width 16 height 18
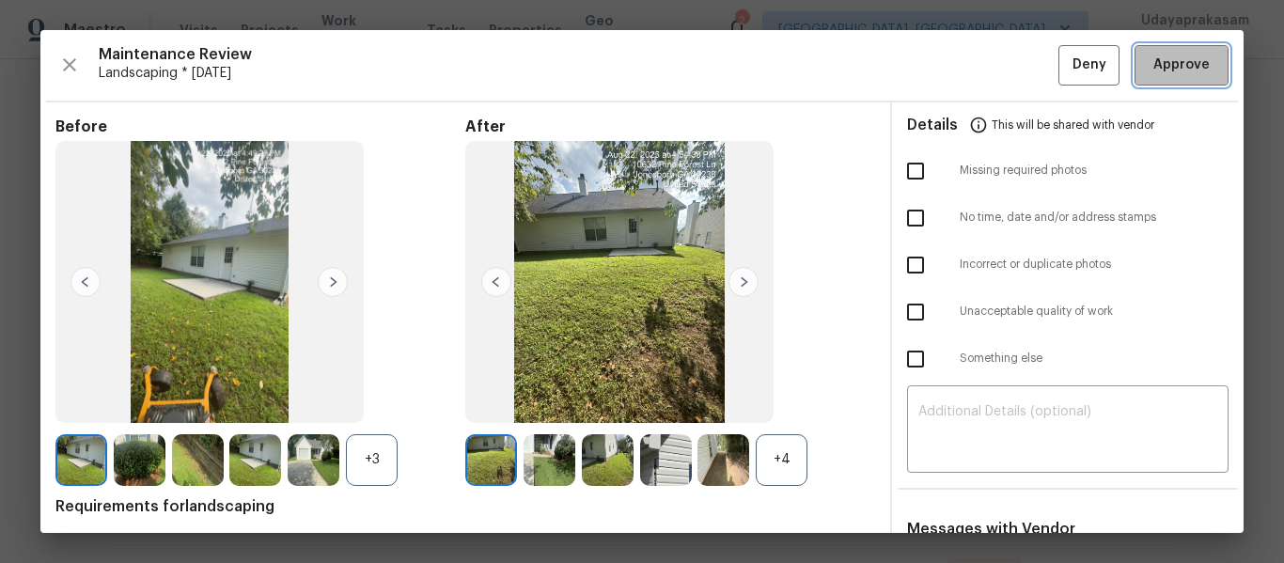
click at [1157, 69] on span "Approve" at bounding box center [1182, 66] width 56 height 24
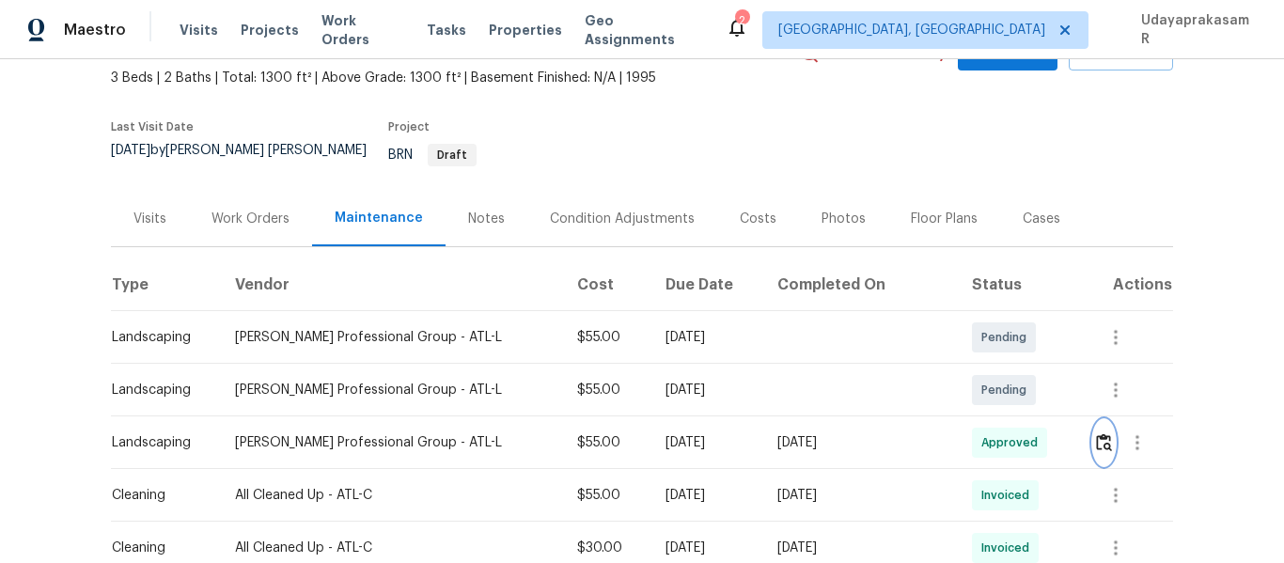
scroll to position [0, 0]
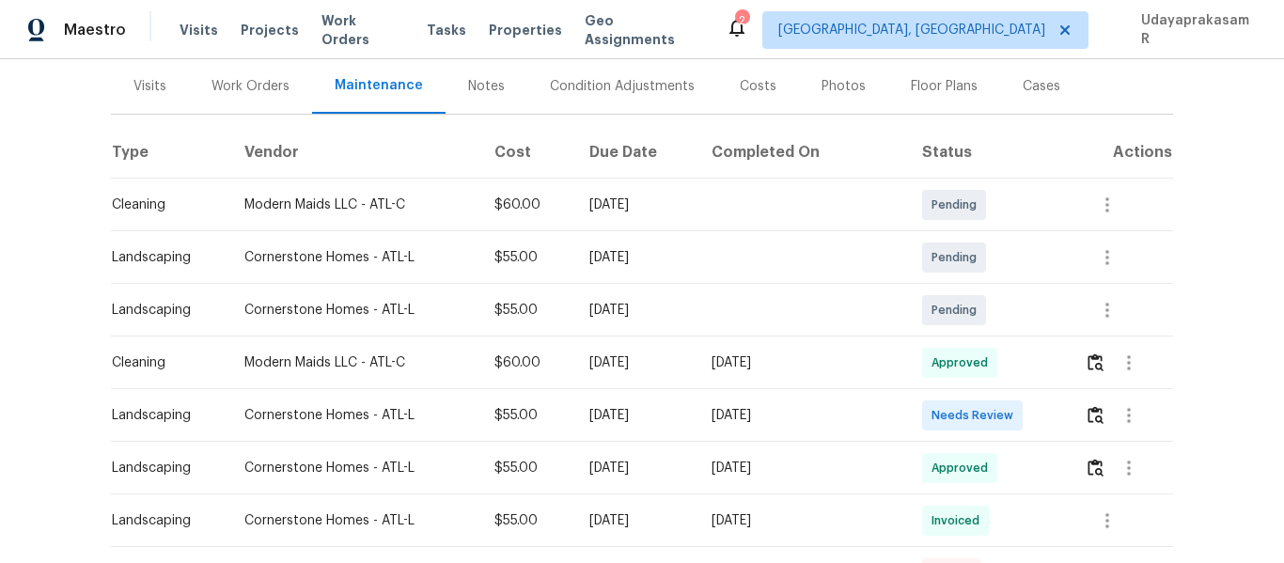
scroll to position [282, 0]
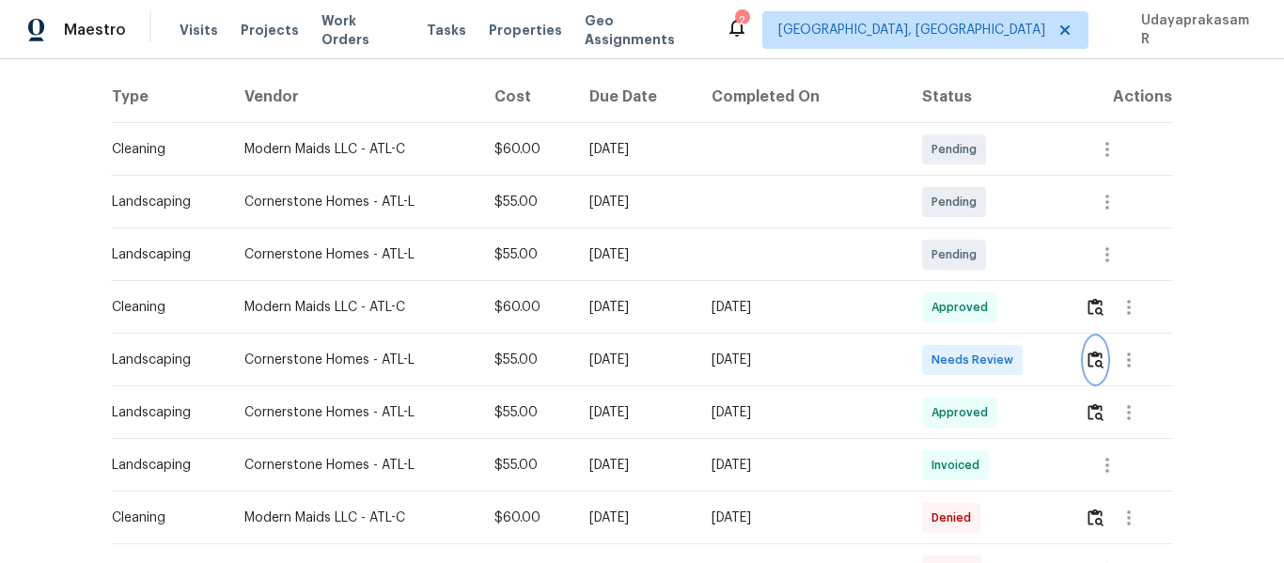
click at [1088, 366] on img "button" at bounding box center [1096, 360] width 16 height 18
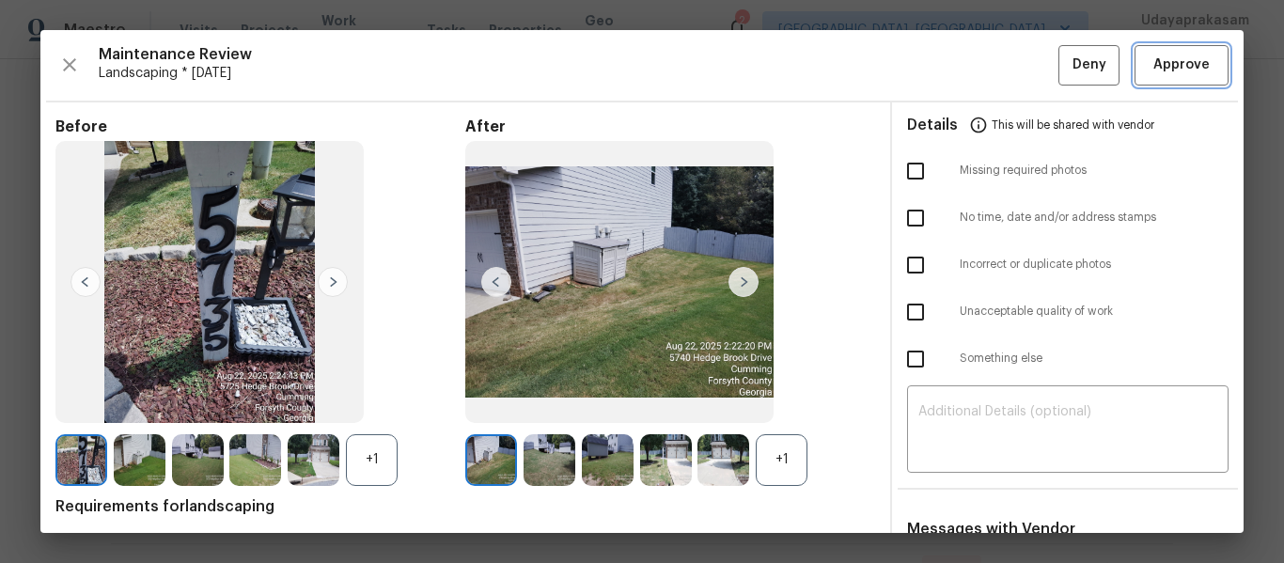
click at [1162, 73] on span "Approve" at bounding box center [1182, 66] width 56 height 24
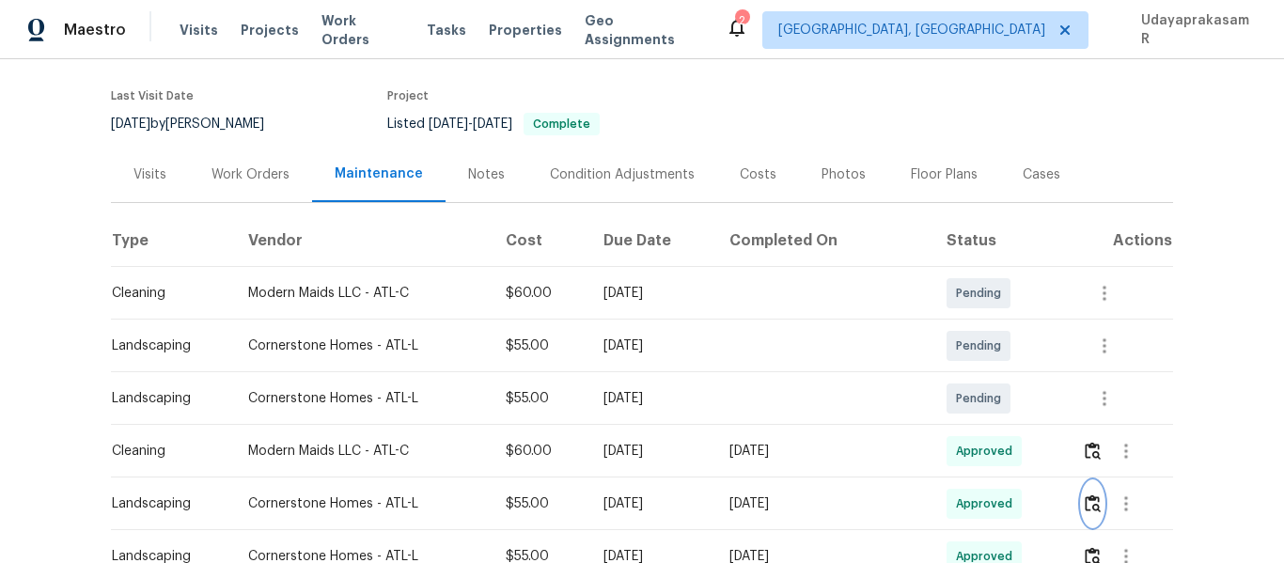
scroll to position [0, 0]
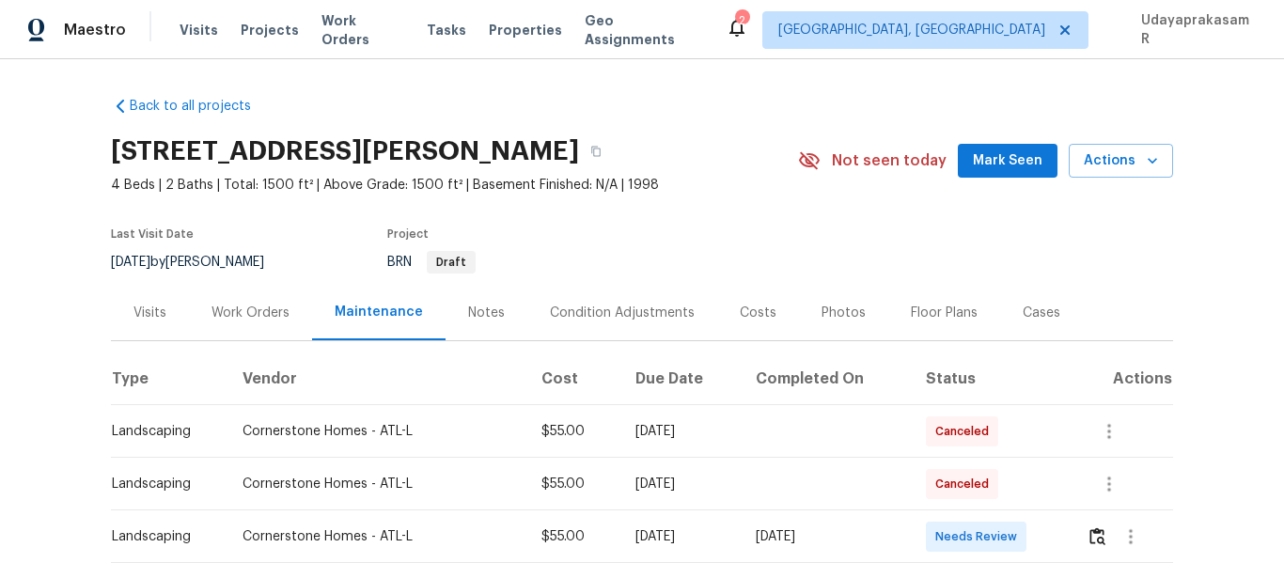
scroll to position [282, 0]
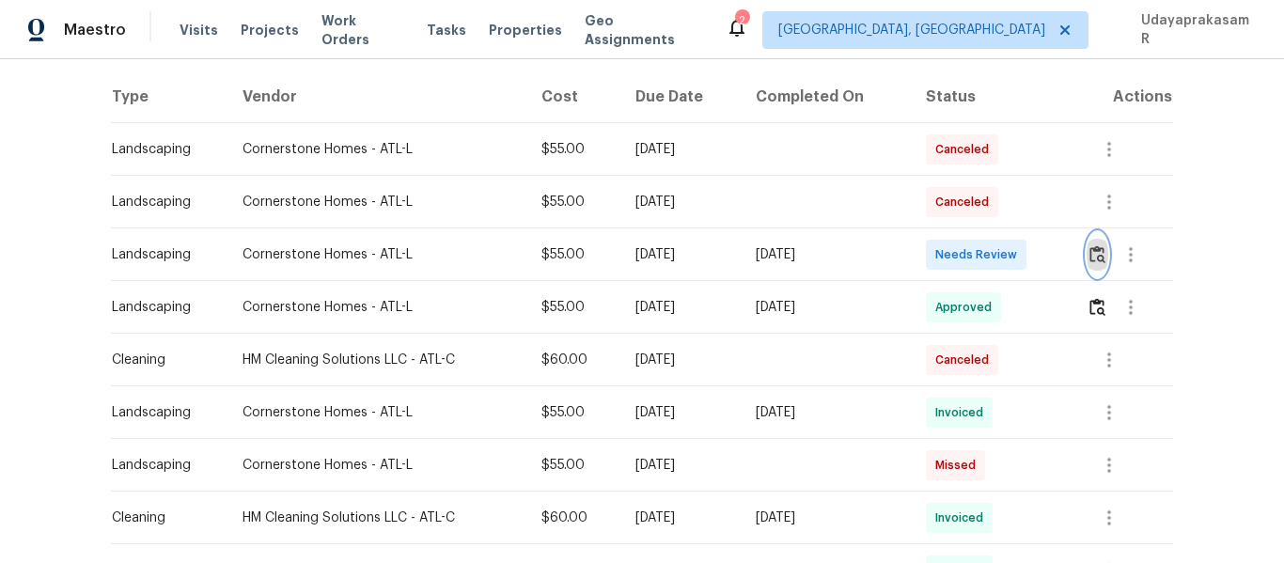
click at [1096, 258] on img "button" at bounding box center [1098, 254] width 16 height 18
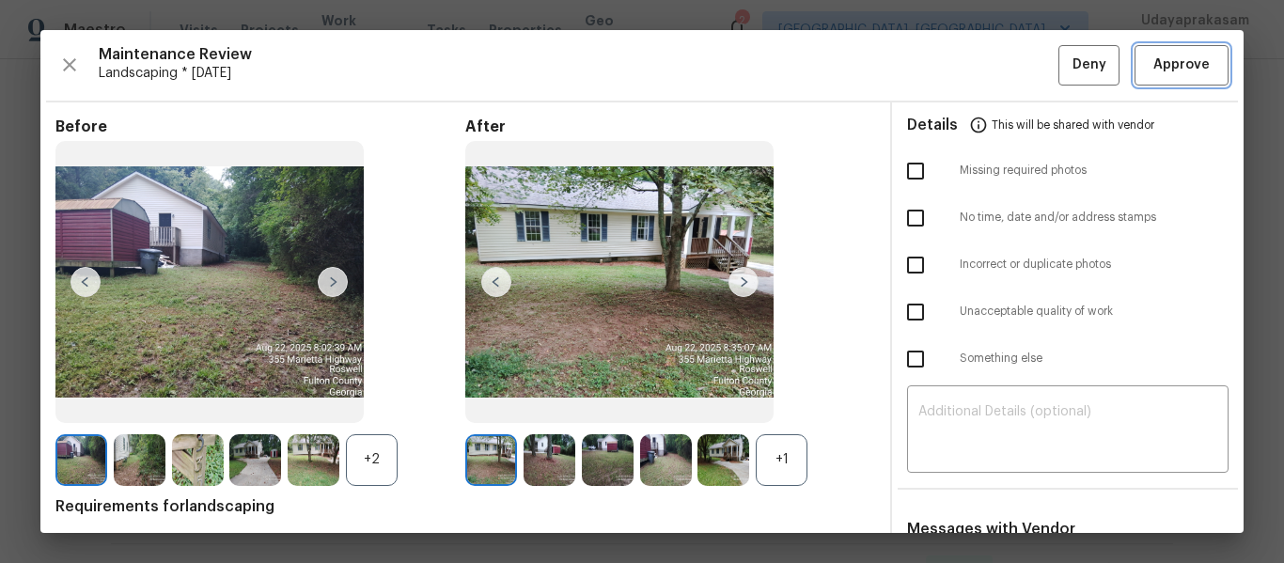
click at [1176, 64] on span "Approve" at bounding box center [1182, 66] width 56 height 24
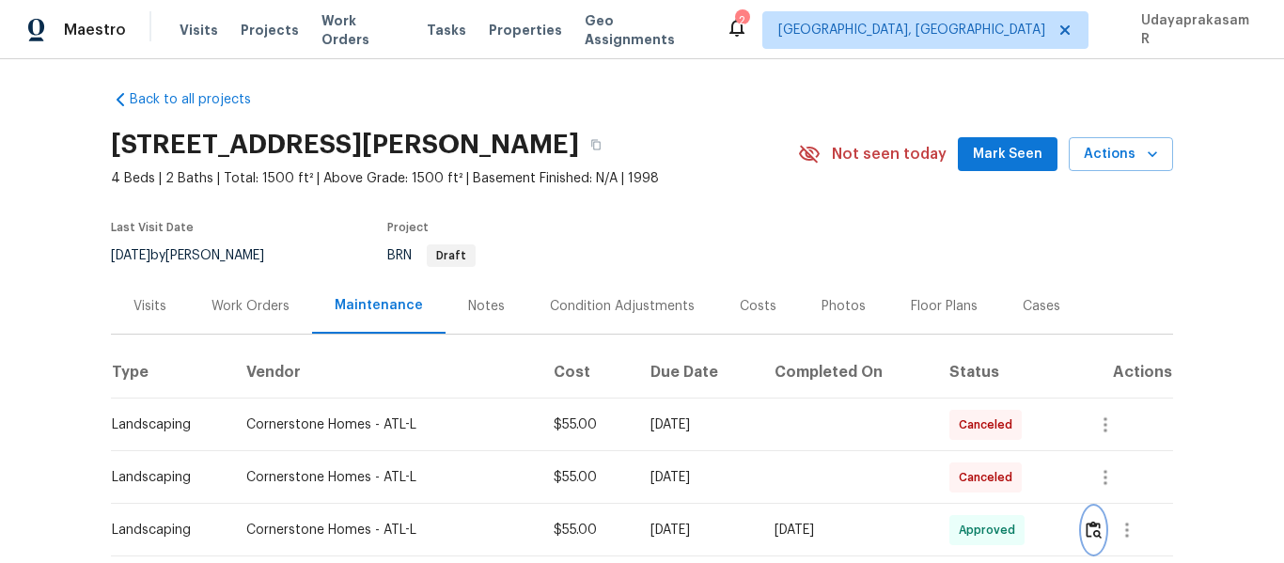
scroll to position [0, 0]
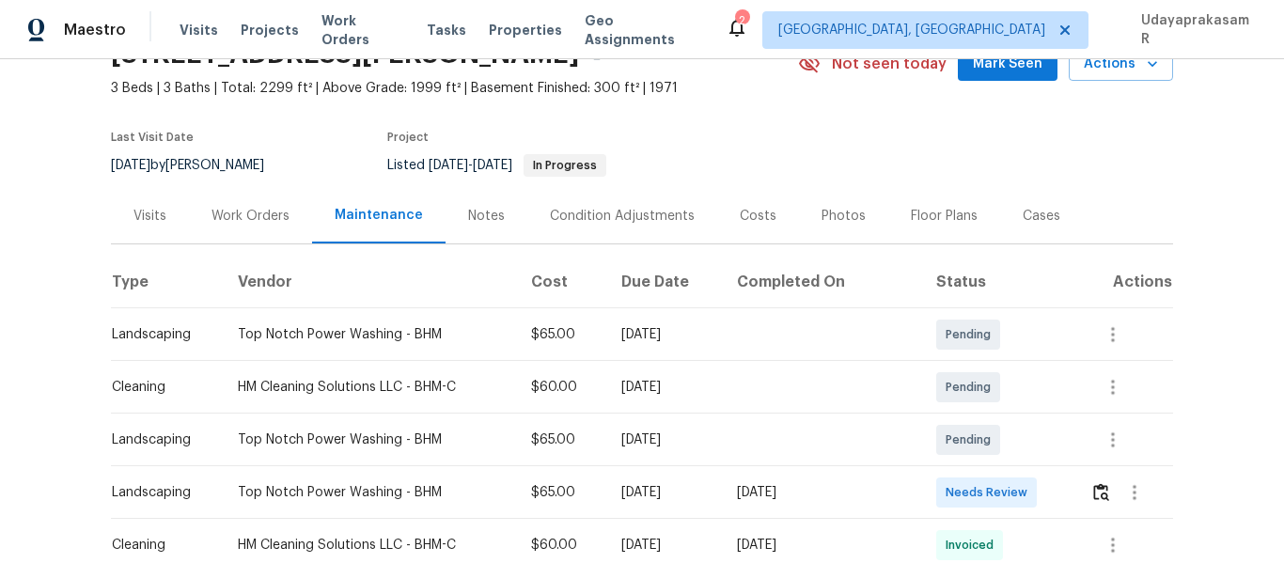
scroll to position [188, 0]
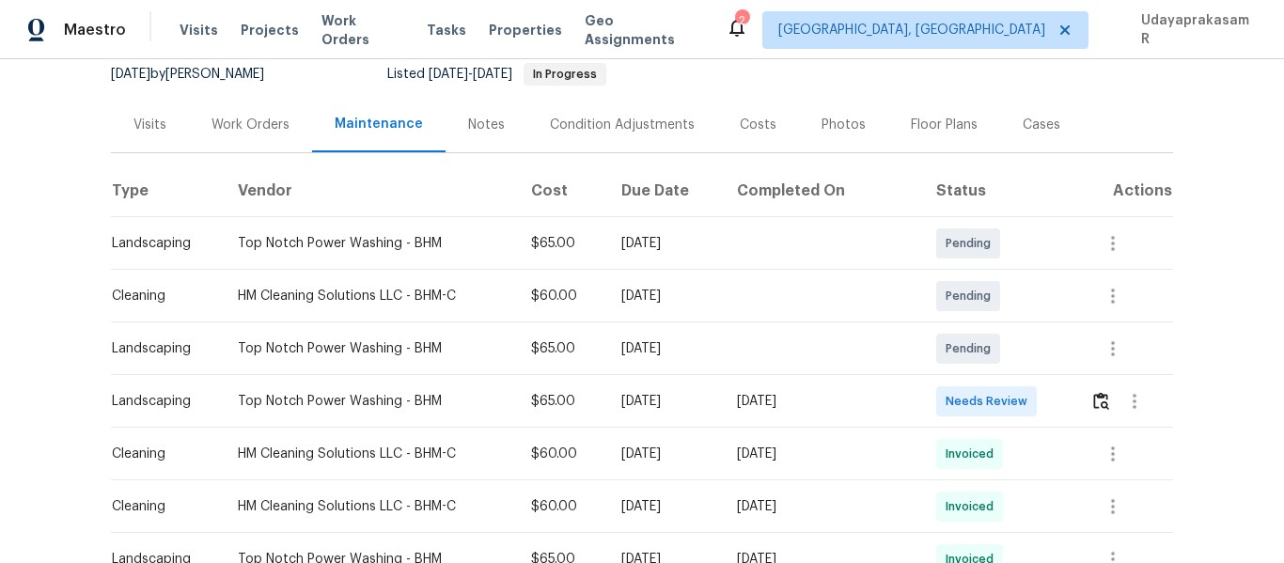
click at [1084, 405] on td at bounding box center [1125, 401] width 98 height 53
click at [1094, 403] on img "button" at bounding box center [1102, 401] width 16 height 18
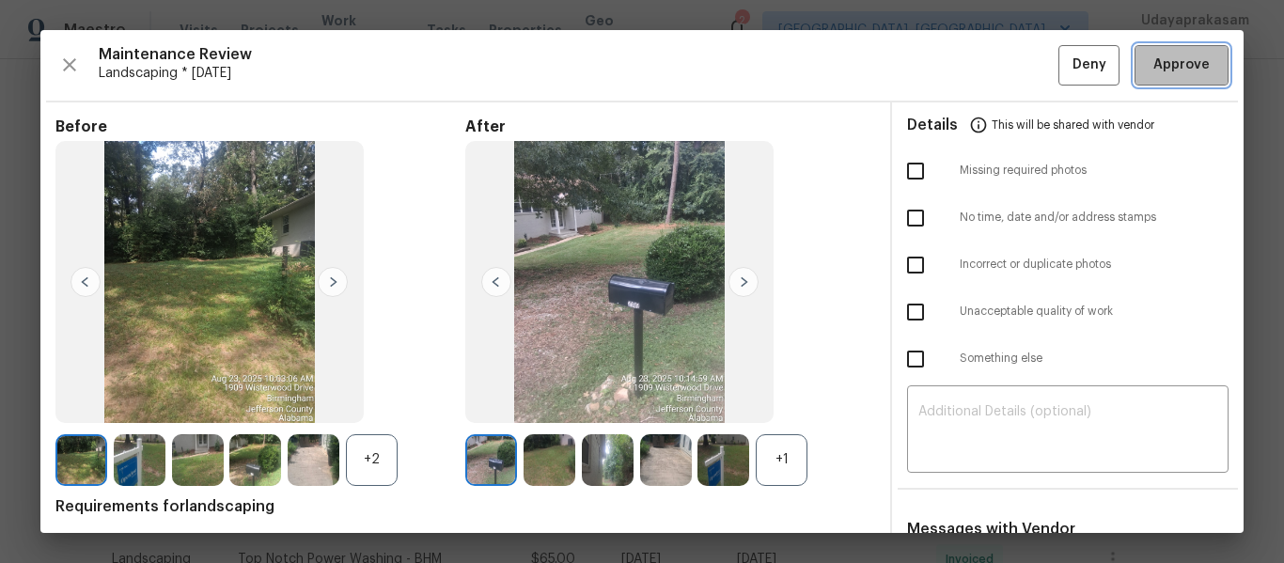
click at [1154, 84] on button "Approve" at bounding box center [1182, 65] width 94 height 40
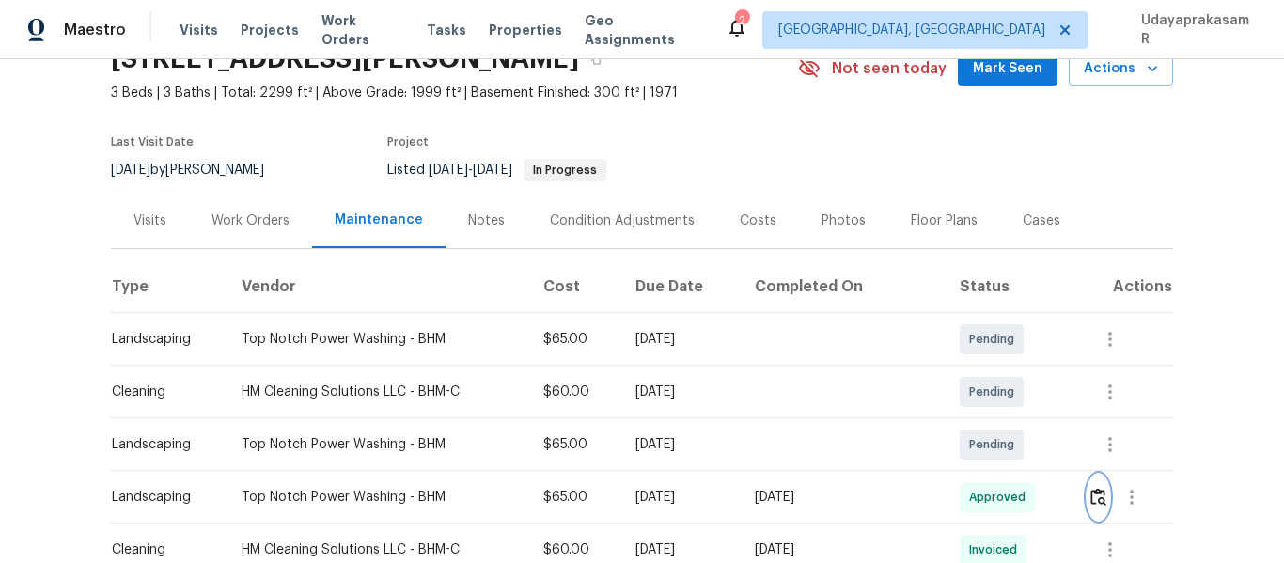
scroll to position [0, 0]
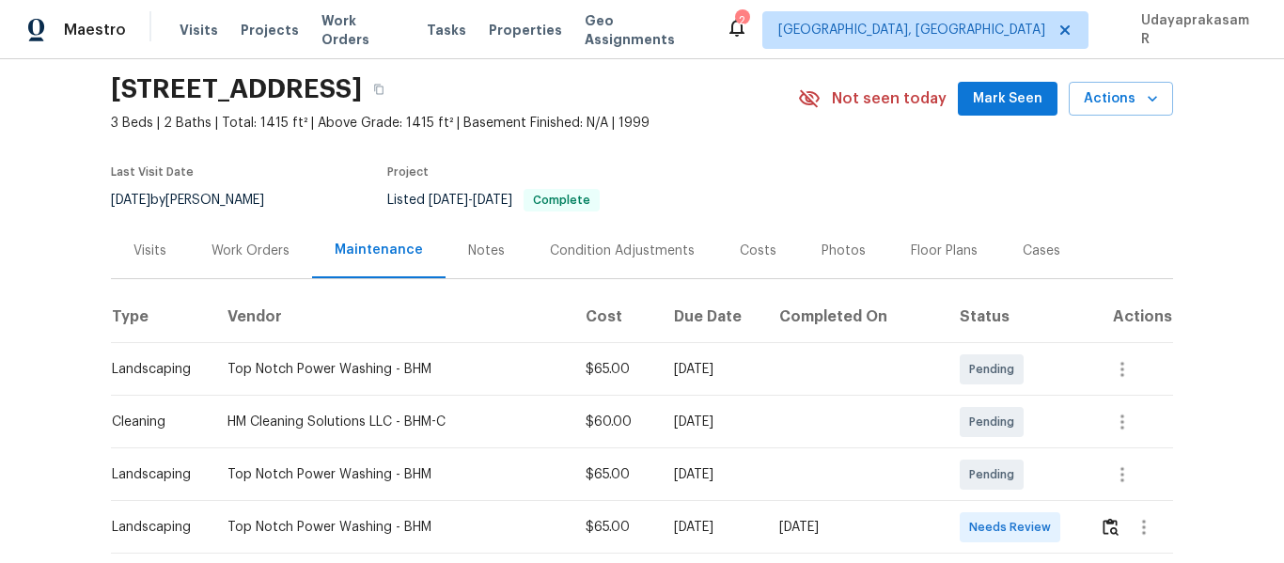
scroll to position [94, 0]
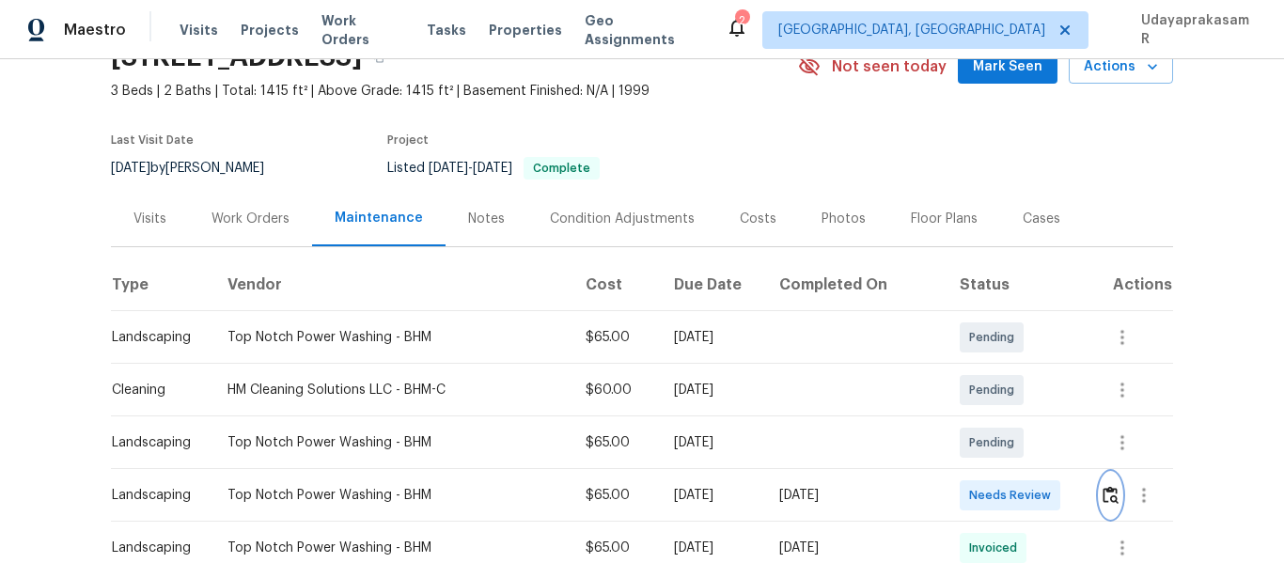
click at [1107, 486] on img "button" at bounding box center [1111, 495] width 16 height 18
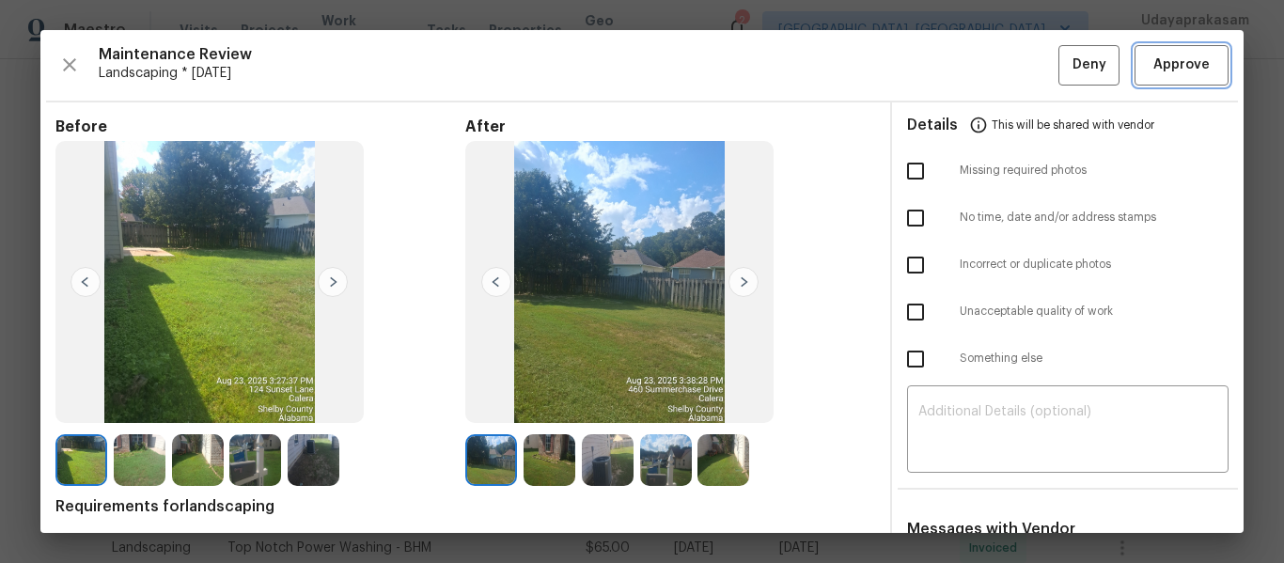
click at [1157, 60] on span "Approve" at bounding box center [1182, 66] width 56 height 24
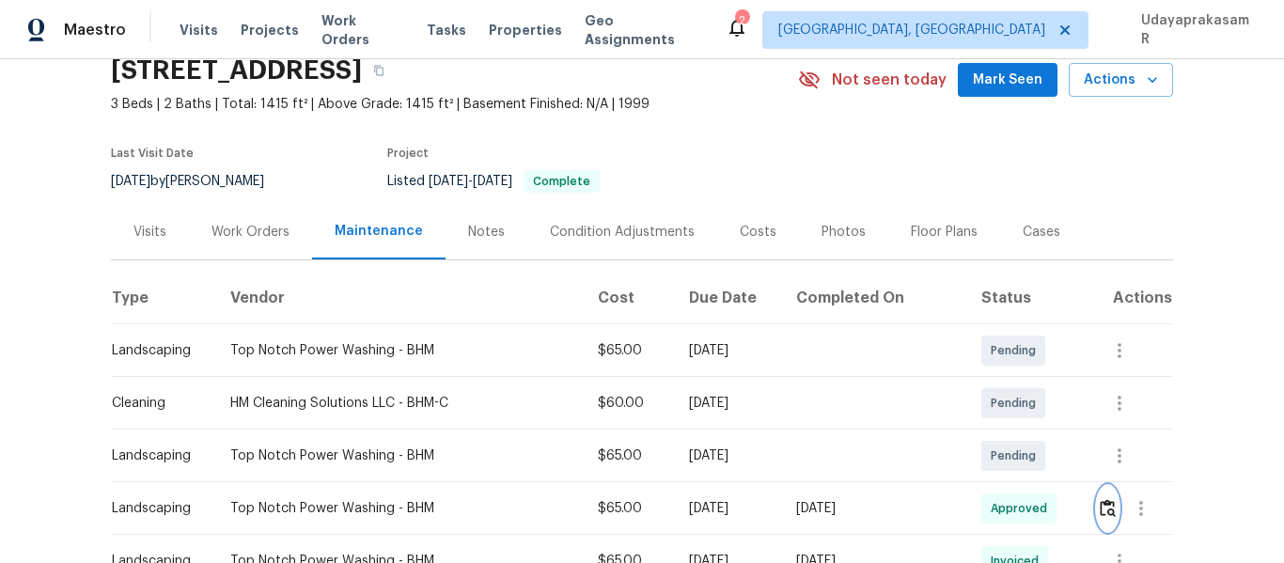
scroll to position [0, 0]
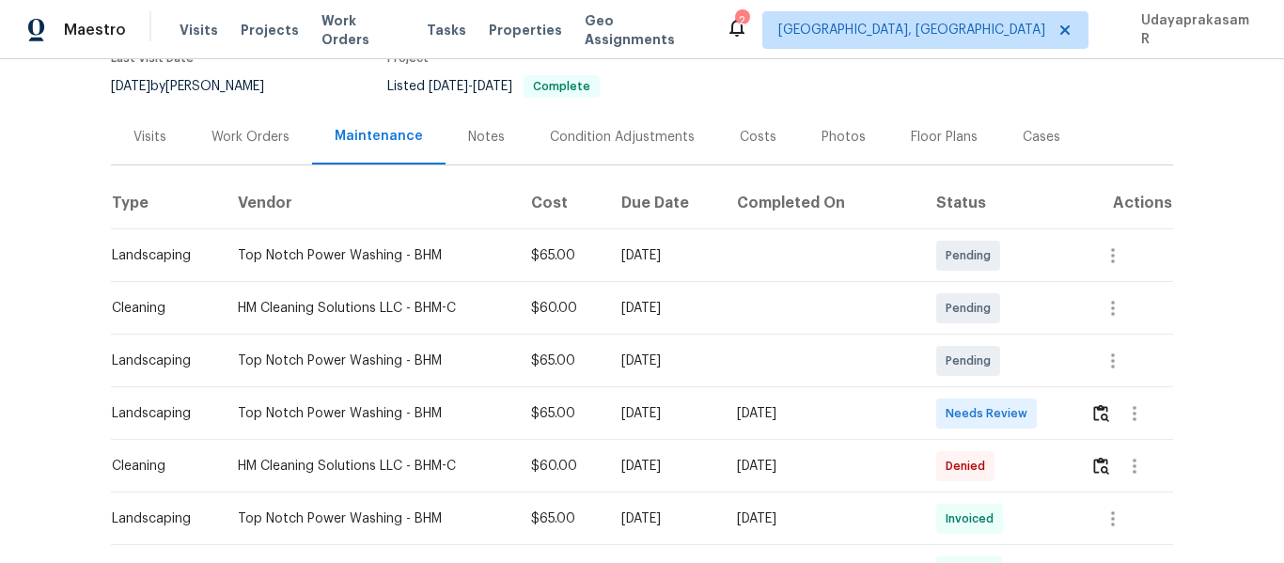
scroll to position [188, 0]
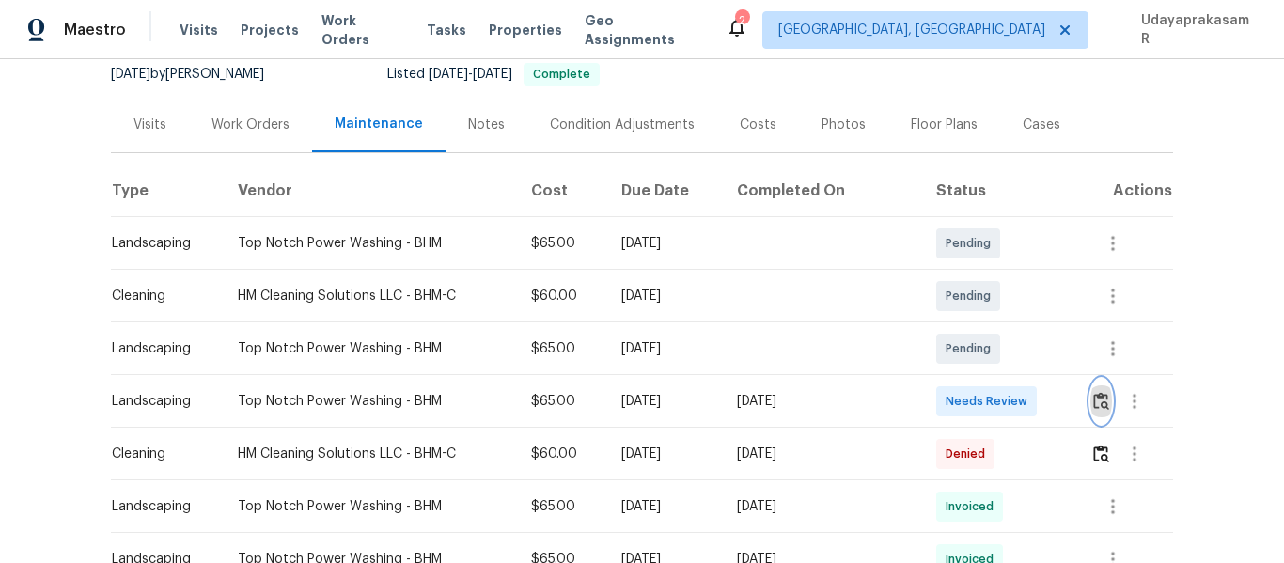
click at [1094, 397] on img "button" at bounding box center [1102, 401] width 16 height 18
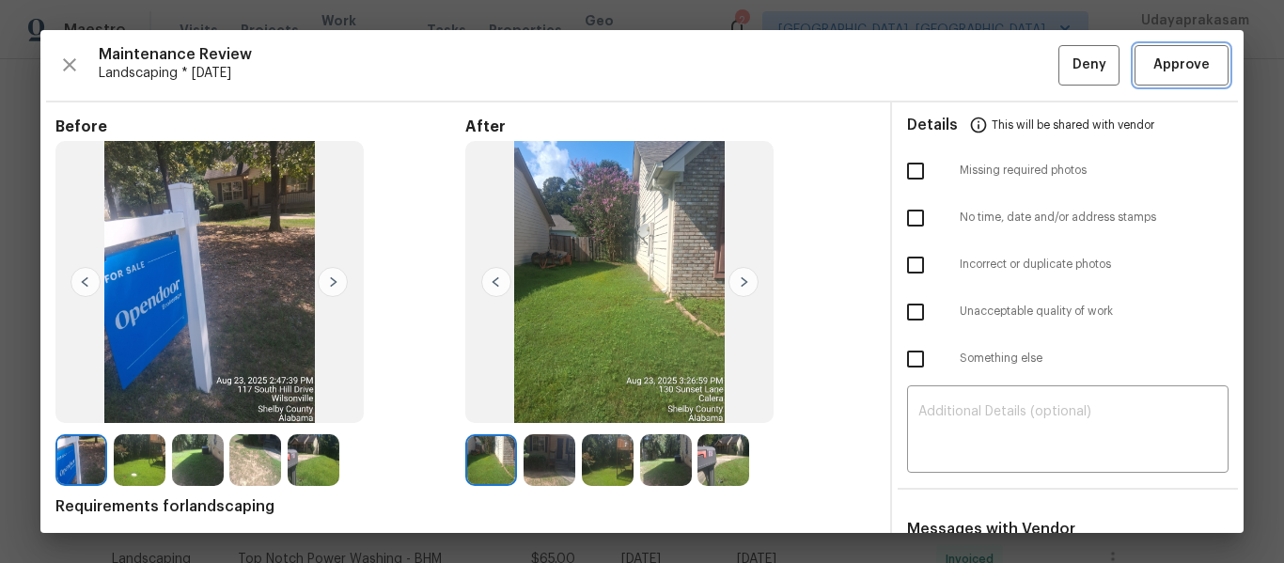
click at [1157, 73] on span "Approve" at bounding box center [1182, 66] width 56 height 24
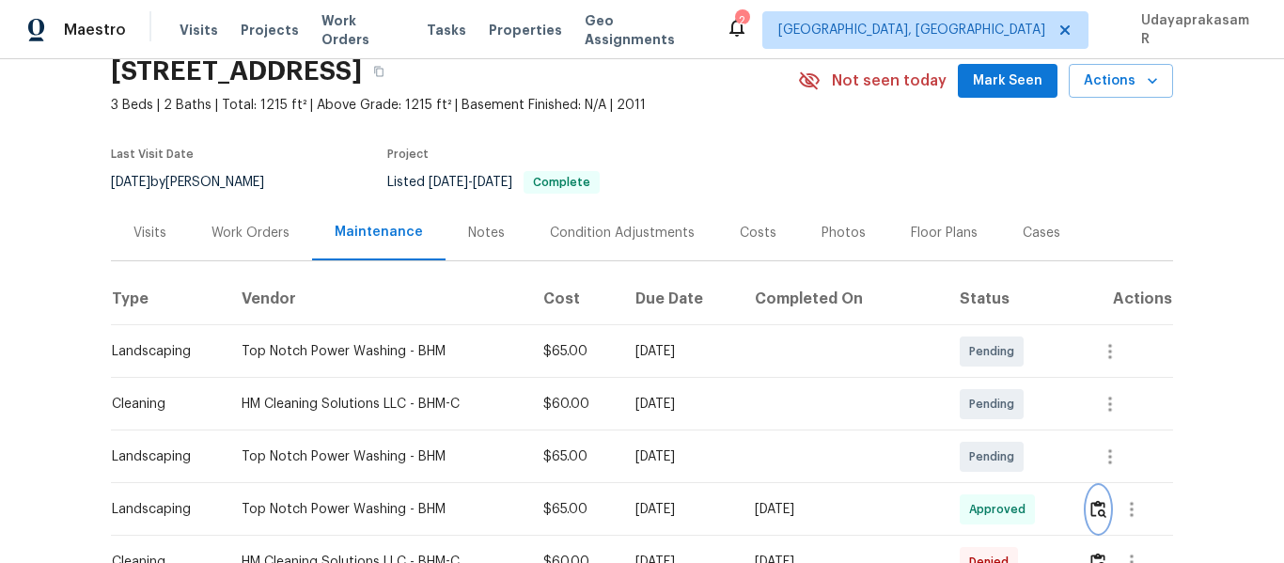
scroll to position [0, 0]
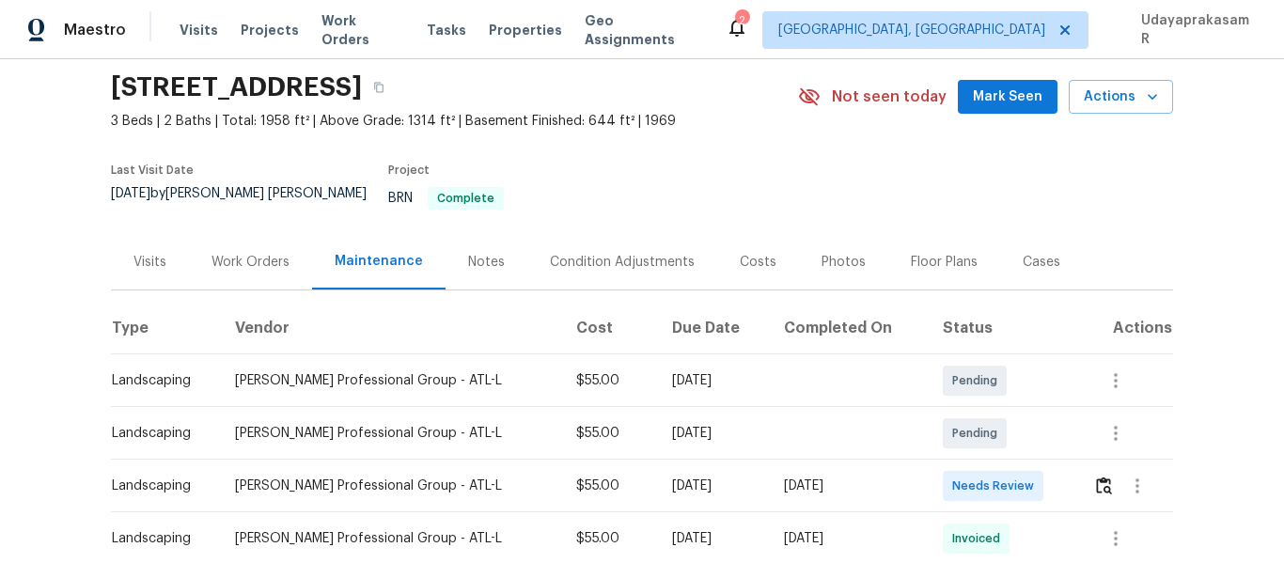
scroll to position [94, 0]
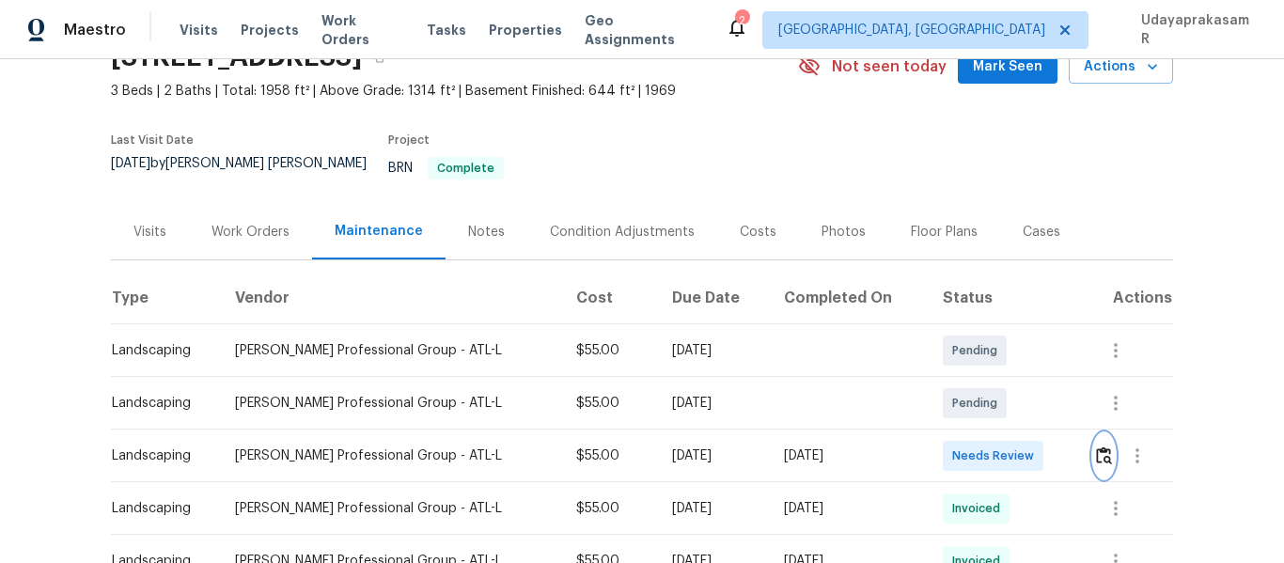
click at [1096, 447] on img "button" at bounding box center [1104, 456] width 16 height 18
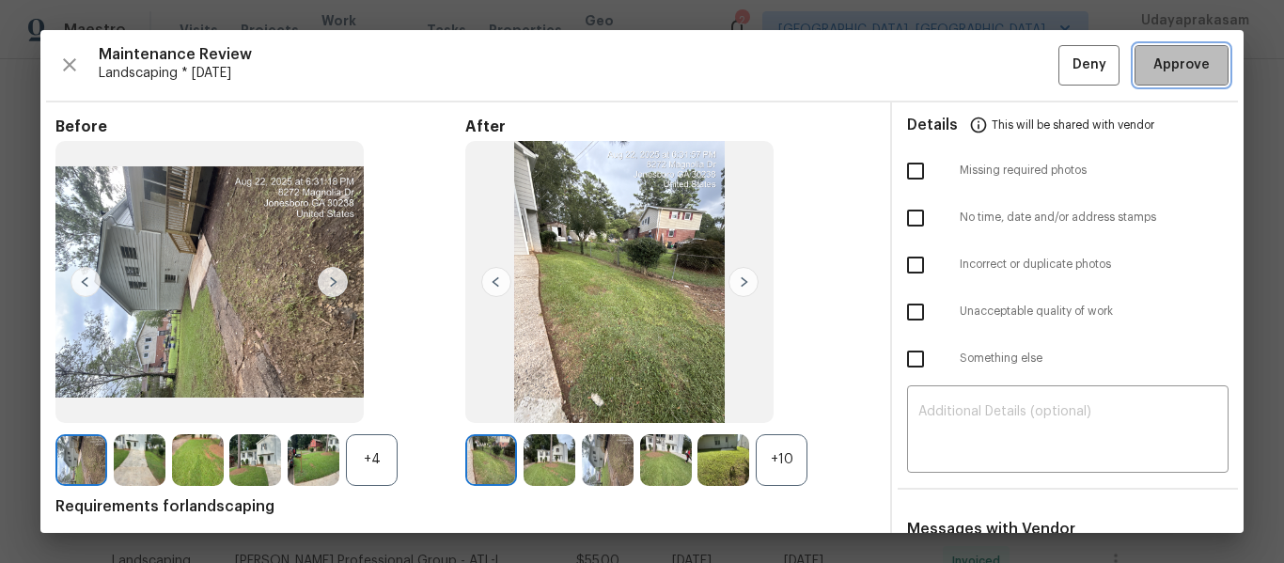
click at [1168, 67] on span "Approve" at bounding box center [1182, 66] width 56 height 24
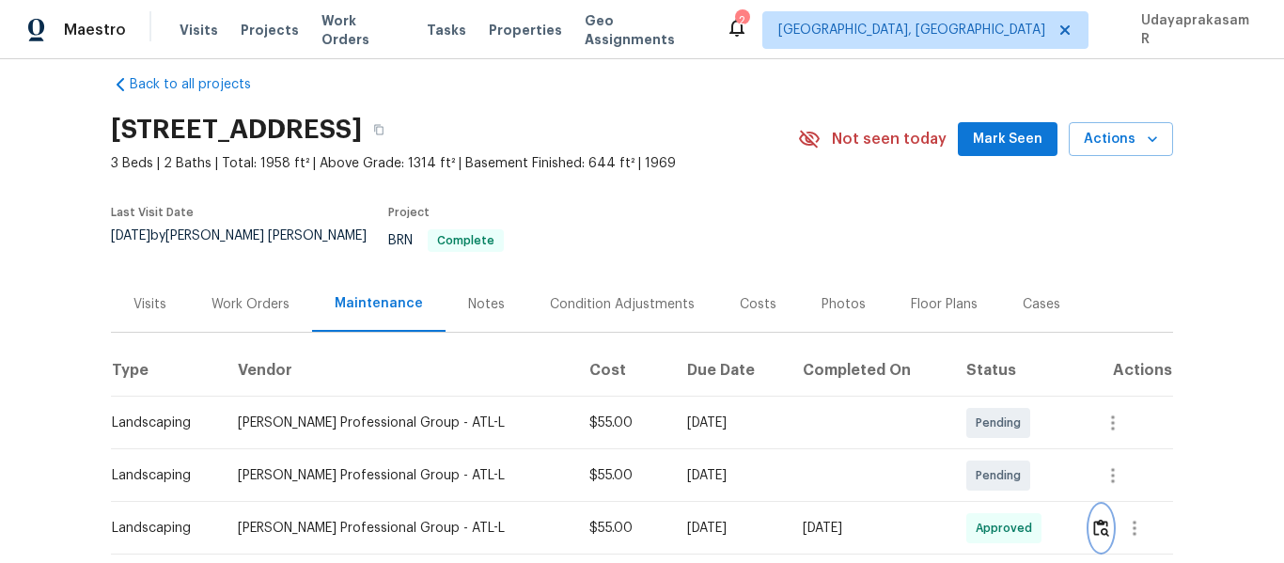
scroll to position [0, 0]
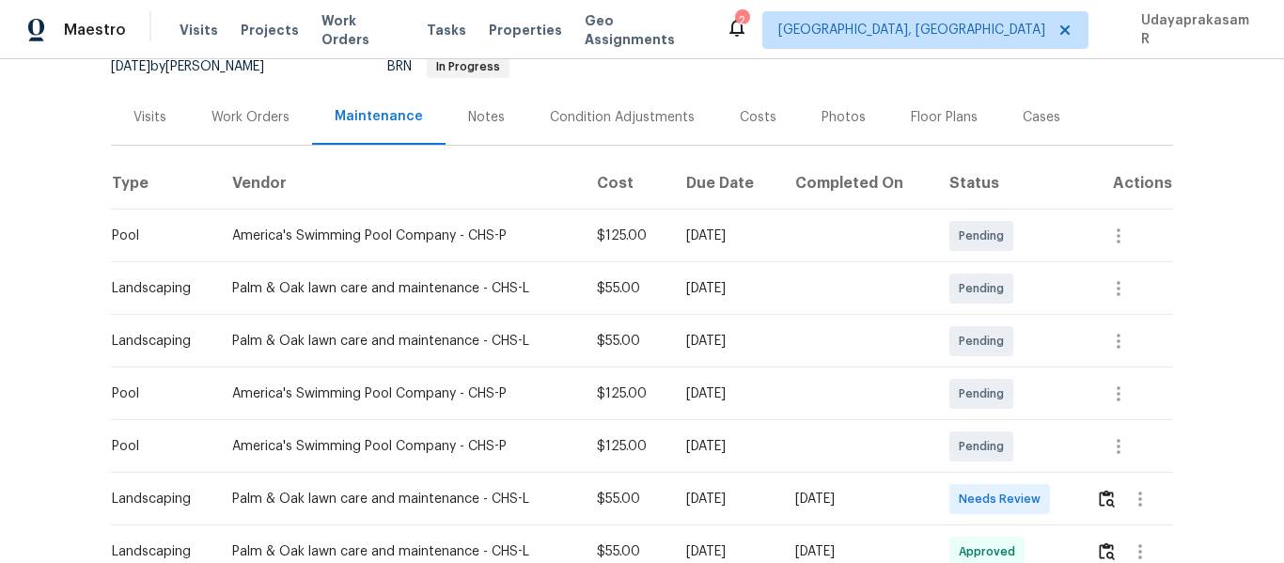
scroll to position [376, 0]
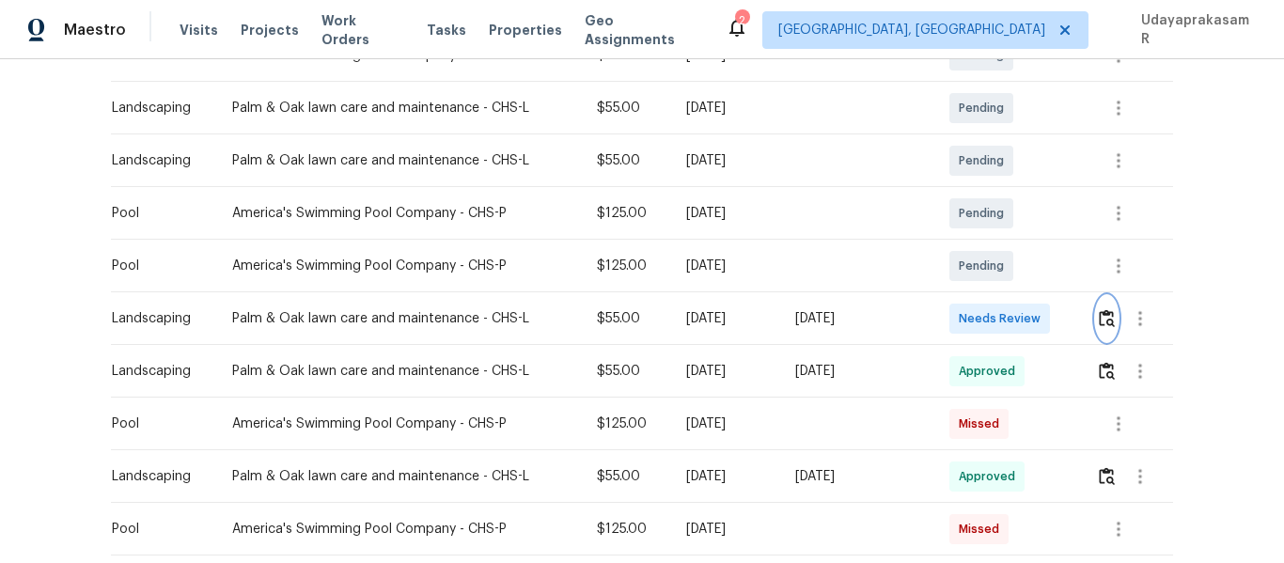
click at [1099, 309] on img "button" at bounding box center [1107, 318] width 16 height 18
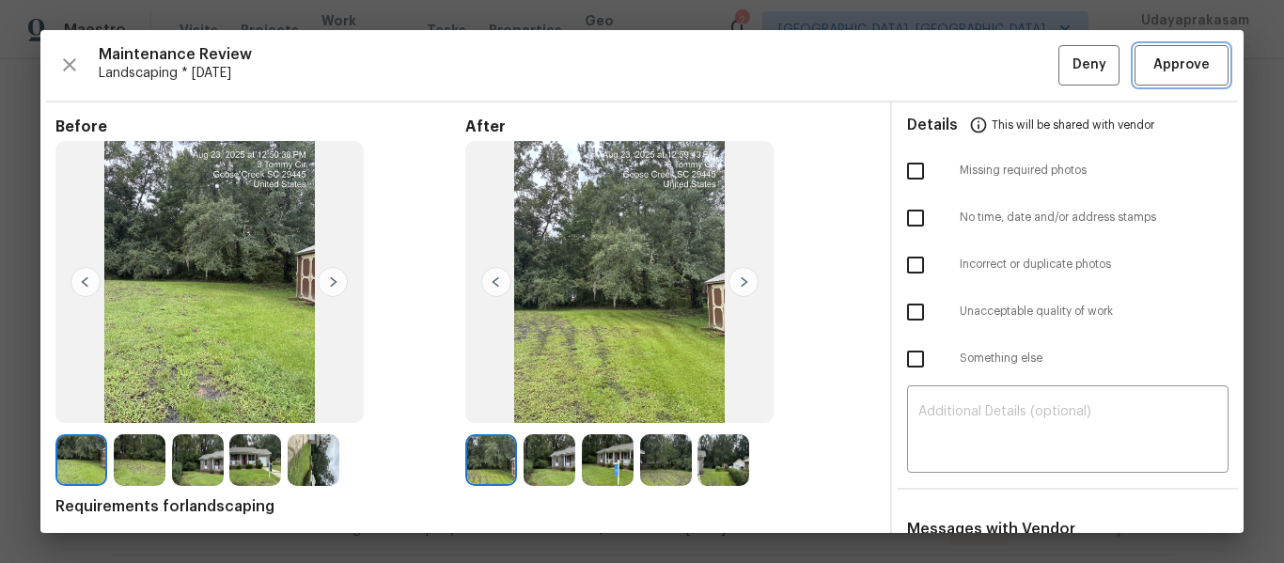
click at [1164, 60] on span "Approve" at bounding box center [1182, 66] width 56 height 24
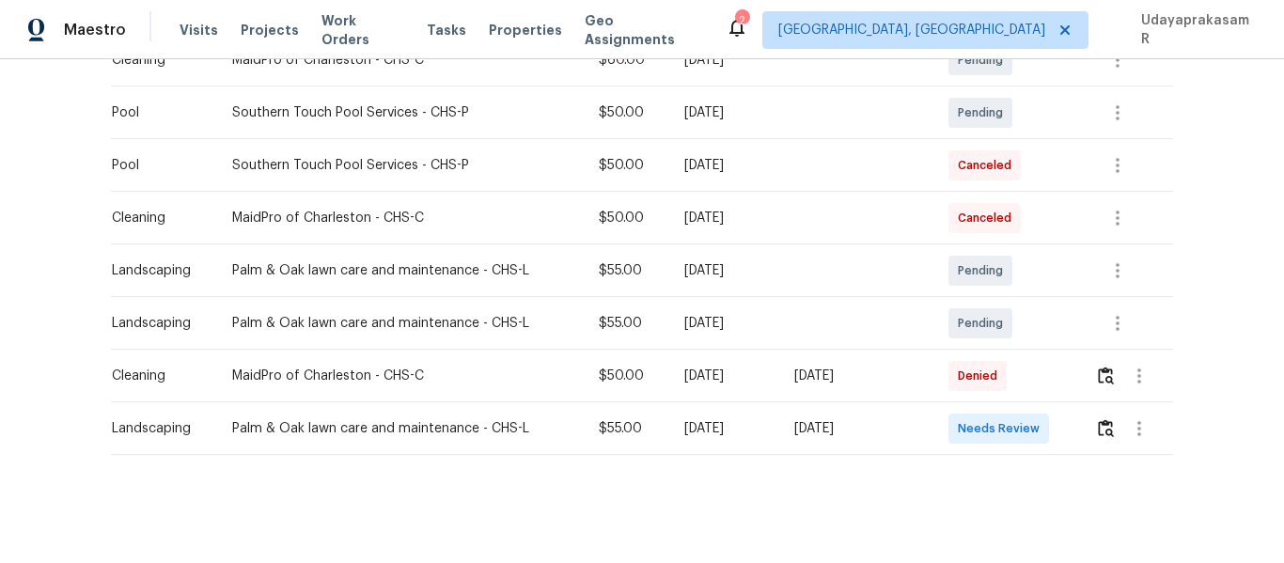
scroll to position [390, 0]
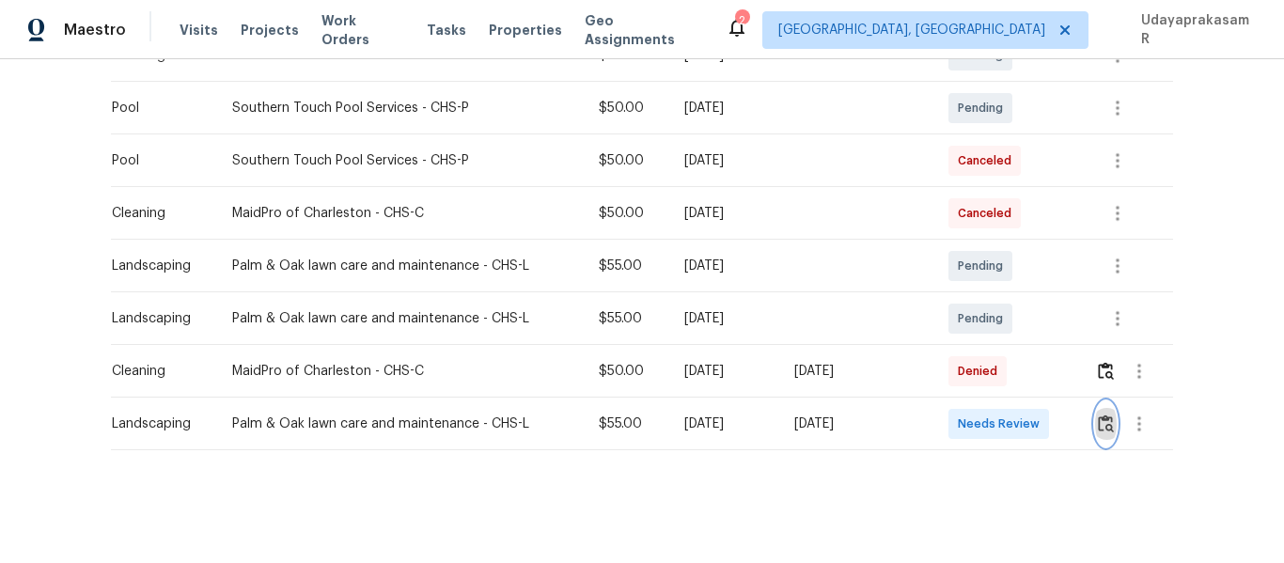
click at [1106, 416] on img "button" at bounding box center [1106, 424] width 16 height 18
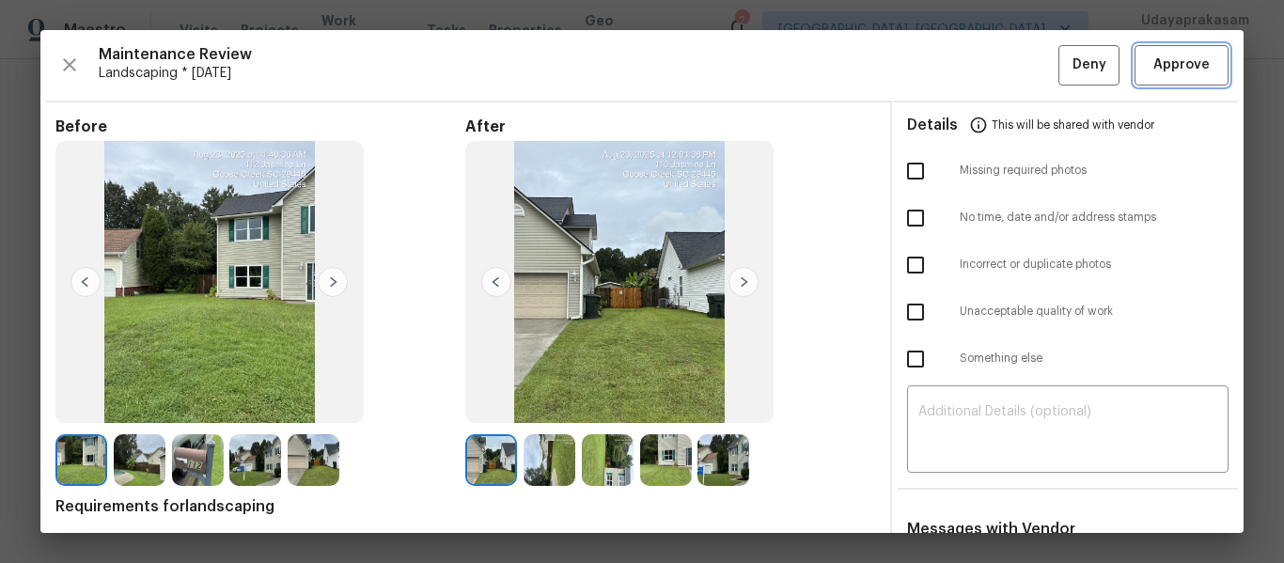
click at [1167, 77] on button "Approve" at bounding box center [1182, 65] width 94 height 40
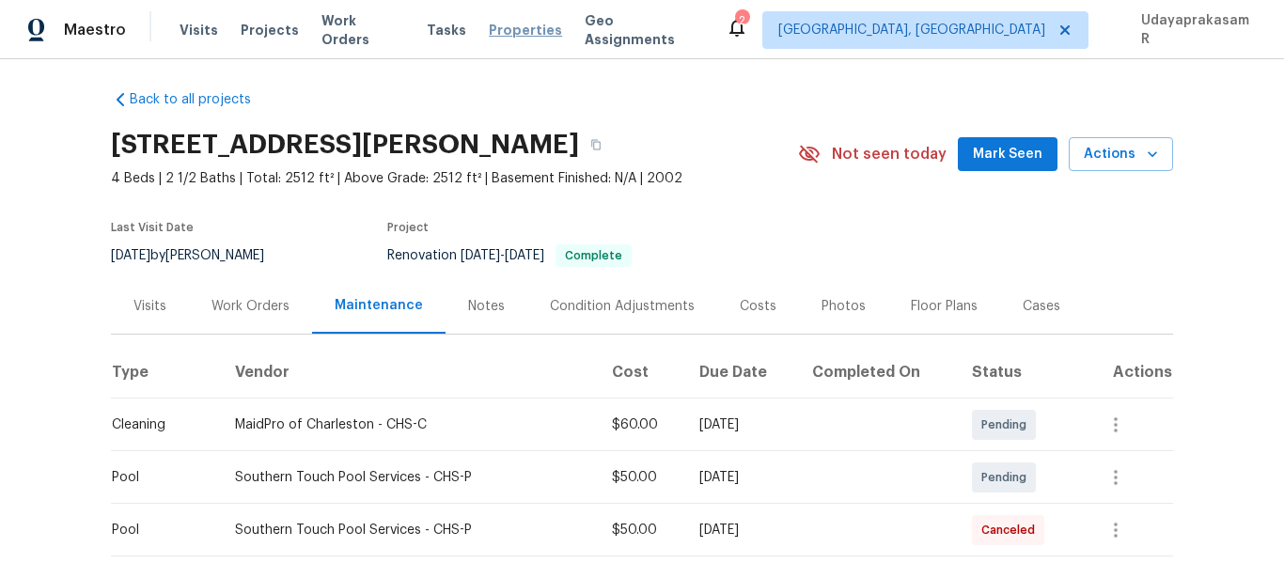
scroll to position [0, 0]
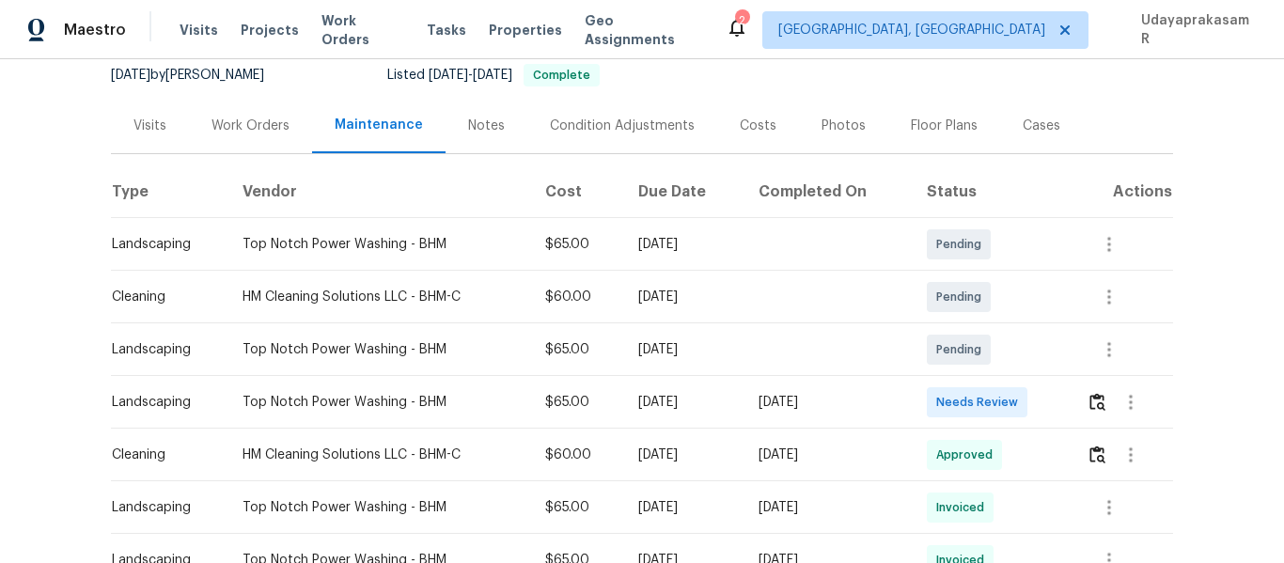
scroll to position [188, 0]
click at [1090, 402] on img "button" at bounding box center [1098, 401] width 16 height 18
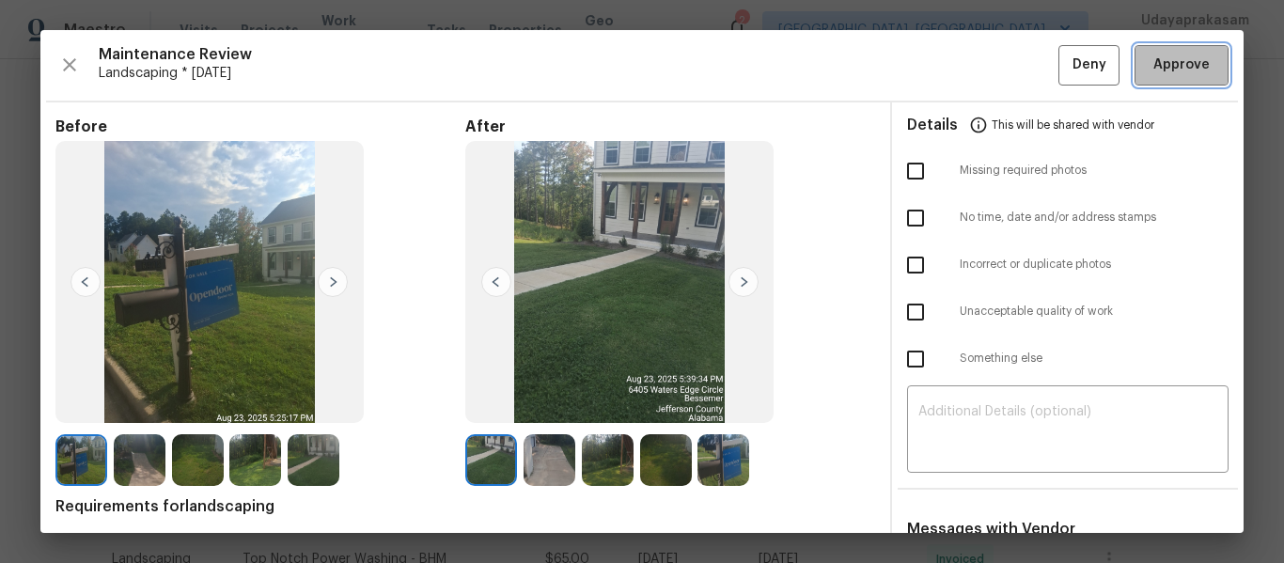
click at [1191, 66] on span "Approve" at bounding box center [1182, 66] width 56 height 24
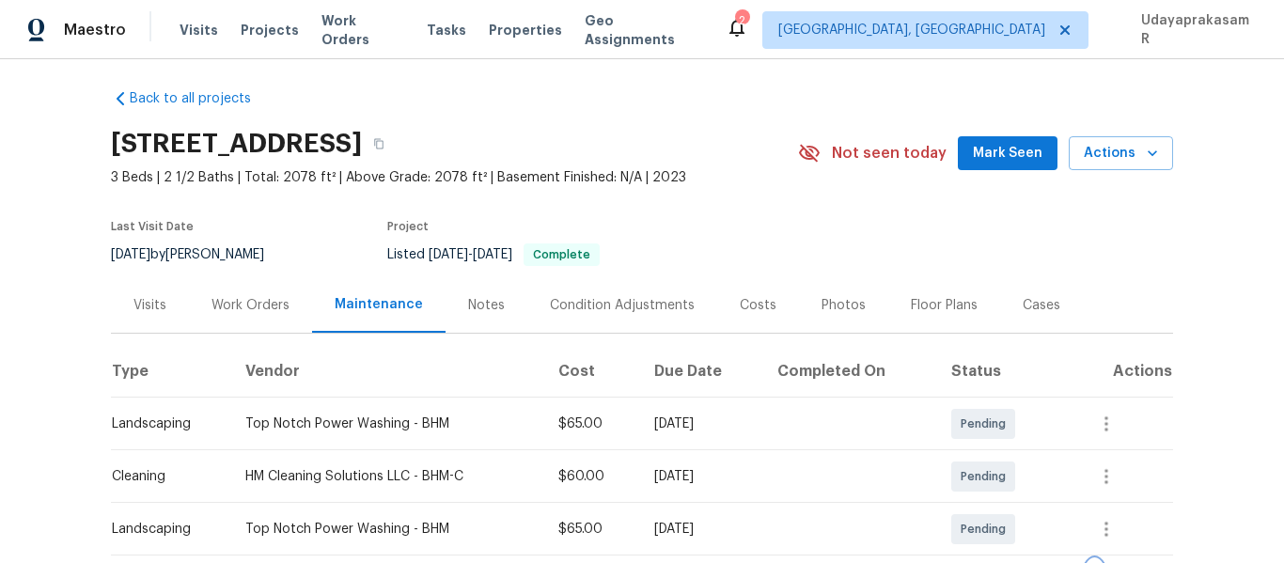
scroll to position [0, 0]
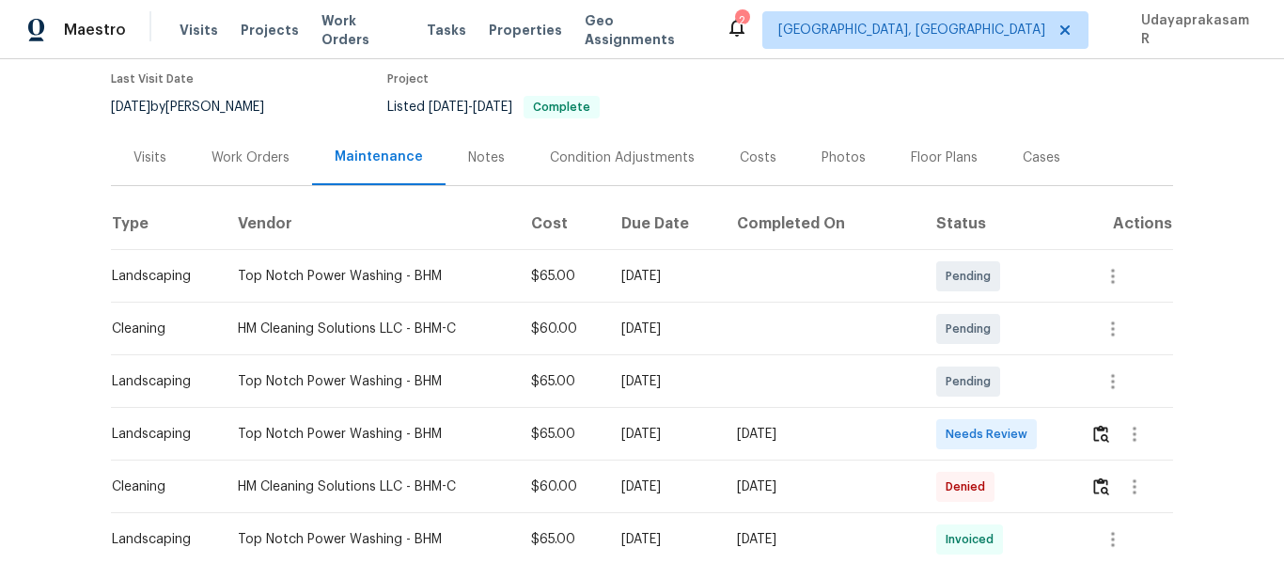
scroll to position [188, 0]
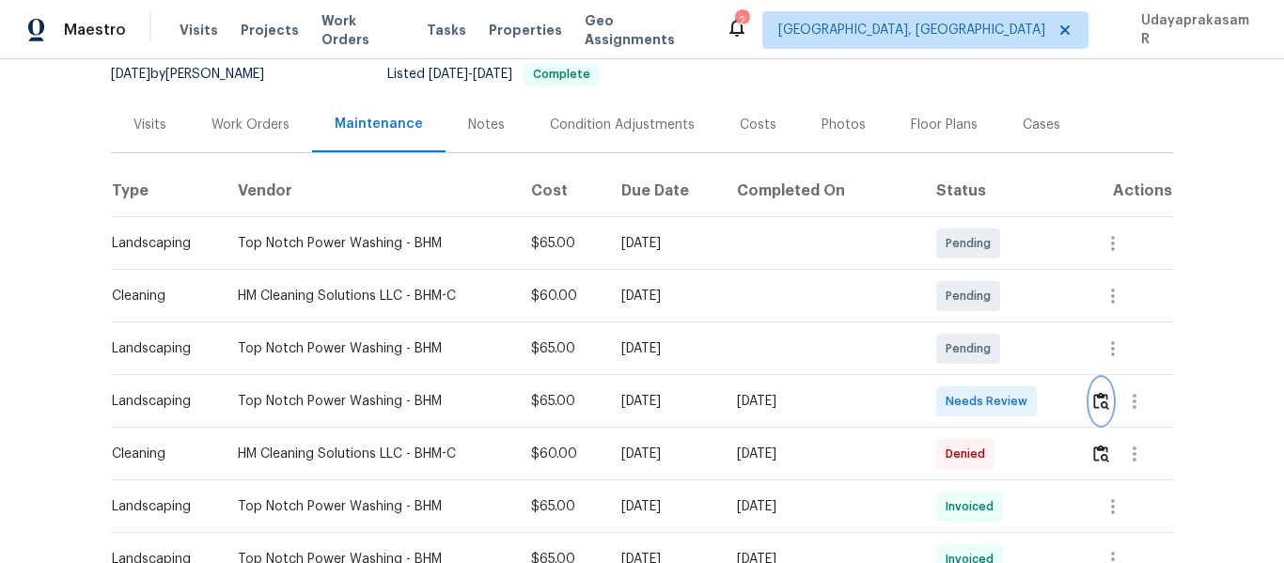
click at [1096, 406] on img "button" at bounding box center [1102, 401] width 16 height 18
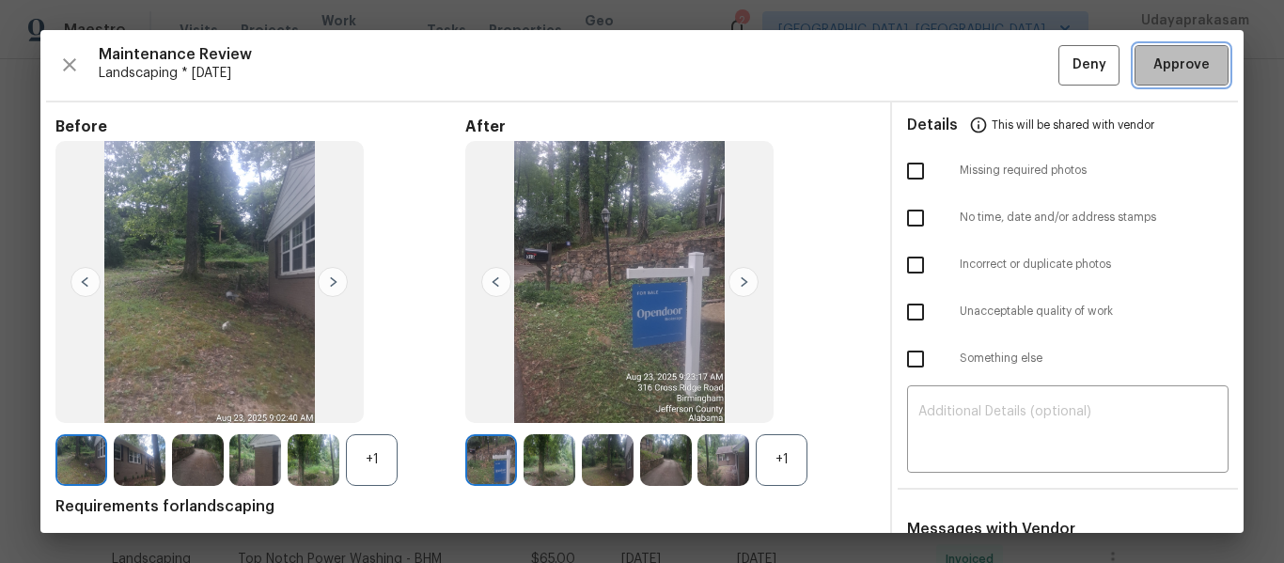
click at [1154, 65] on span "Approve" at bounding box center [1182, 66] width 56 height 24
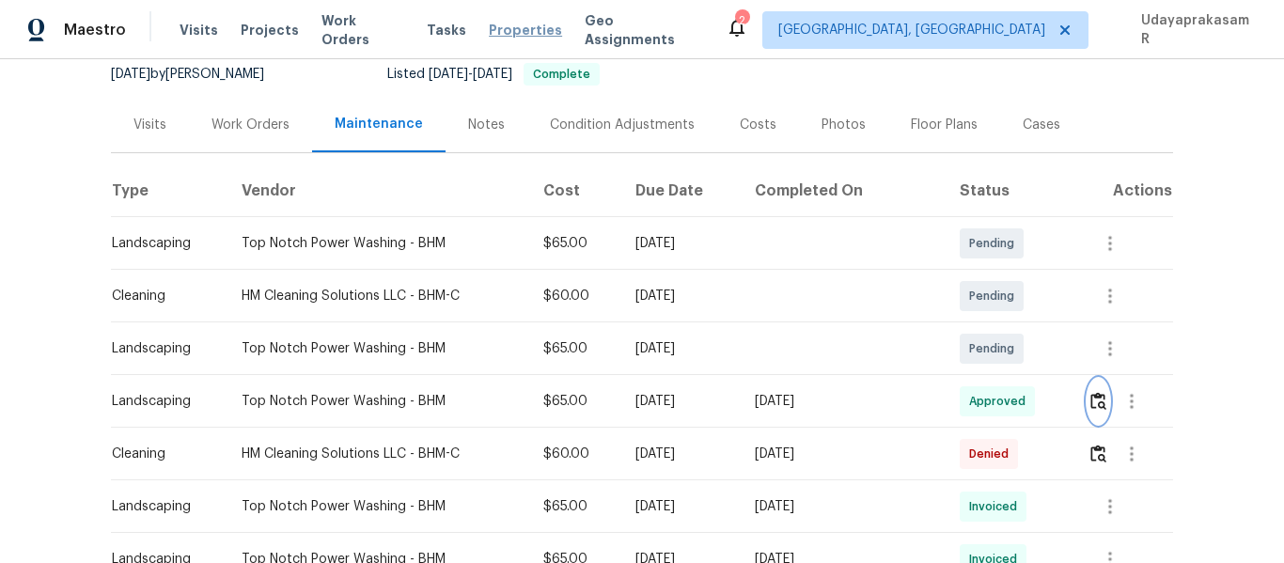
scroll to position [0, 0]
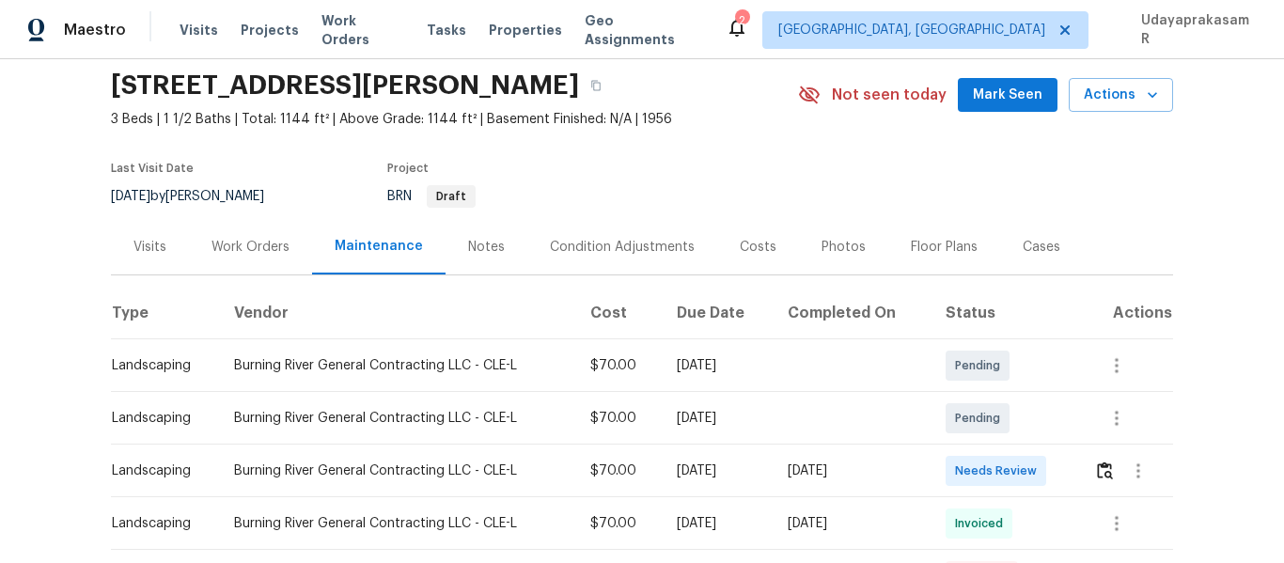
scroll to position [94, 0]
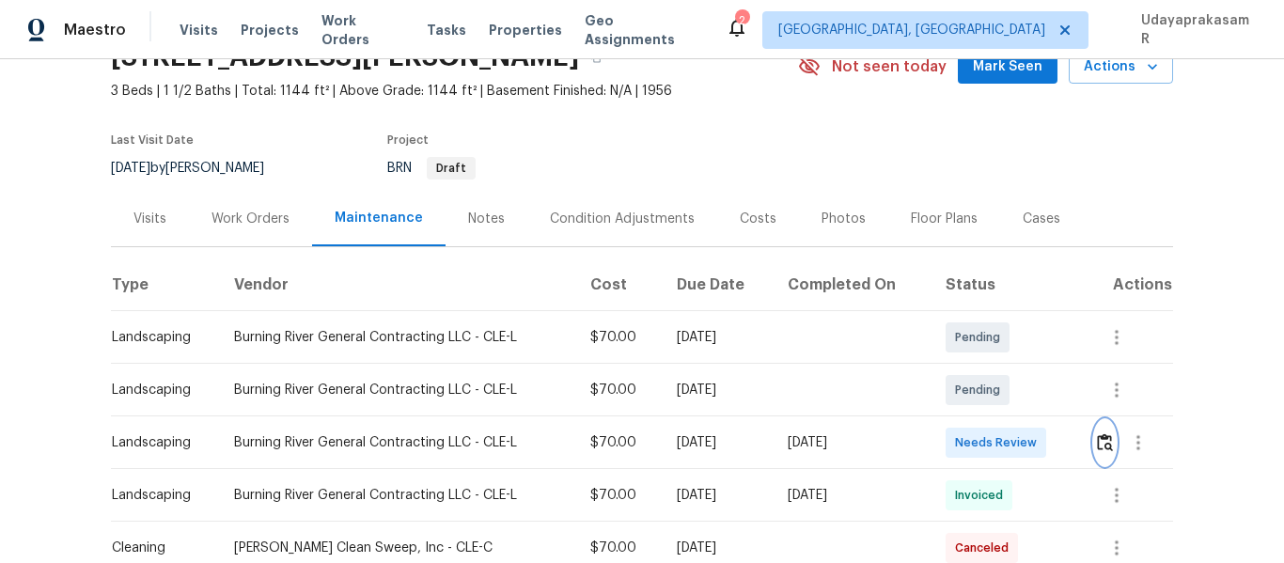
click at [1100, 441] on img "button" at bounding box center [1105, 442] width 16 height 18
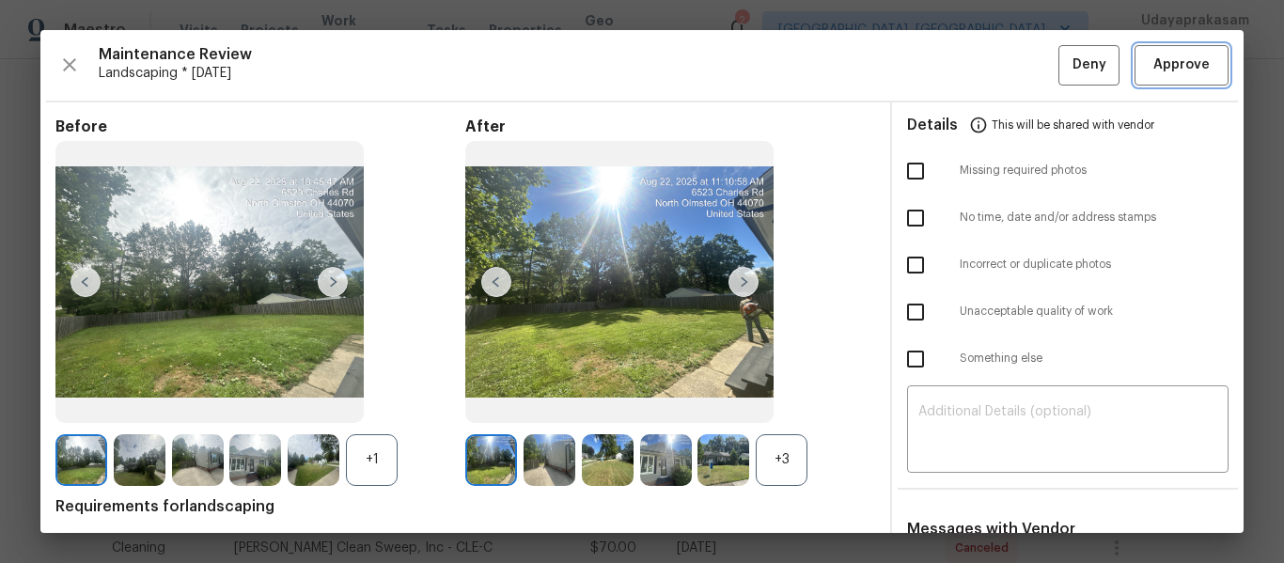
click at [1159, 56] on span "Approve" at bounding box center [1182, 66] width 56 height 24
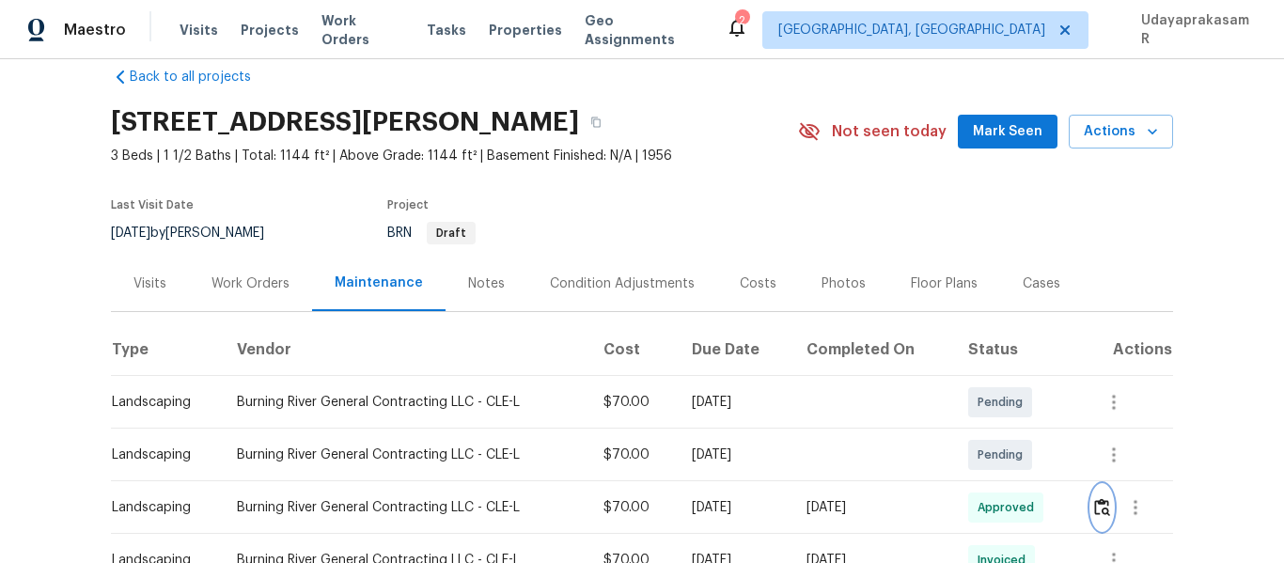
scroll to position [0, 0]
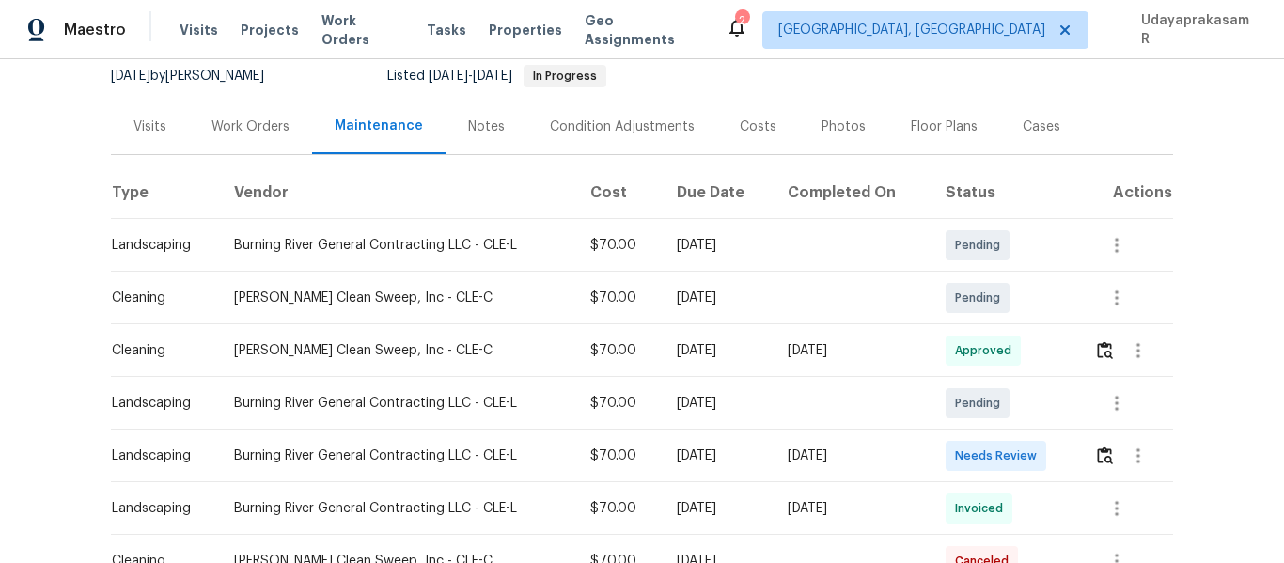
scroll to position [188, 0]
click at [1103, 441] on button "button" at bounding box center [1105, 454] width 22 height 45
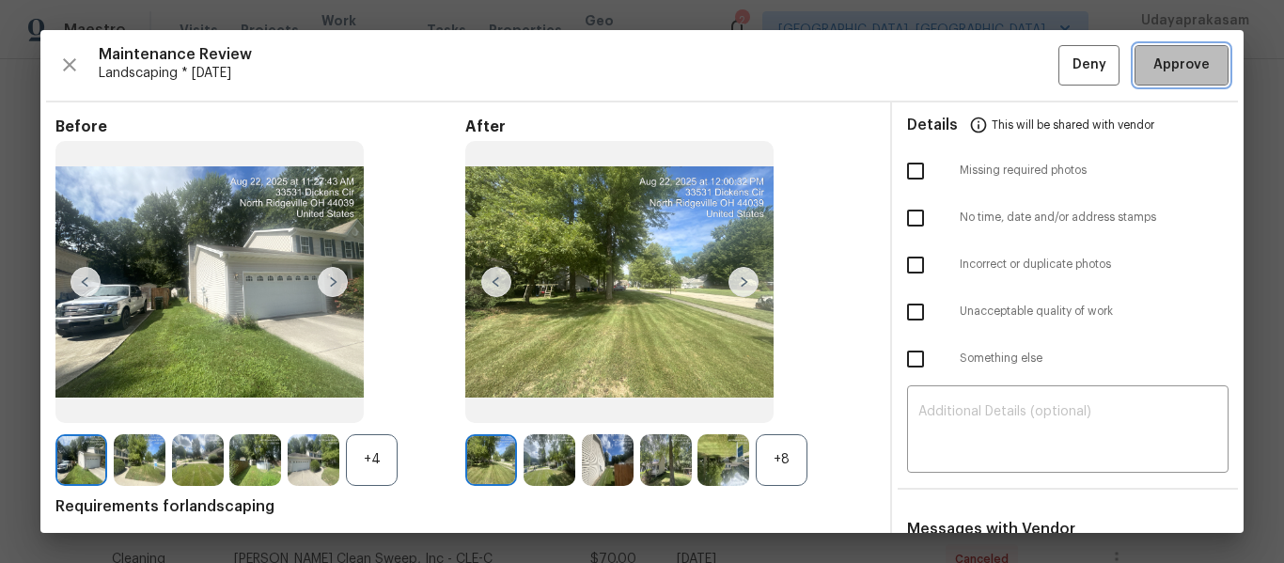
click at [1172, 74] on span "Approve" at bounding box center [1182, 66] width 56 height 24
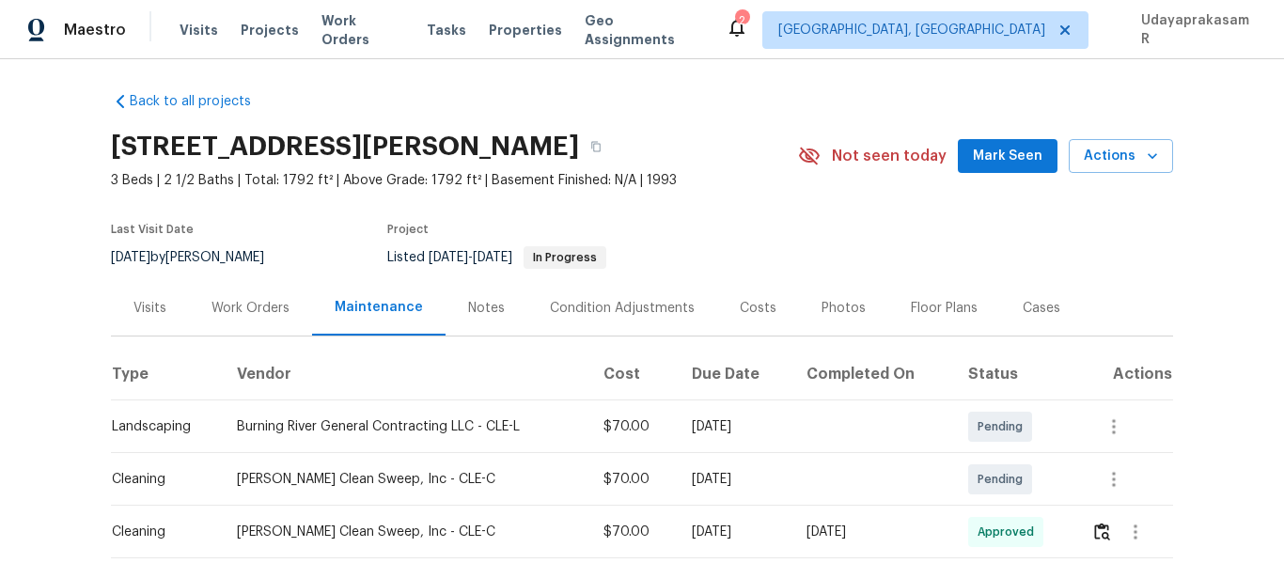
scroll to position [0, 0]
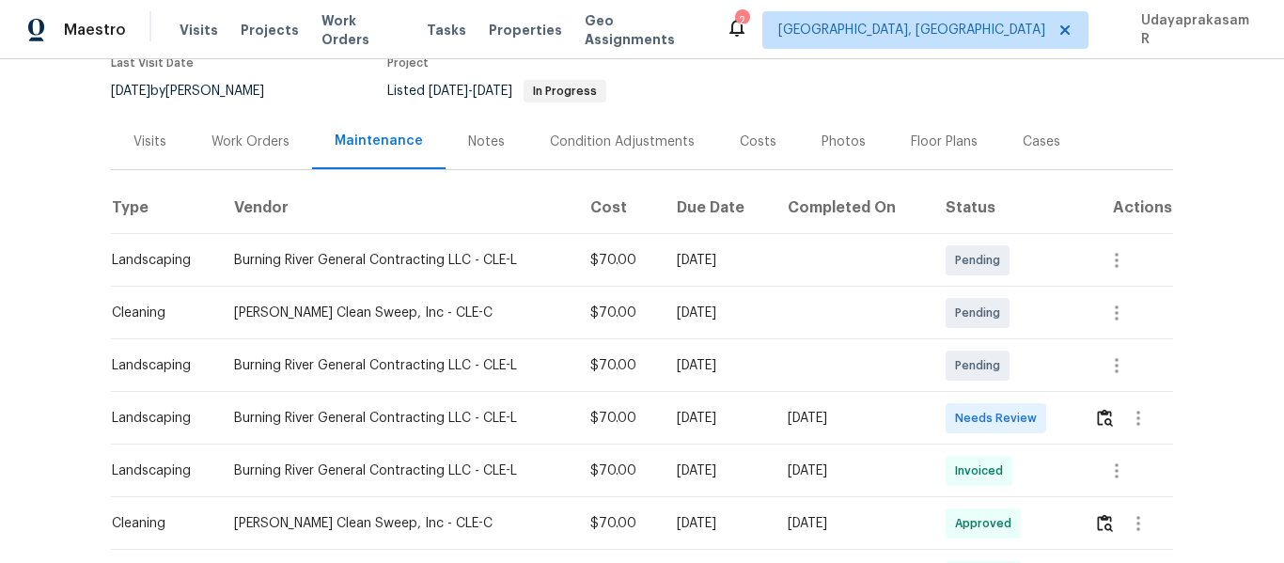
scroll to position [188, 0]
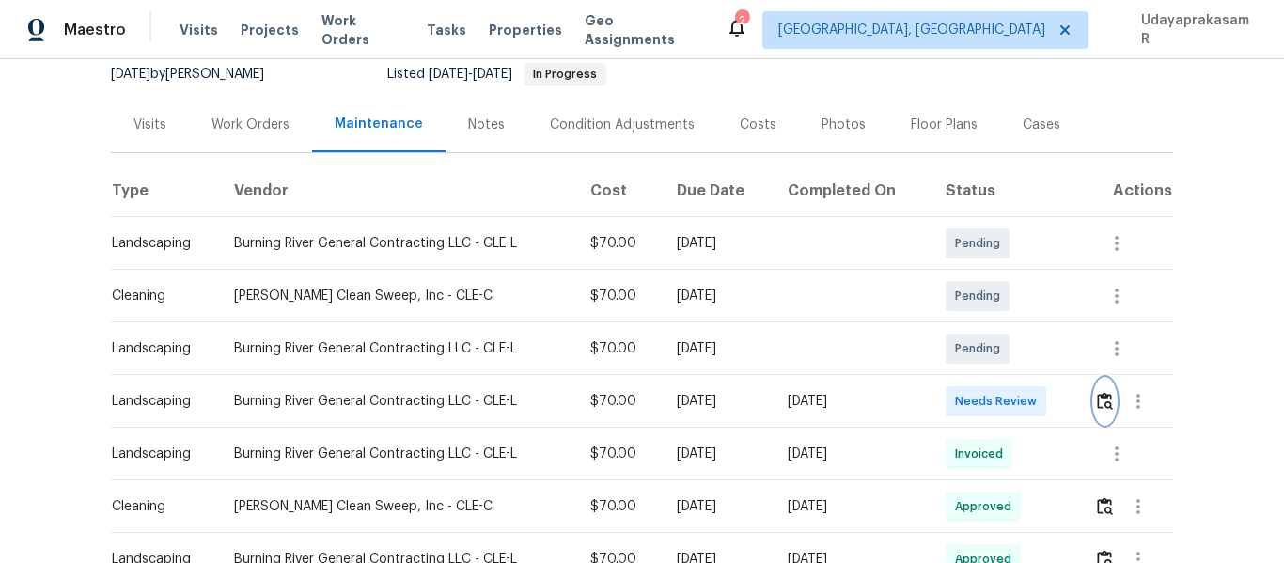
click at [1103, 400] on img "button" at bounding box center [1105, 401] width 16 height 18
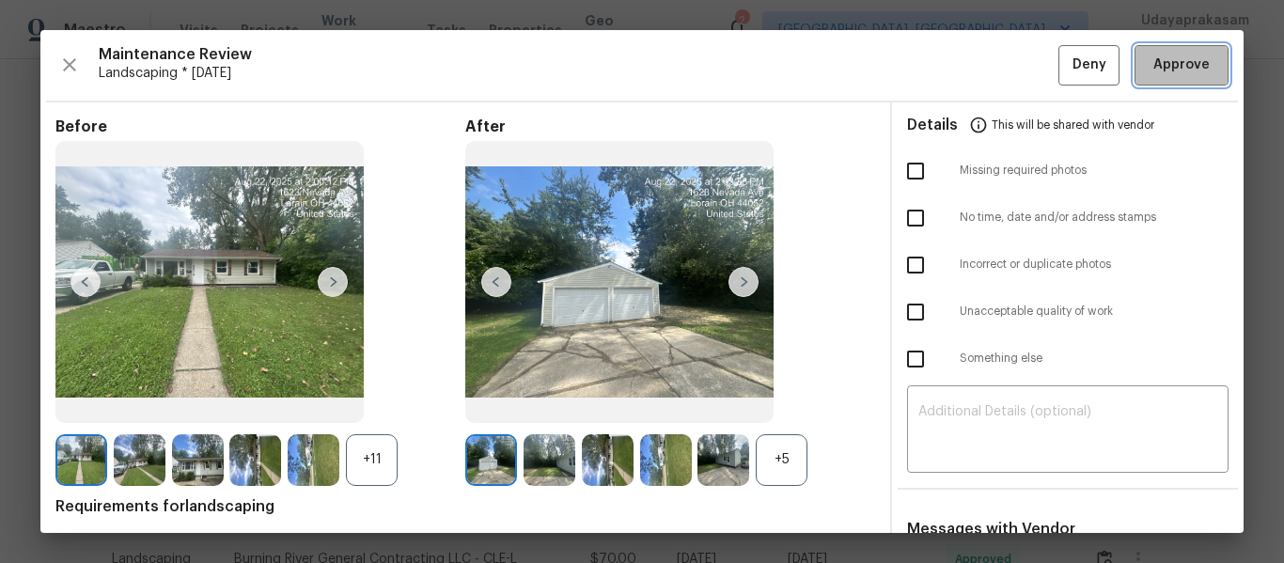
click at [1182, 57] on span "Approve" at bounding box center [1182, 66] width 56 height 24
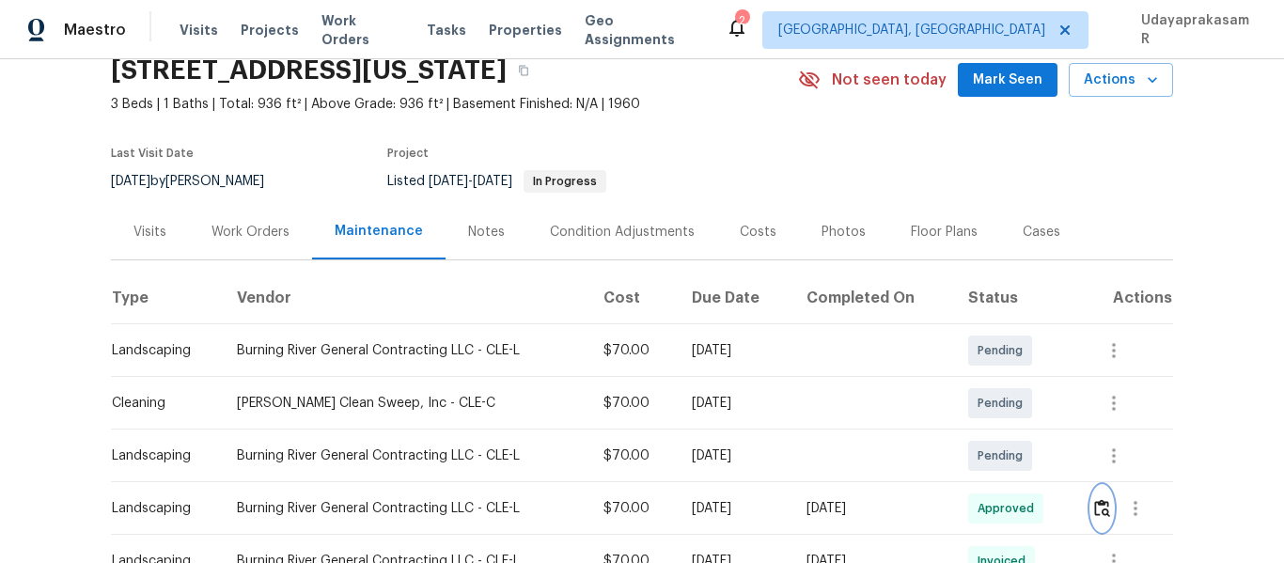
scroll to position [0, 0]
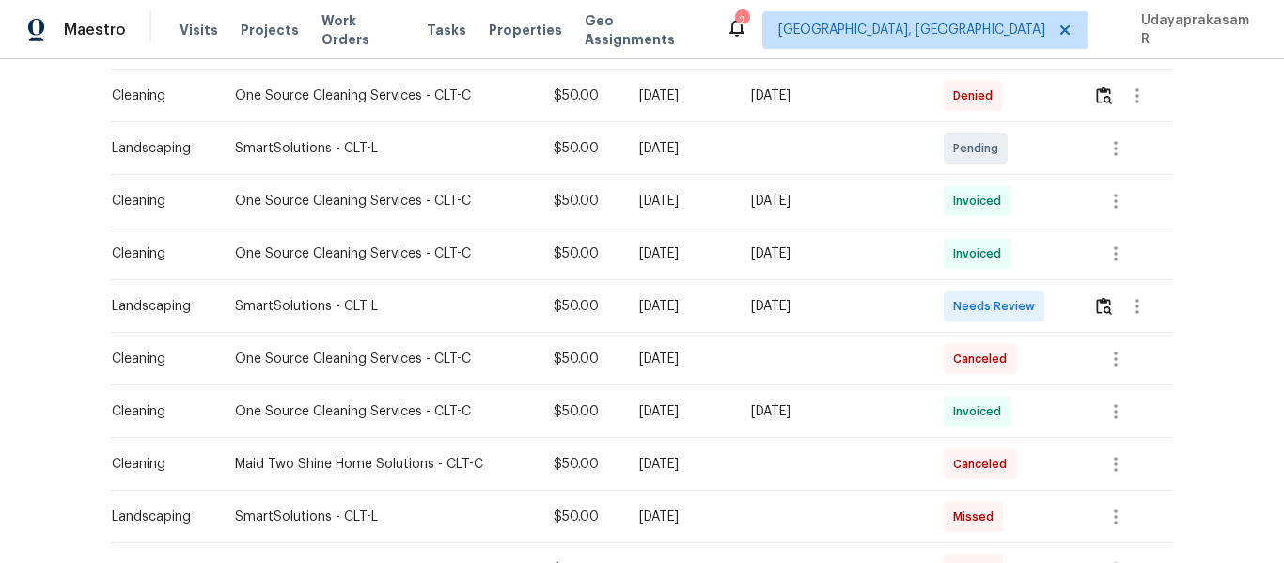
scroll to position [564, 0]
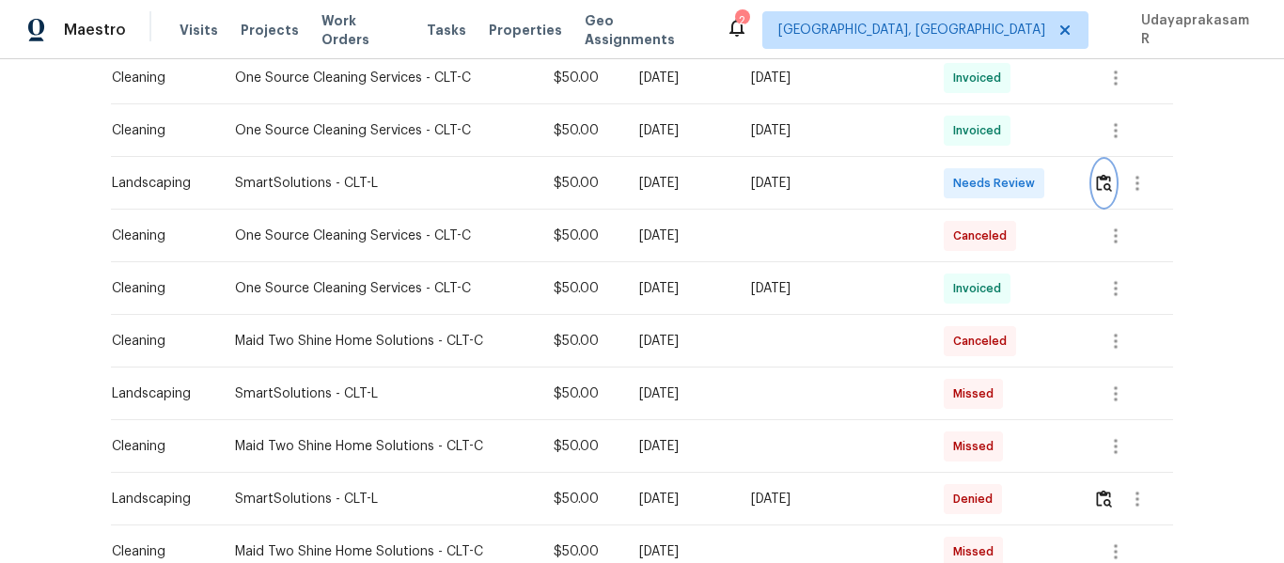
click at [1096, 177] on img "button" at bounding box center [1104, 183] width 16 height 18
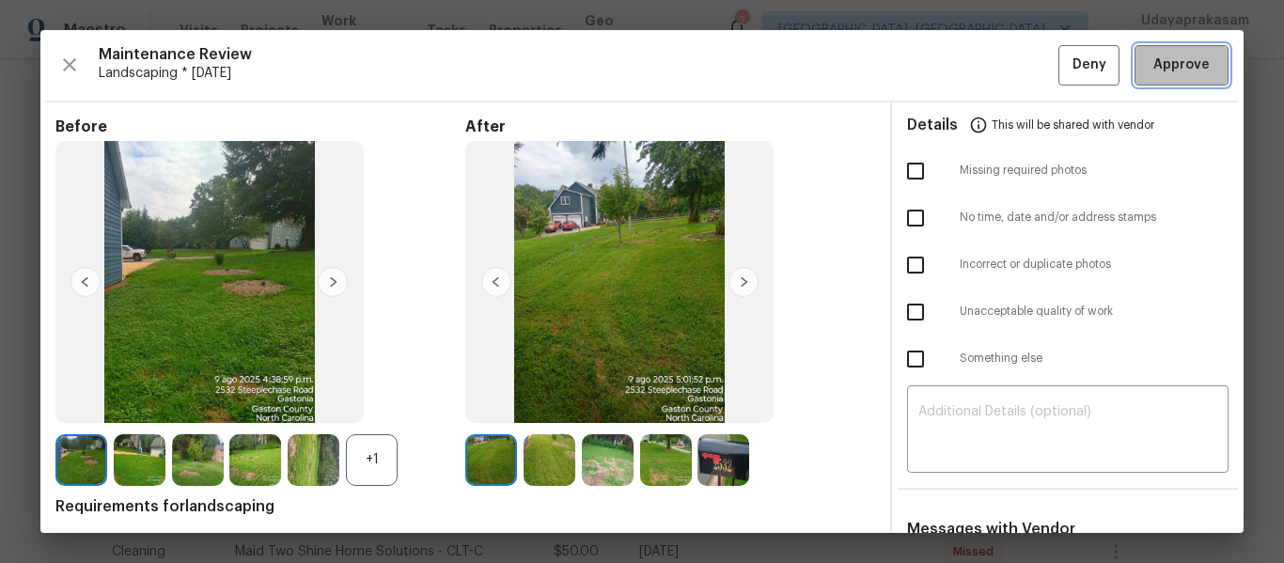
click at [1154, 61] on span "Approve" at bounding box center [1182, 66] width 56 height 24
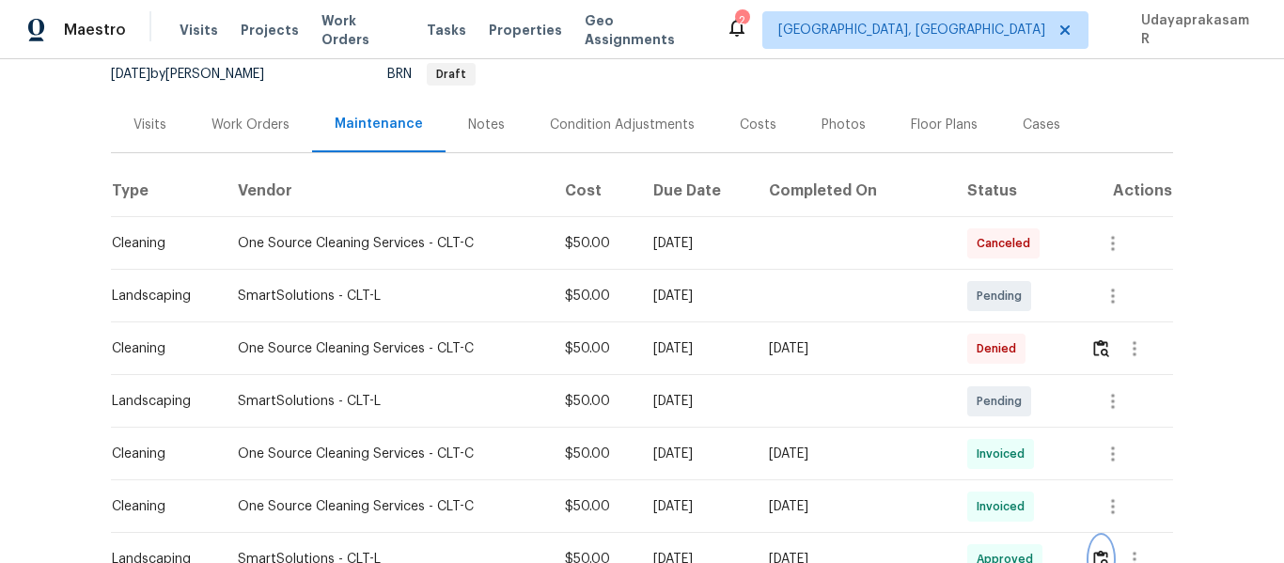
scroll to position [0, 0]
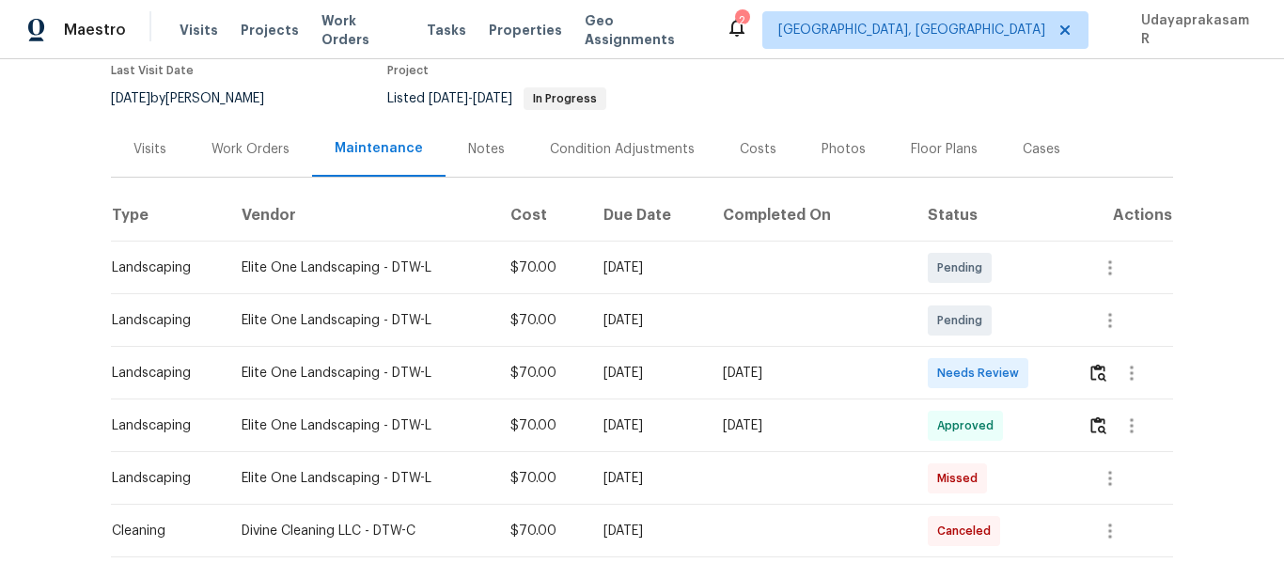
scroll to position [188, 0]
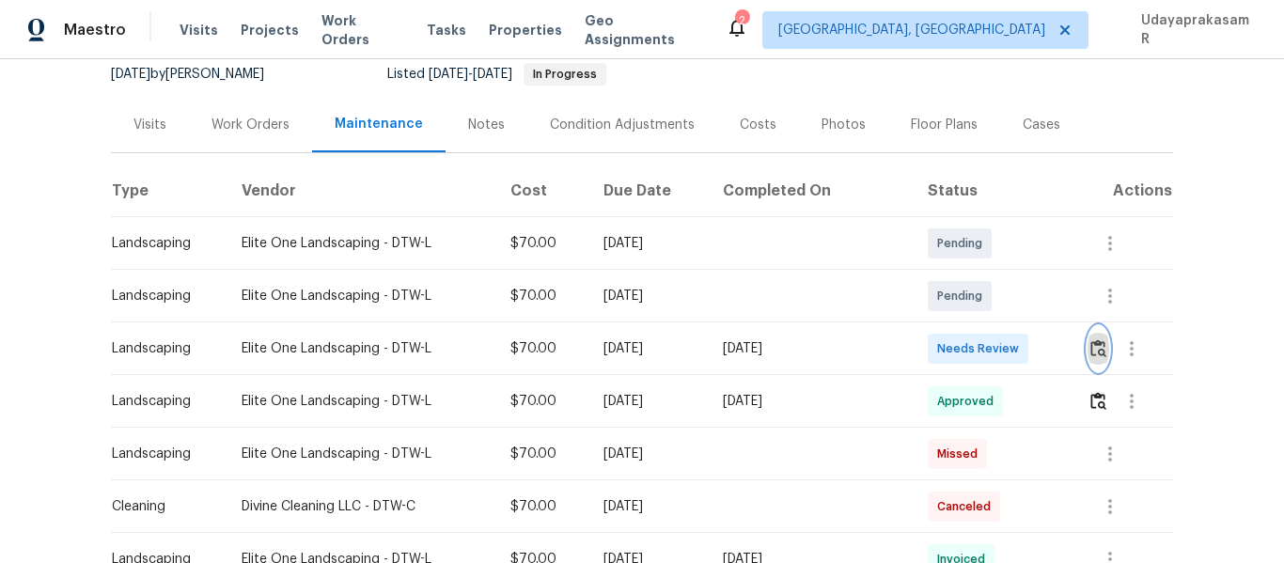
click at [1093, 348] on img "button" at bounding box center [1099, 348] width 16 height 18
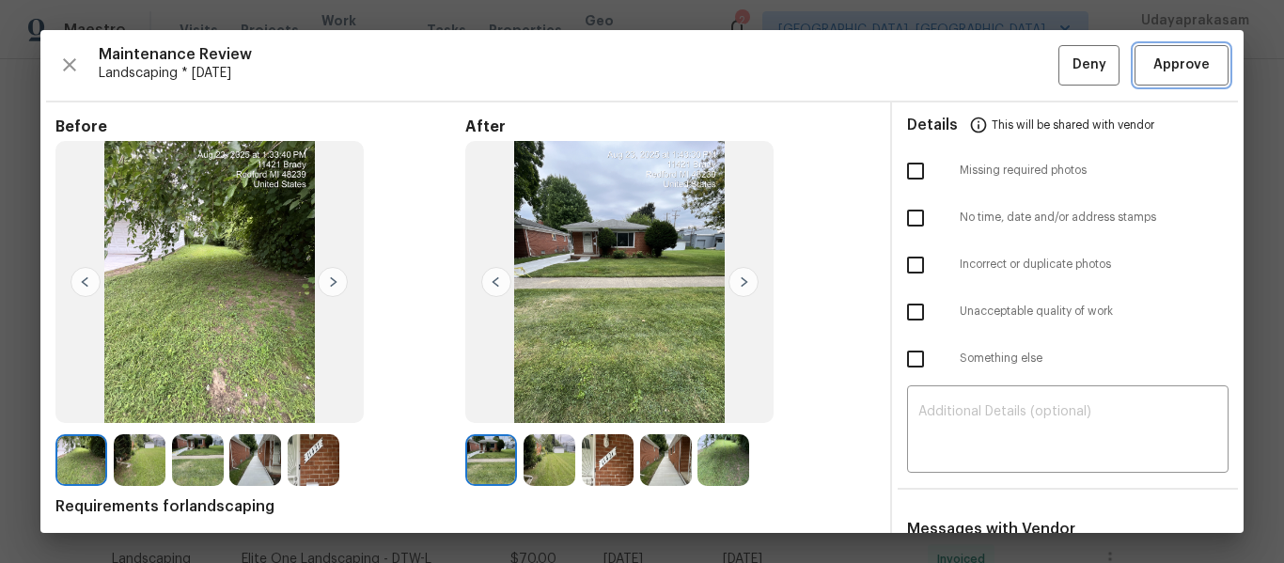
click at [1164, 66] on span "Approve" at bounding box center [1182, 66] width 56 height 24
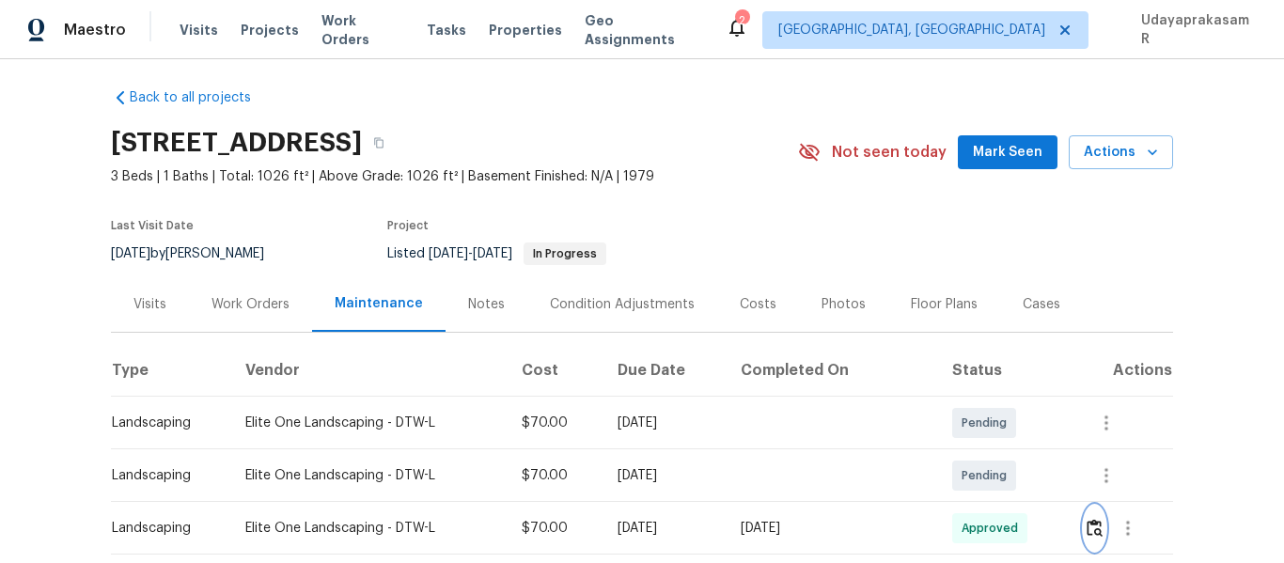
scroll to position [0, 0]
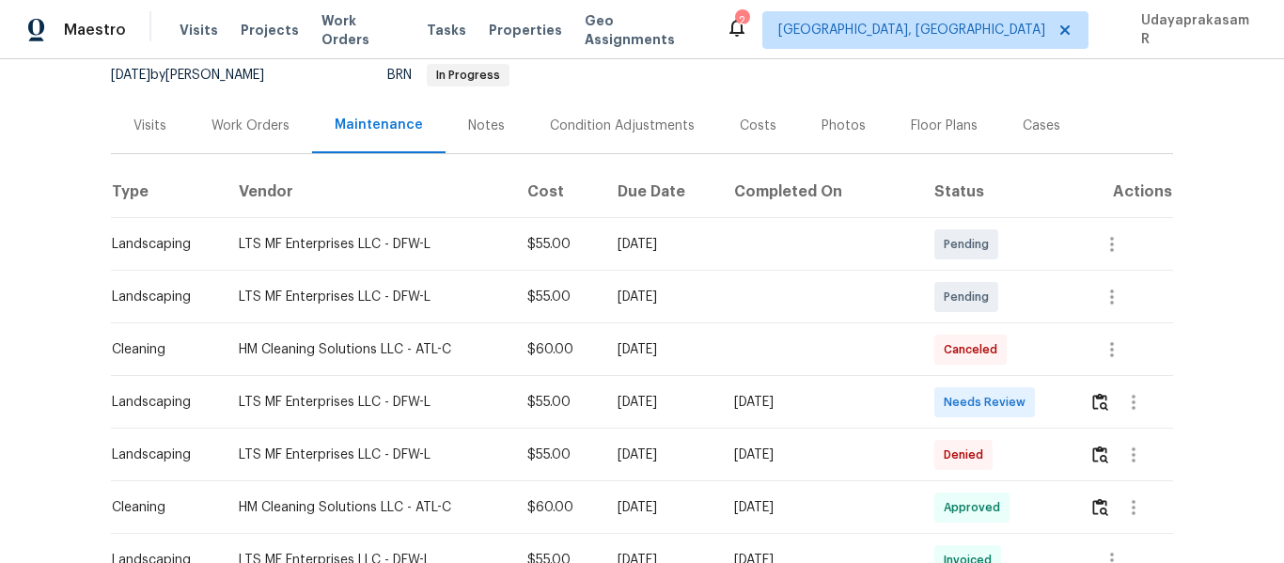
scroll to position [188, 0]
click at [1101, 411] on button "button" at bounding box center [1101, 401] width 22 height 45
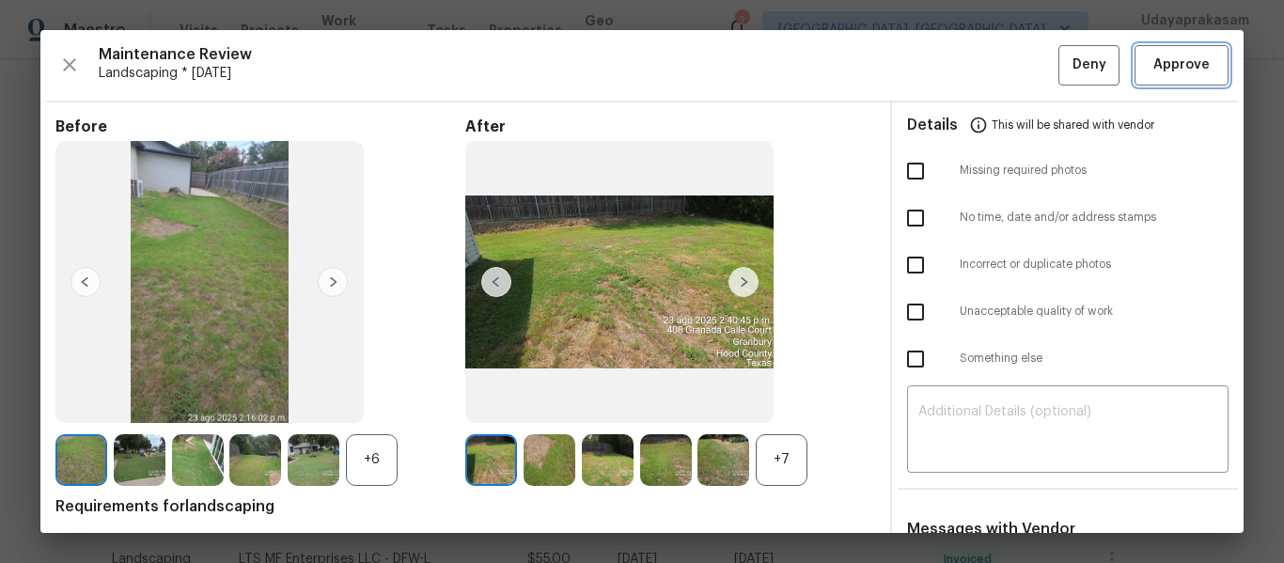
click at [1187, 64] on span "Approve" at bounding box center [1182, 66] width 56 height 24
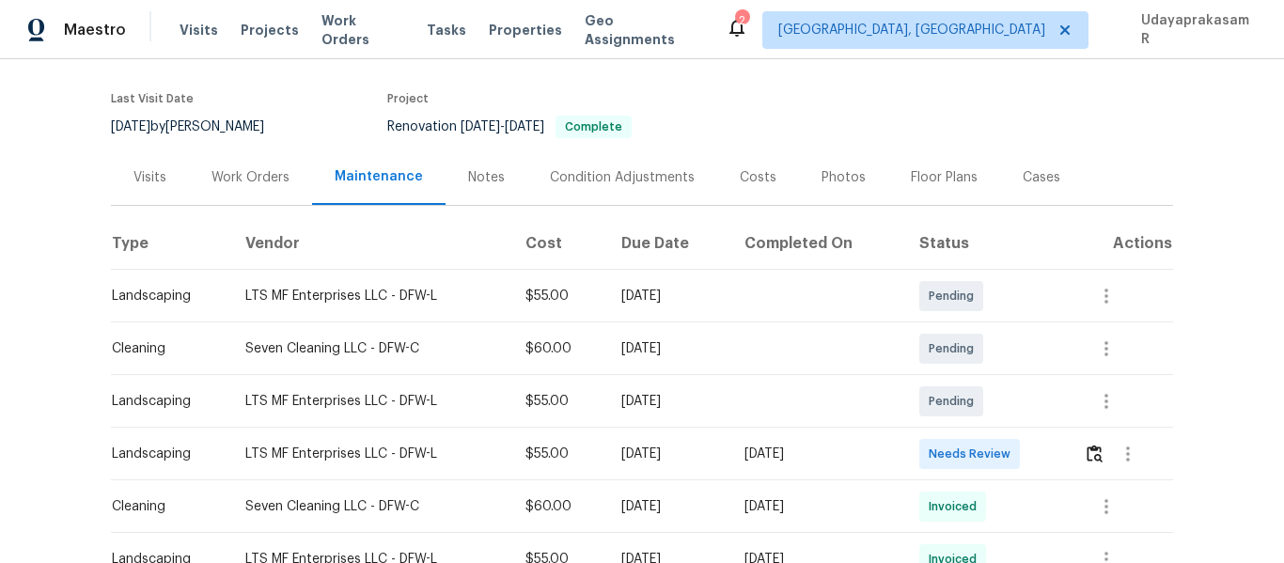
scroll to position [282, 0]
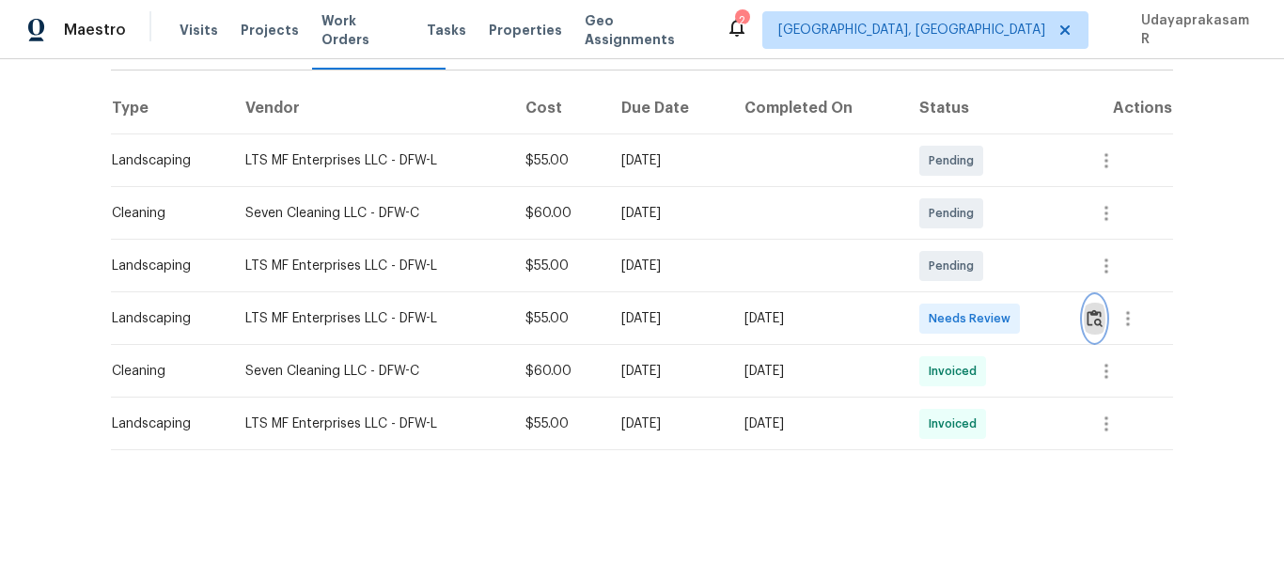
click at [1090, 311] on img "button" at bounding box center [1095, 318] width 16 height 18
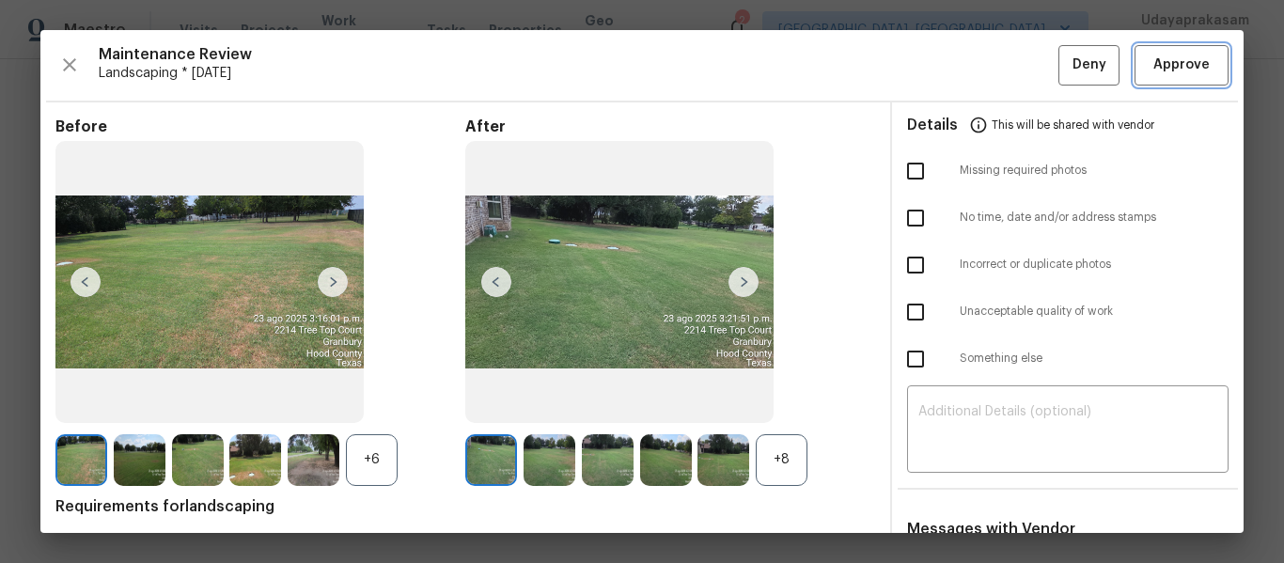
click at [1176, 79] on button "Approve" at bounding box center [1182, 65] width 94 height 40
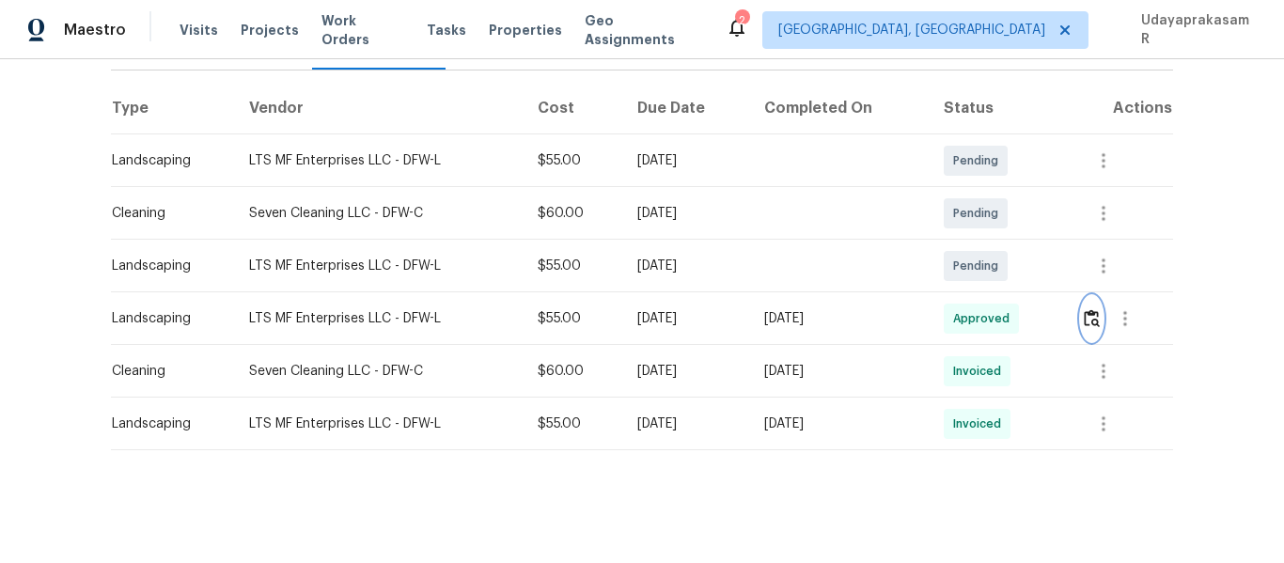
scroll to position [0, 0]
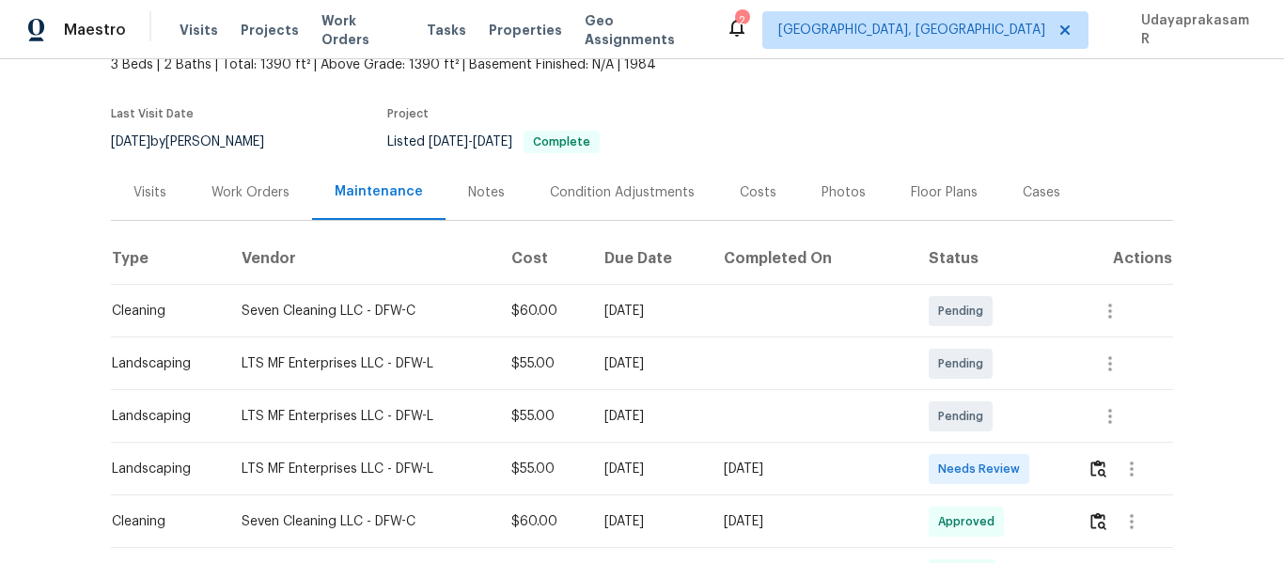
scroll to position [282, 0]
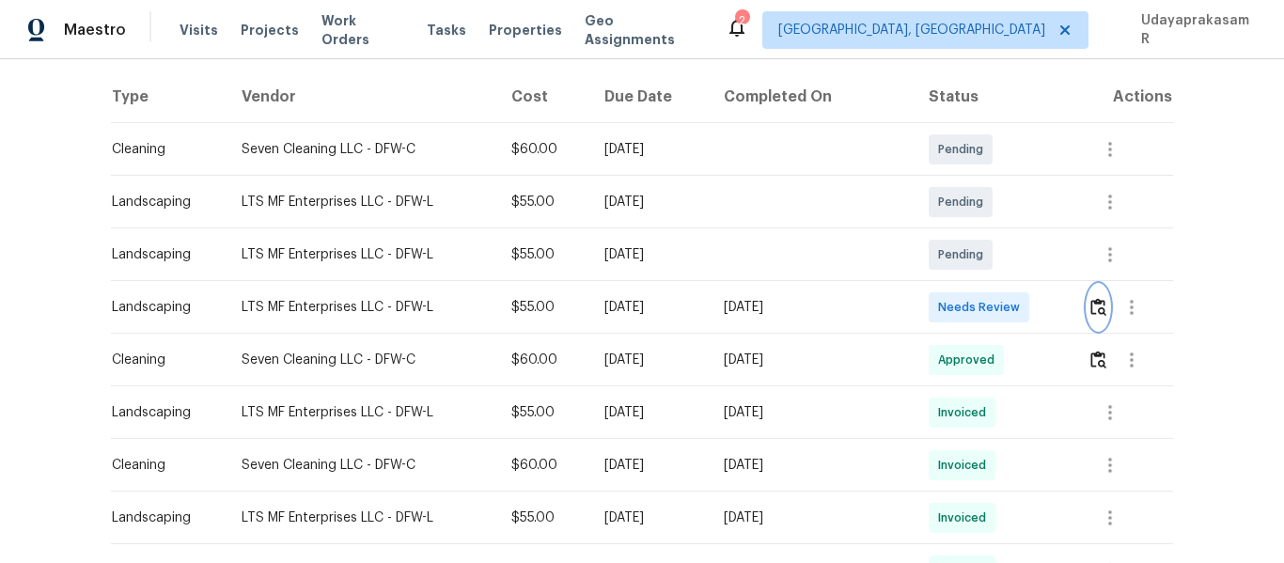
click at [1091, 307] on img "button" at bounding box center [1099, 307] width 16 height 18
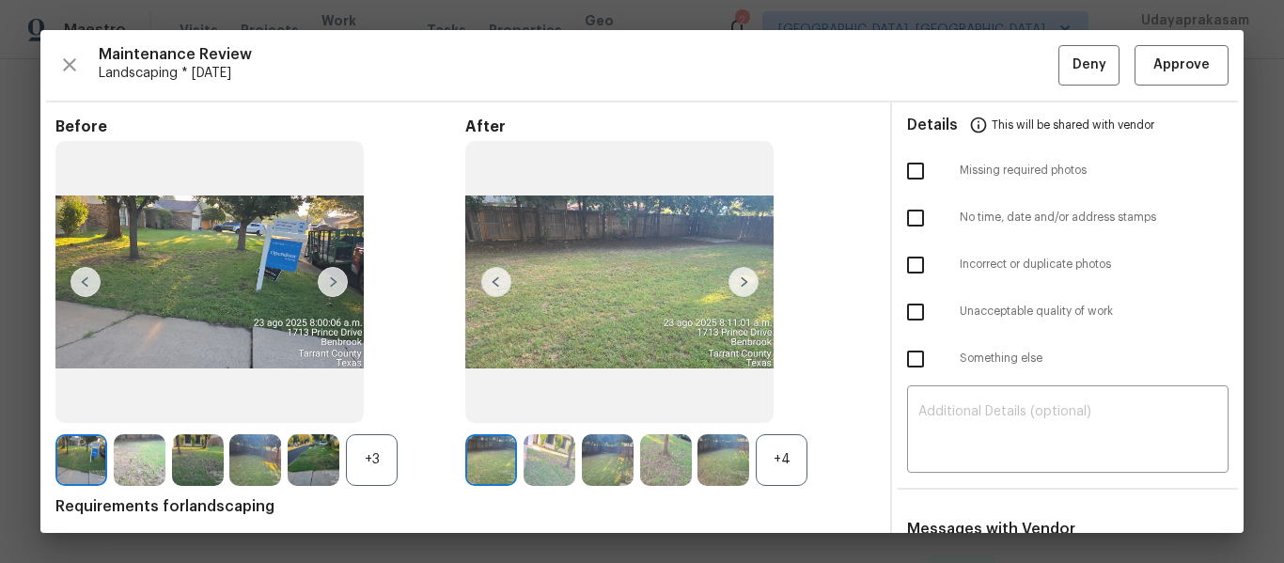
click at [906, 169] on input "checkbox" at bounding box center [915, 170] width 39 height 39
checkbox input "true"
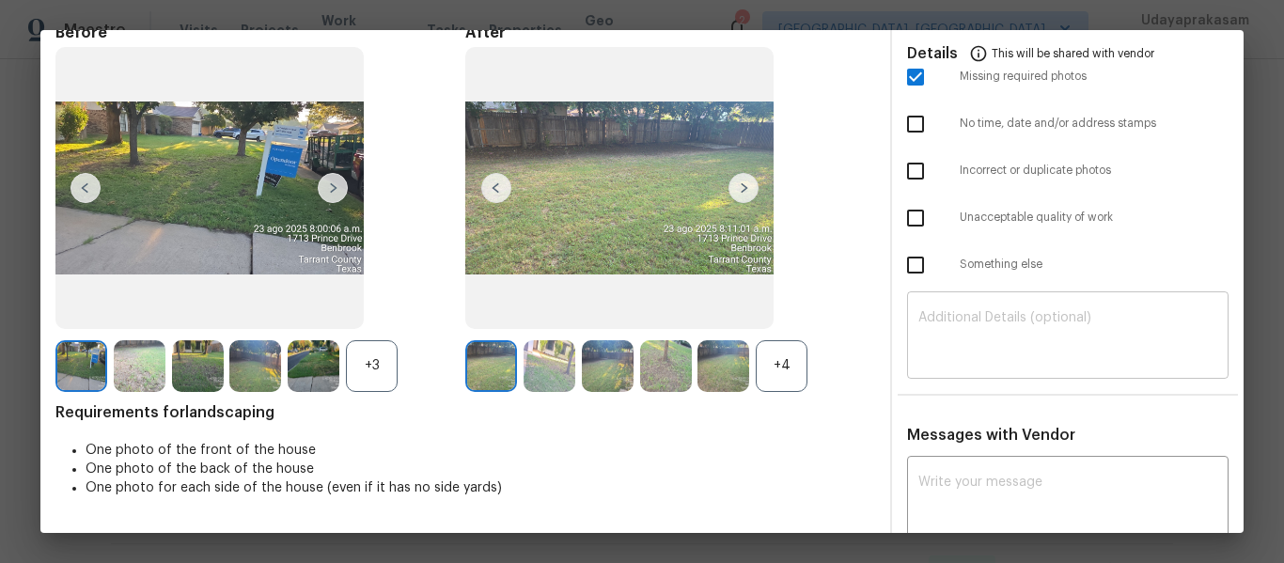
click at [968, 345] on textarea at bounding box center [1068, 337] width 299 height 53
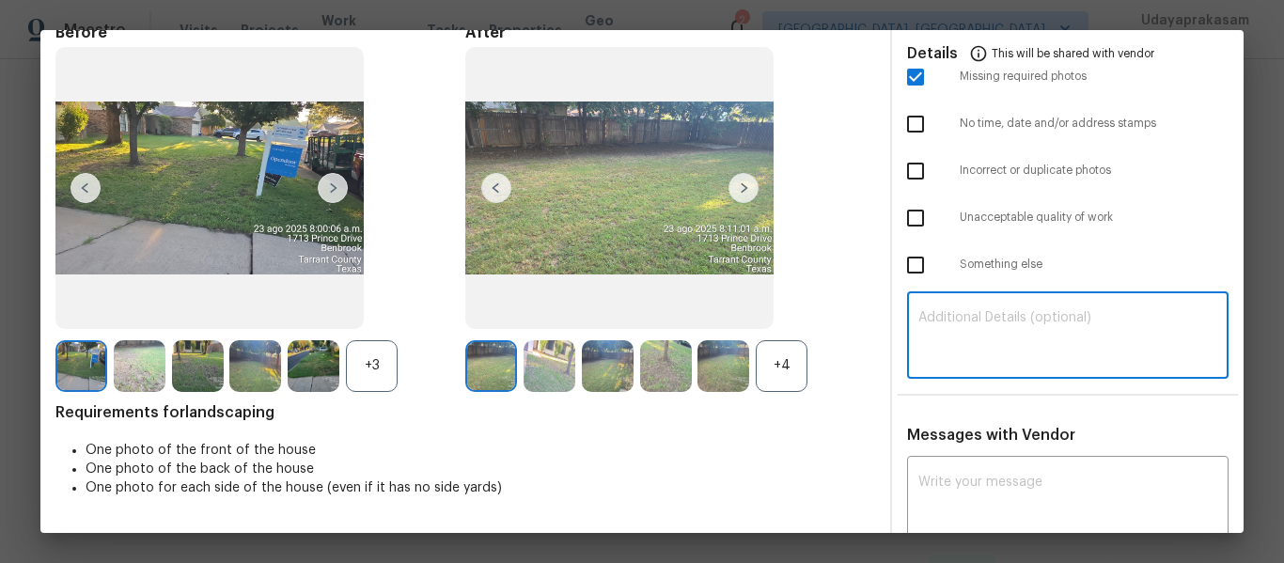
paste textarea "Maintenance Audit Team: Hello! Unfortunately, this landscaping visit completed …"
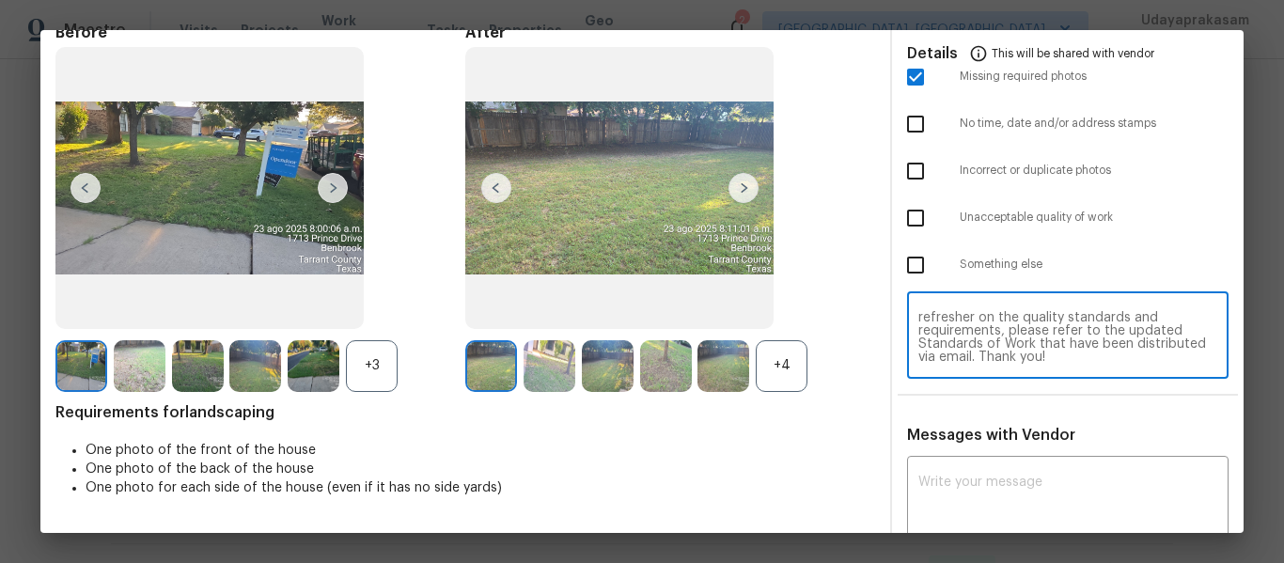
scroll to position [0, 0]
type textarea "Maintenance Audit Team: Hello! Unfortunately, this landscaping visit completed …"
click at [973, 476] on textarea at bounding box center [1068, 502] width 299 height 53
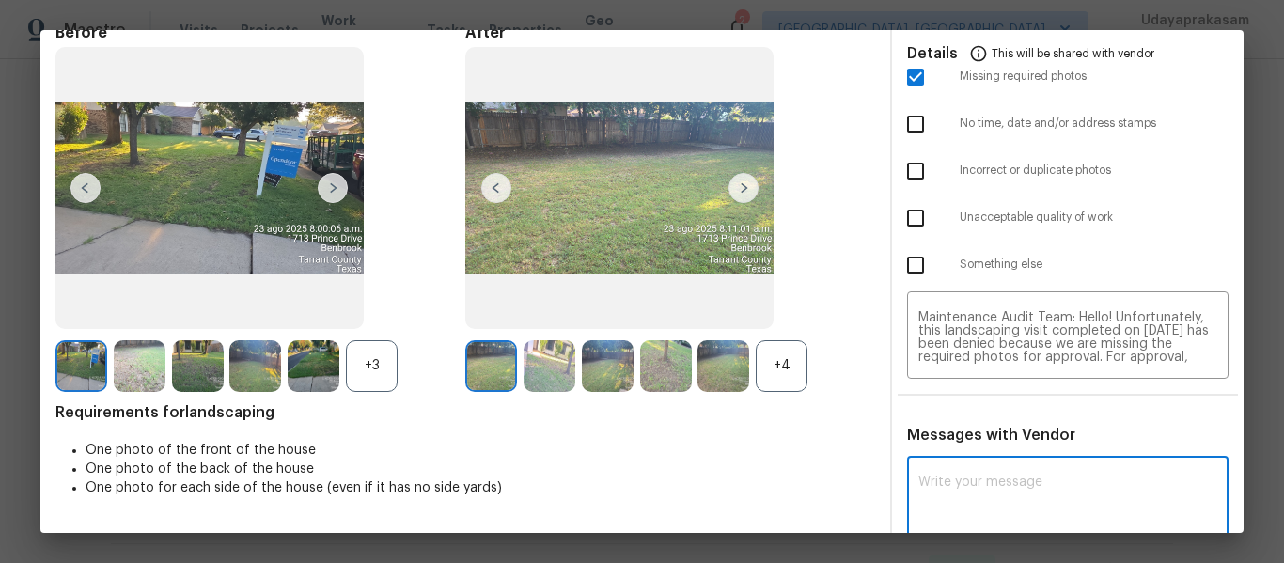
paste textarea "Maintenance Audit Team: Hello! Unfortunately, this landscaping visit completed …"
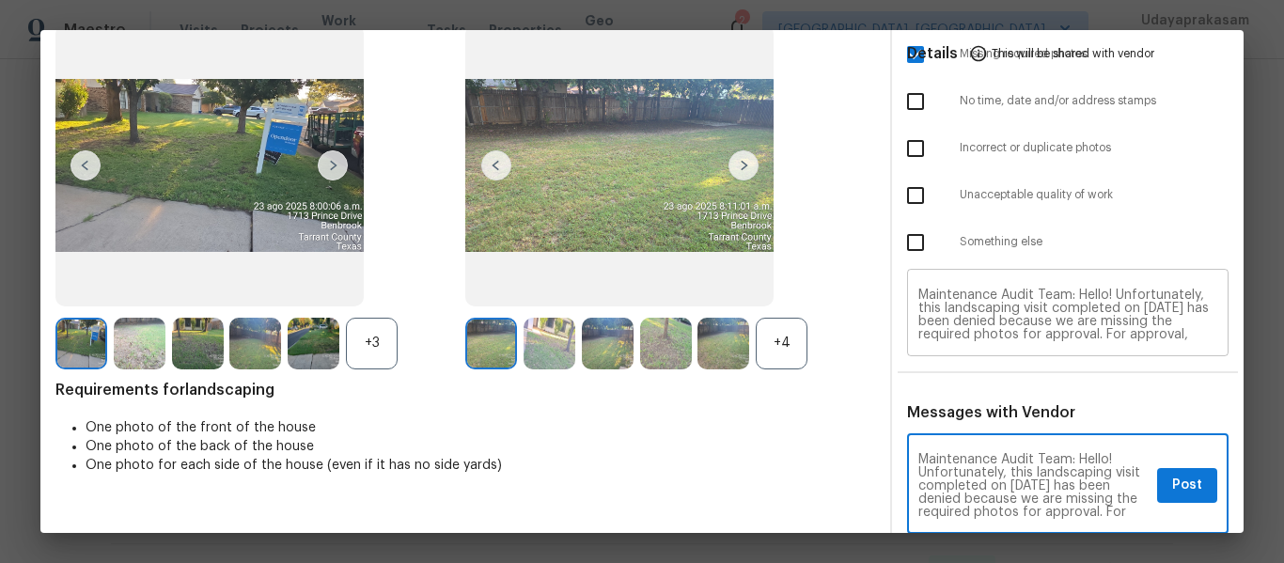
type textarea "Maintenance Audit Team: Hello! Unfortunately, this landscaping visit completed …"
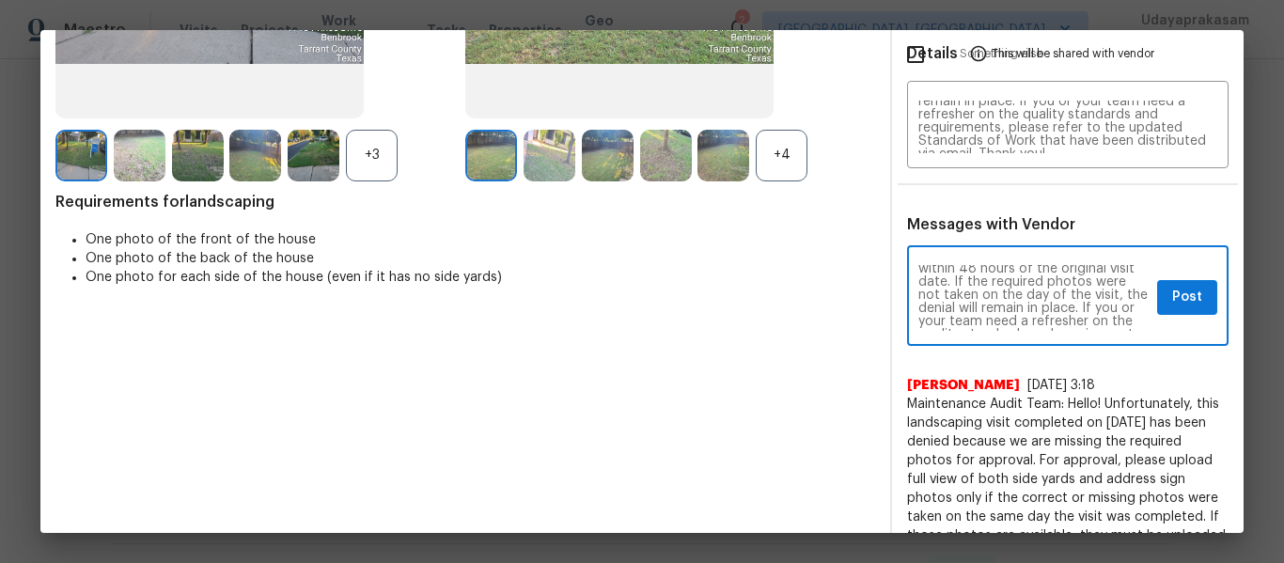
scroll to position [150, 0]
click at [1172, 307] on span "Post" at bounding box center [1187, 298] width 30 height 24
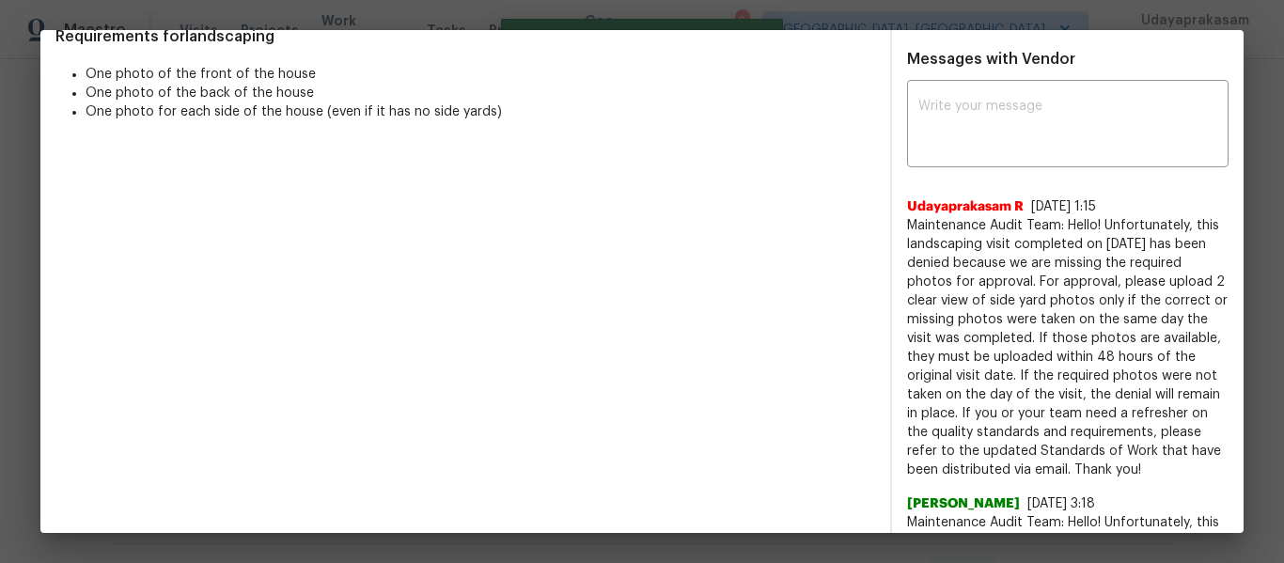
scroll to position [0, 0]
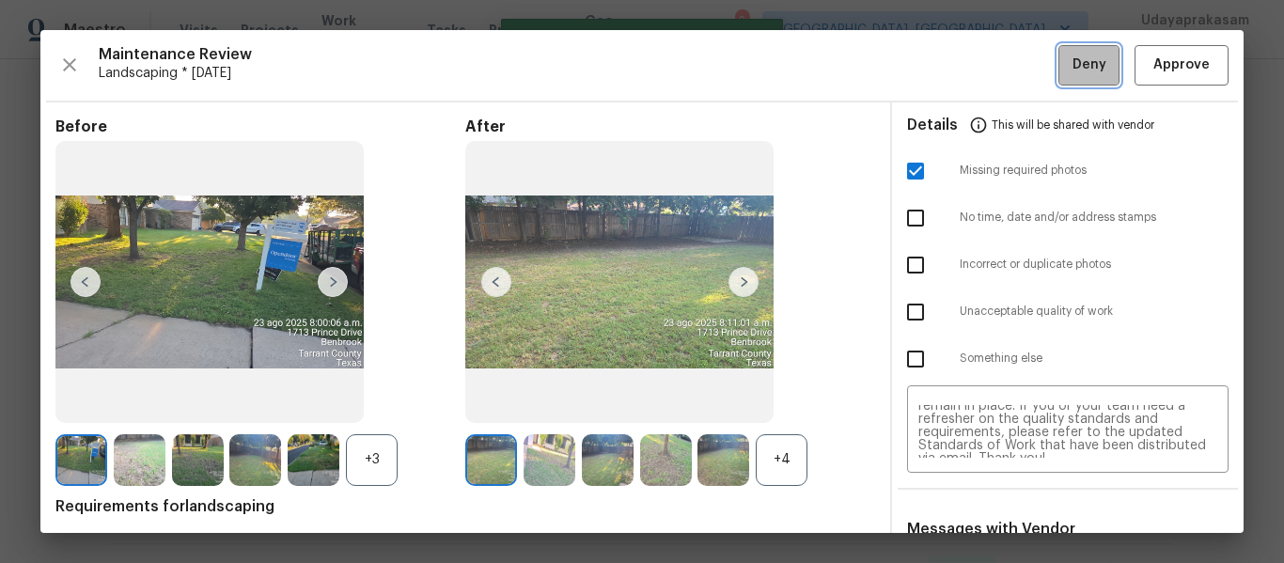
click at [1073, 58] on span "Deny" at bounding box center [1090, 66] width 34 height 24
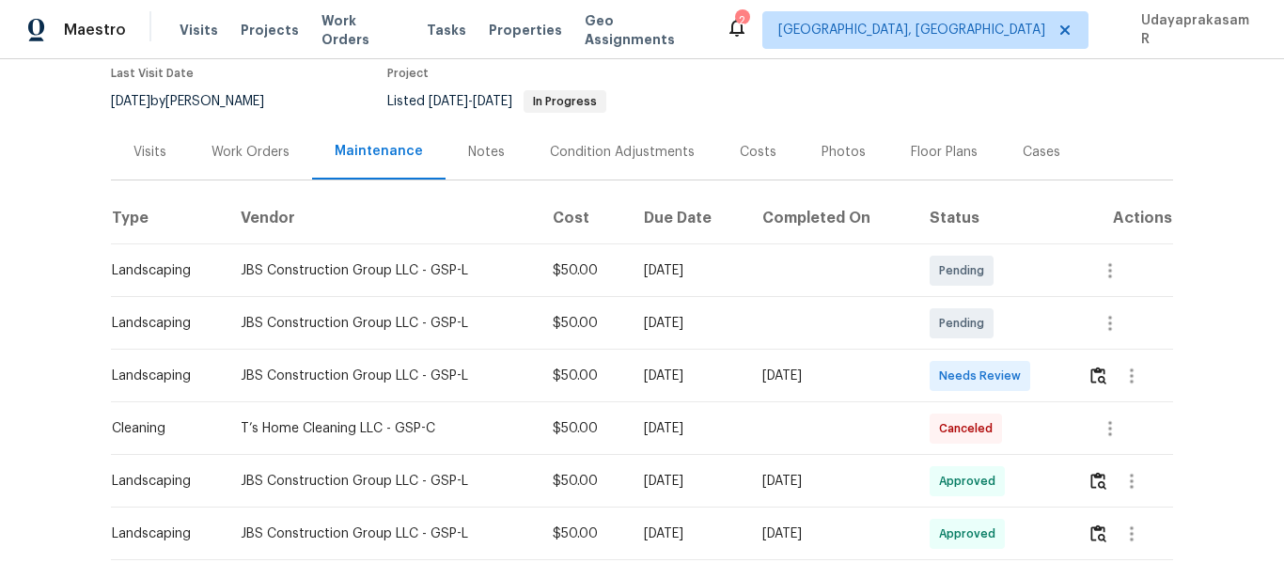
scroll to position [188, 0]
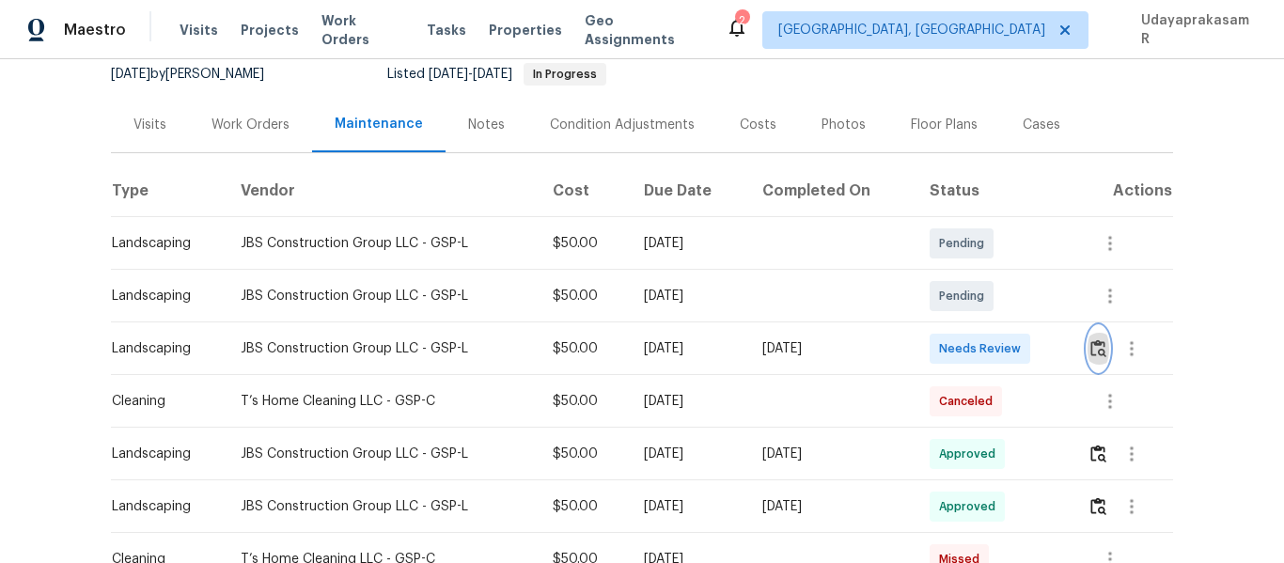
click at [1099, 356] on img "button" at bounding box center [1099, 348] width 16 height 18
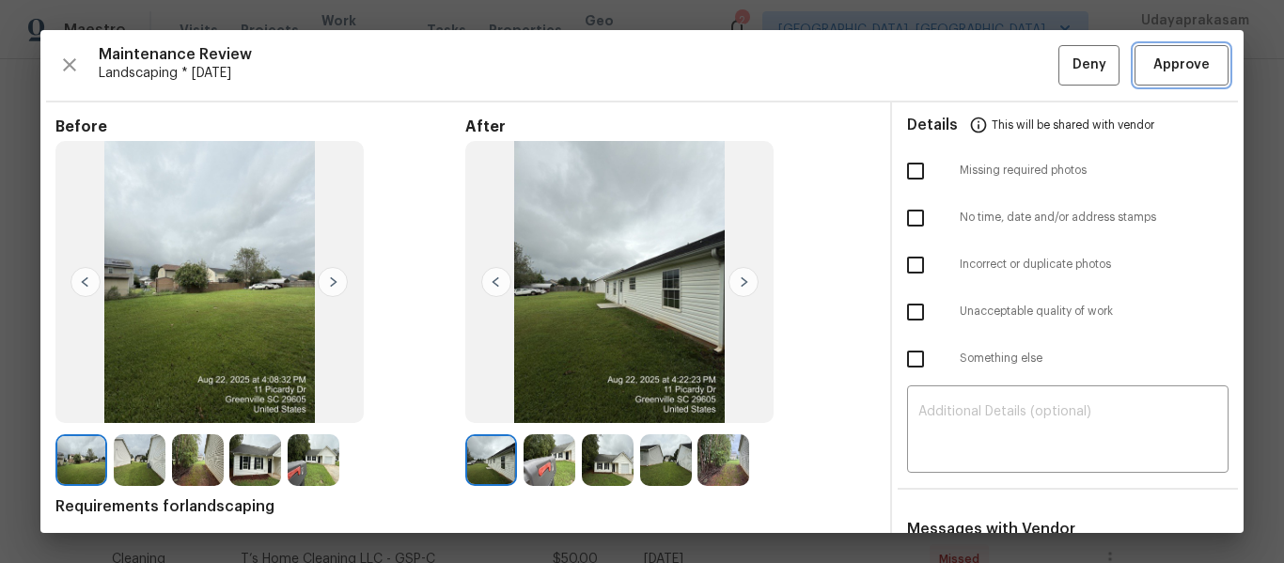
click at [1168, 68] on span "Approve" at bounding box center [1182, 66] width 56 height 24
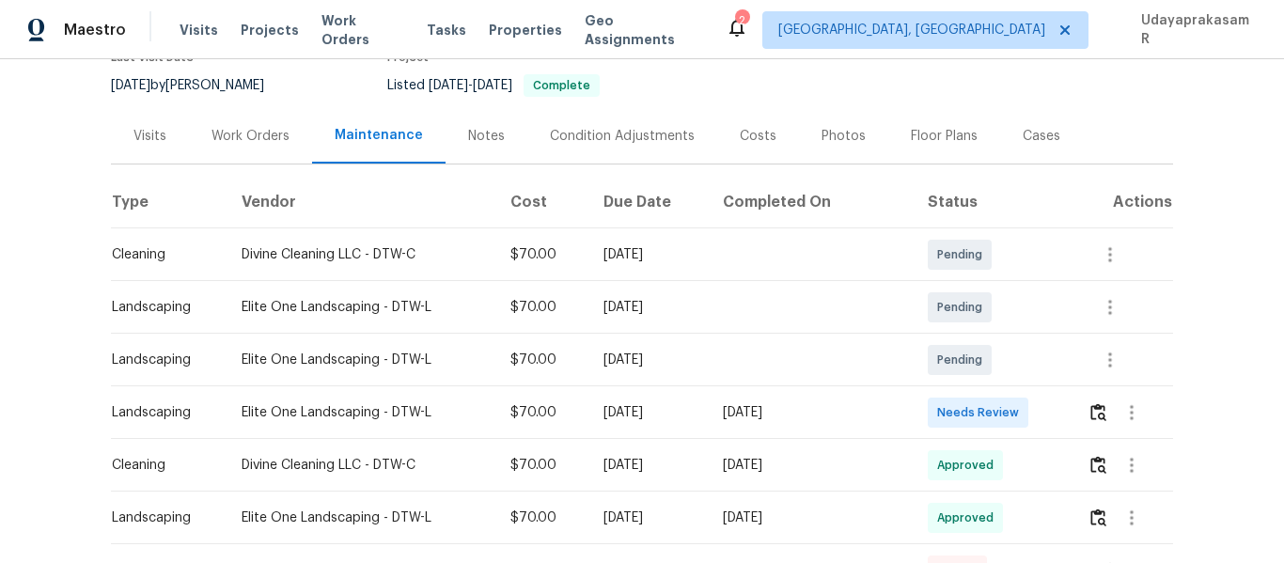
scroll to position [188, 0]
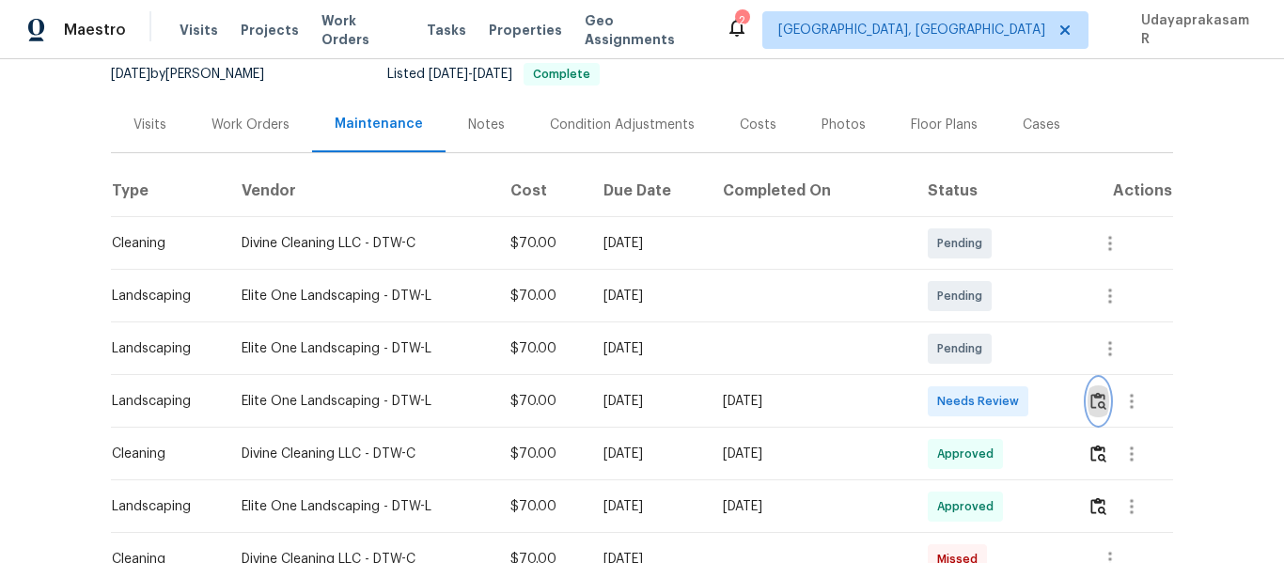
click at [1091, 407] on img "button" at bounding box center [1099, 401] width 16 height 18
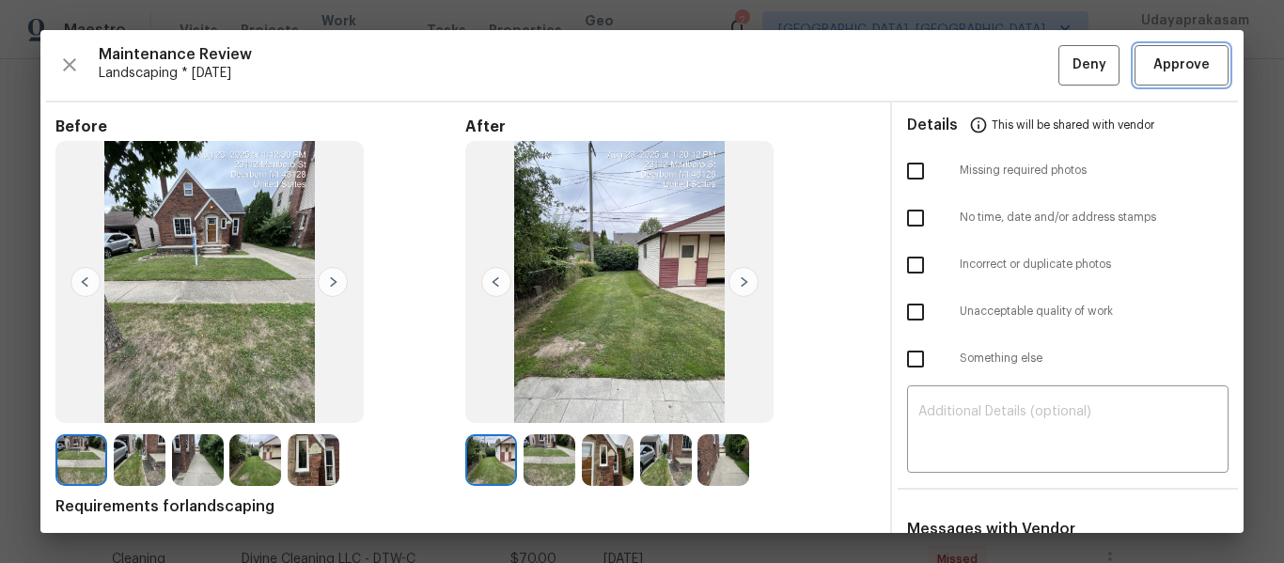
click at [1168, 65] on span "Approve" at bounding box center [1182, 66] width 56 height 24
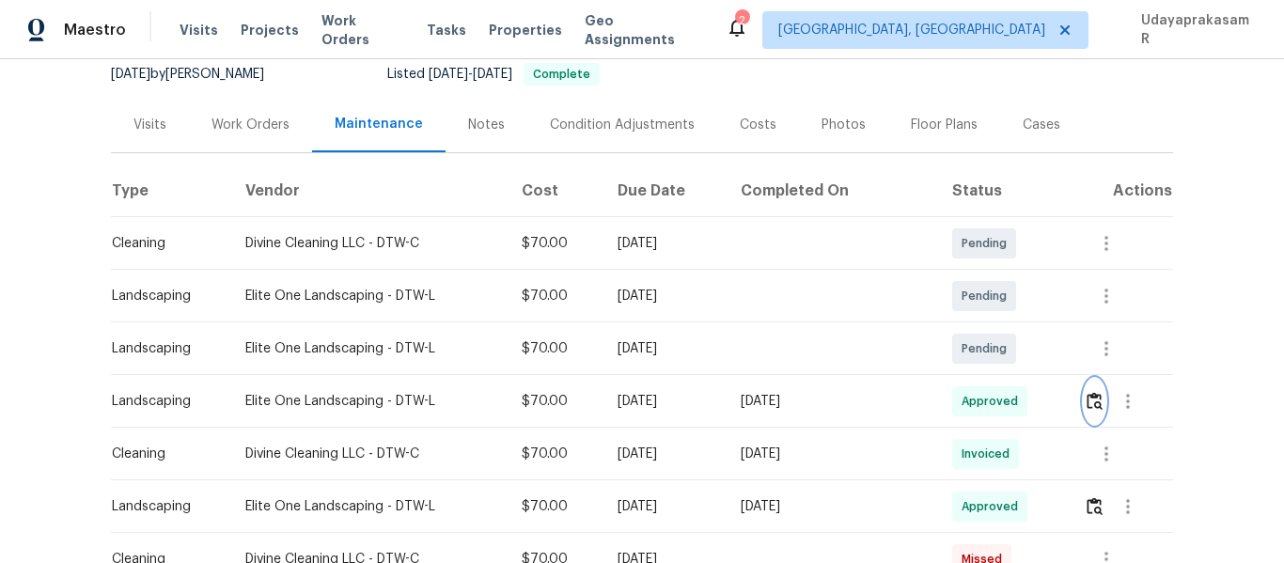
scroll to position [94, 0]
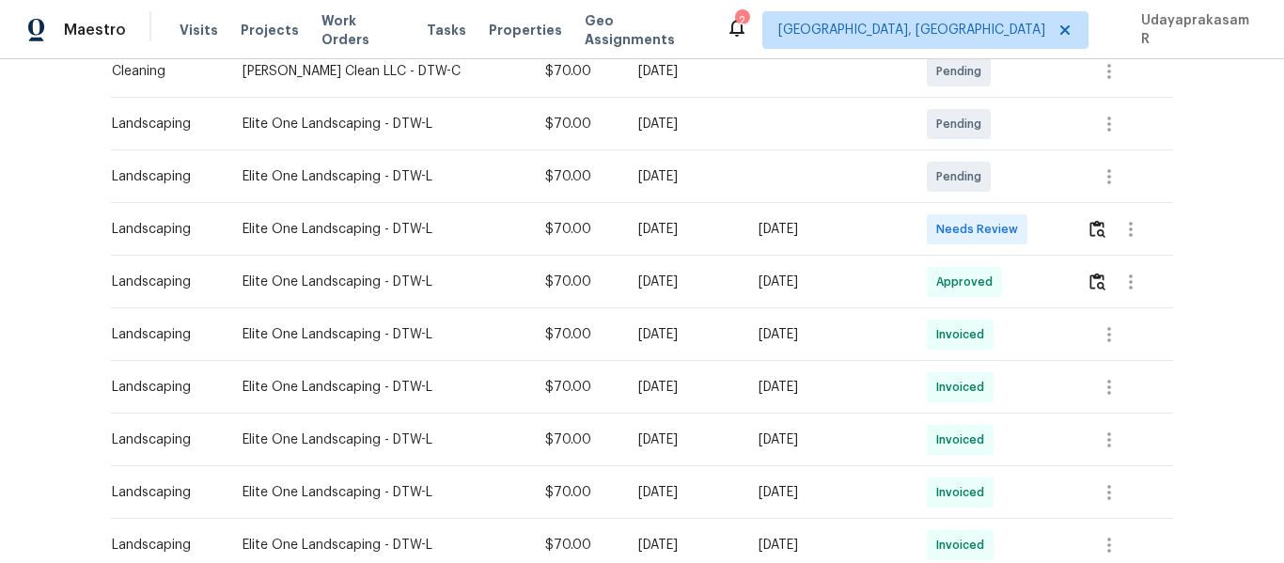
scroll to position [376, 0]
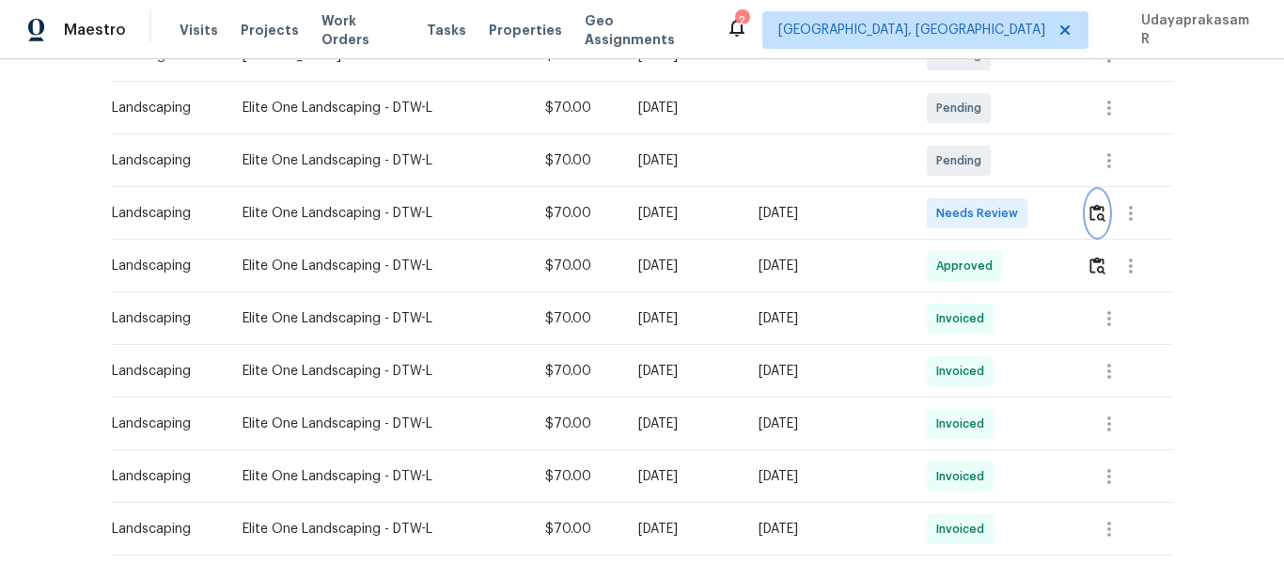
click at [1090, 208] on img "button" at bounding box center [1098, 213] width 16 height 18
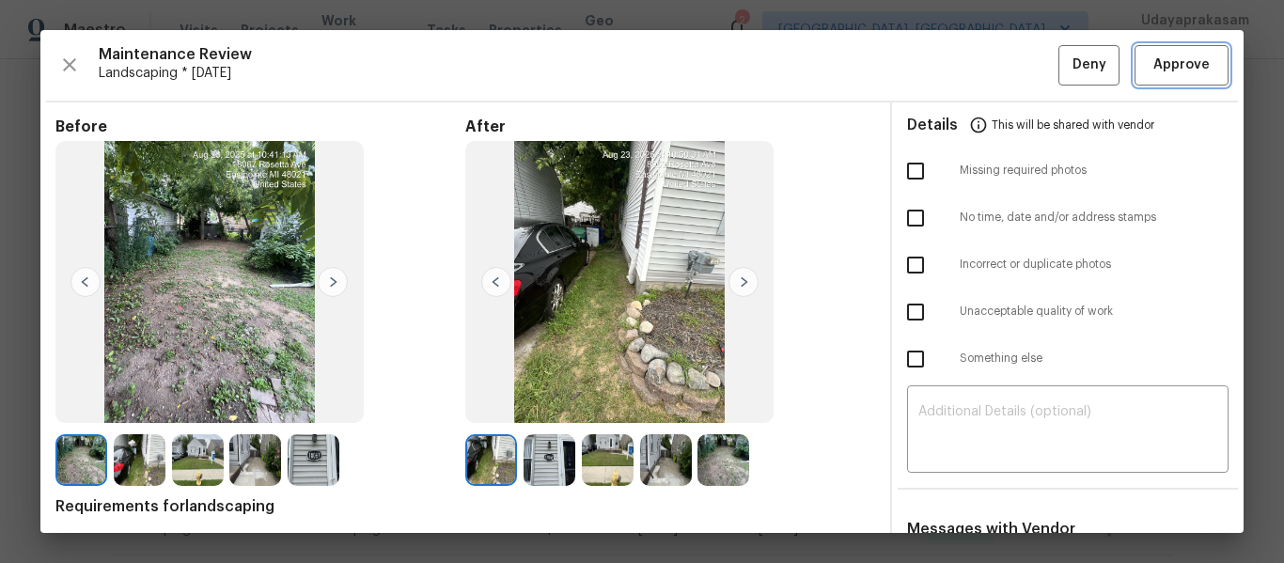
click at [1154, 59] on span "Approve" at bounding box center [1182, 66] width 56 height 24
